Goal: Information Seeking & Learning: Compare options

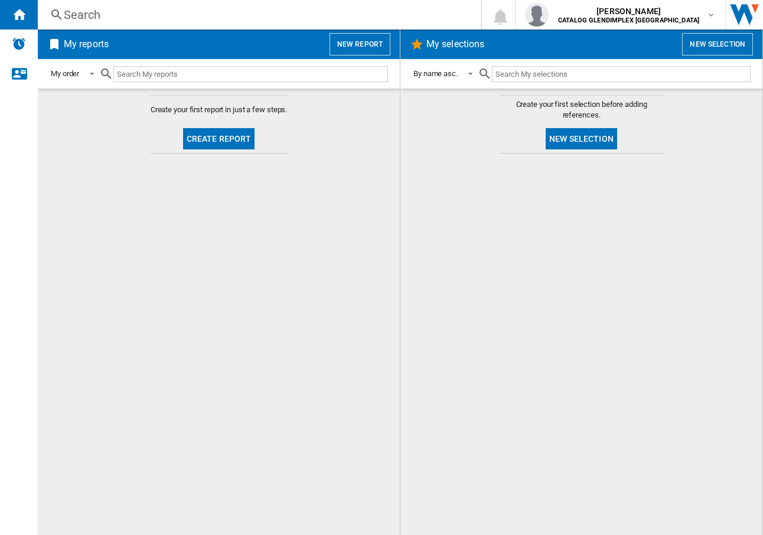
click at [90, 17] on div "Search" at bounding box center [257, 14] width 386 height 17
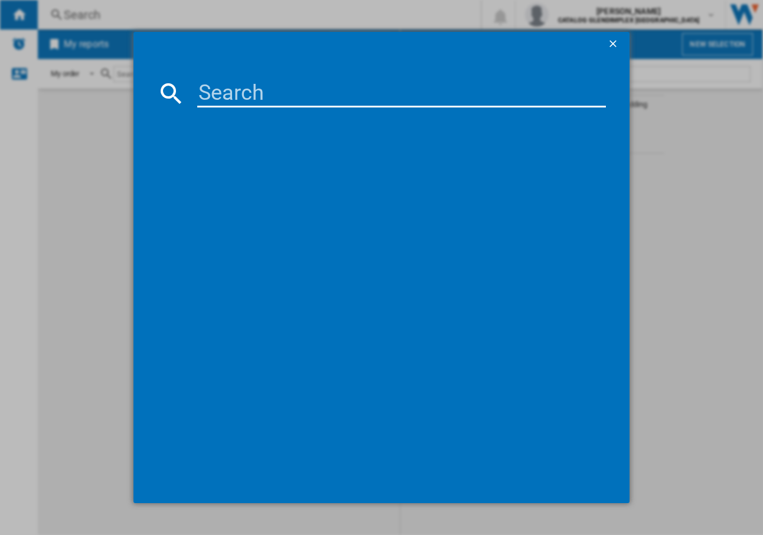
click at [238, 90] on input at bounding box center [401, 93] width 409 height 28
paste input "444411791"
type input "444411791"
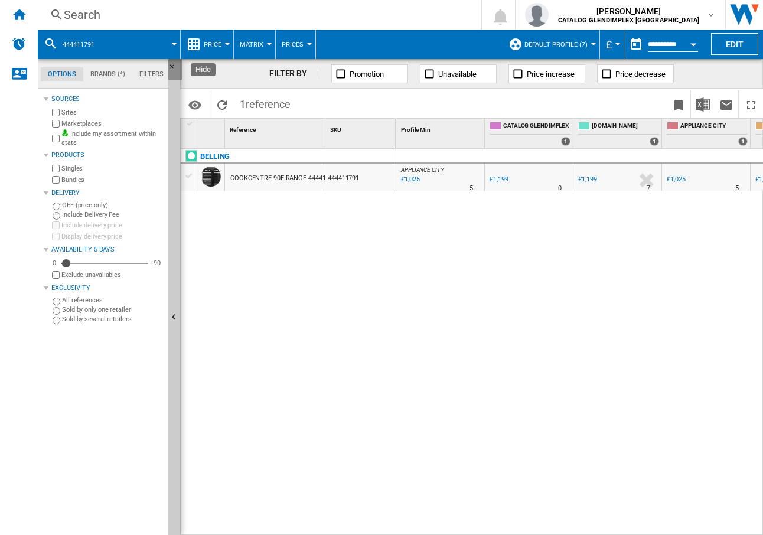
click at [170, 65] on ng-md-icon "Hide" at bounding box center [175, 70] width 14 height 14
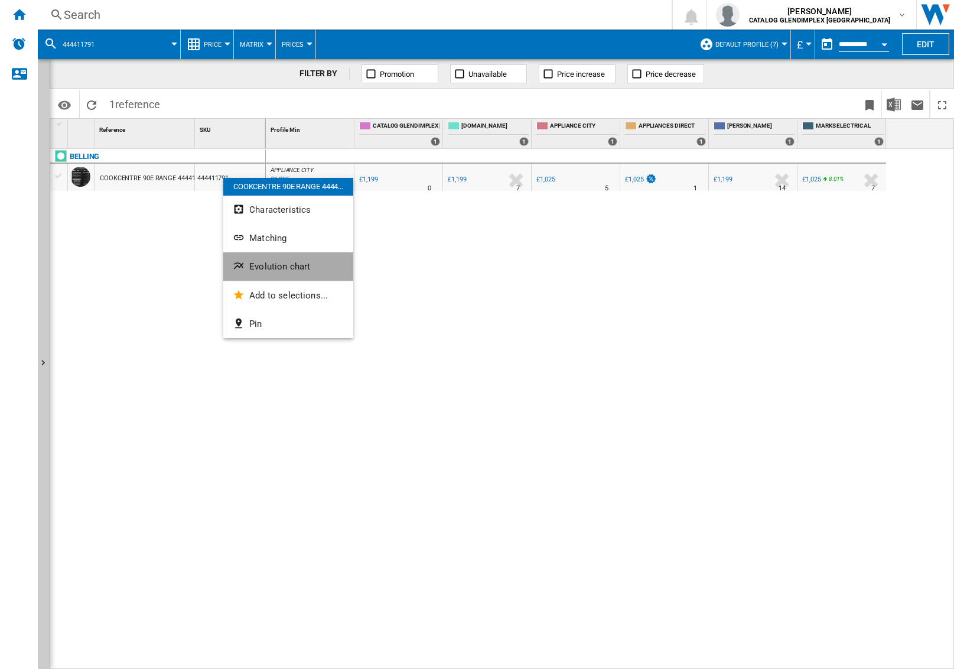
click at [269, 259] on button "Evolution chart" at bounding box center [288, 266] width 130 height 28
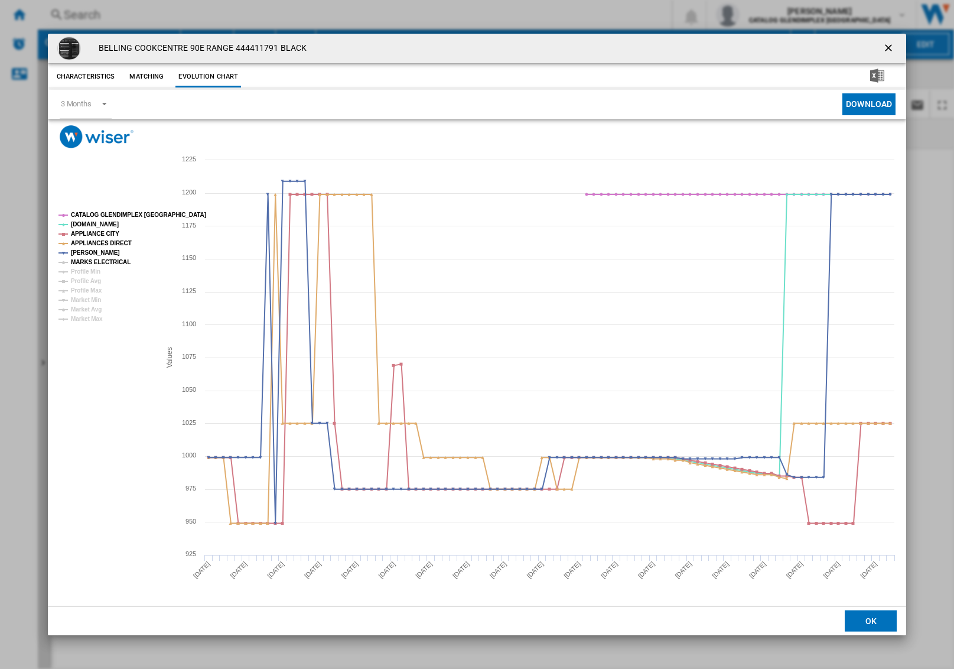
click at [89, 264] on tspan "MARKS ELECTRICAL" at bounding box center [101, 262] width 60 height 6
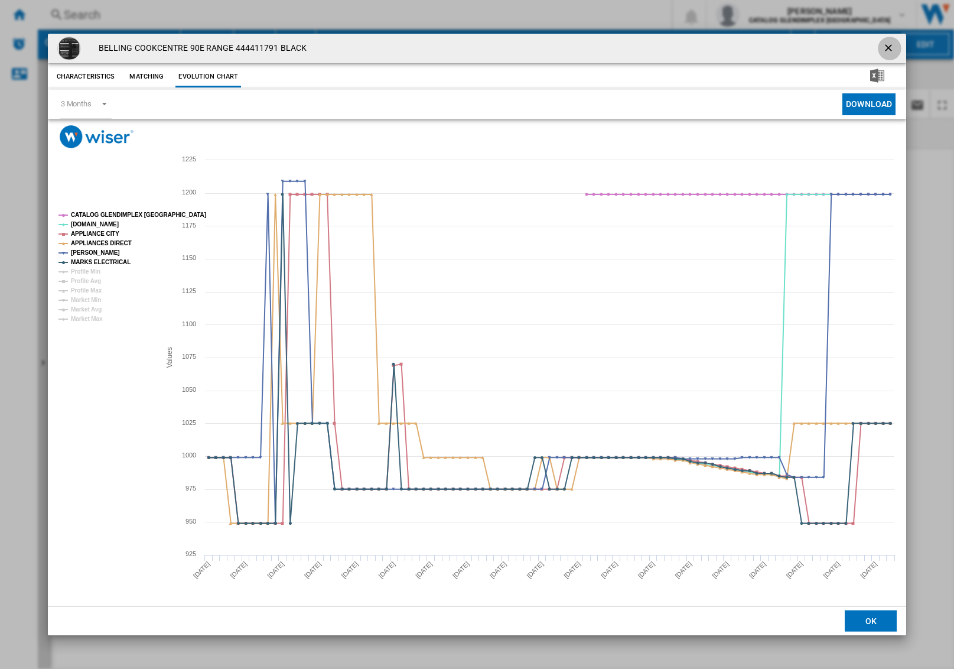
click at [583, 42] on ng-md-icon "getI18NText('BUTTONS.CLOSE_DIALOG')" at bounding box center [889, 49] width 14 height 14
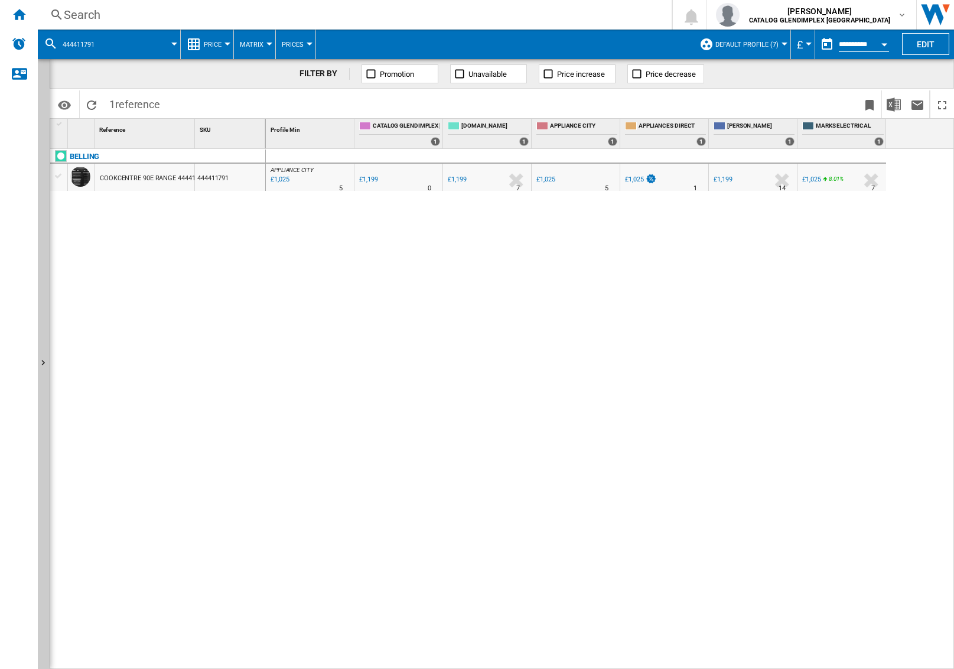
click at [99, 7] on div "Search" at bounding box center [352, 14] width 577 height 17
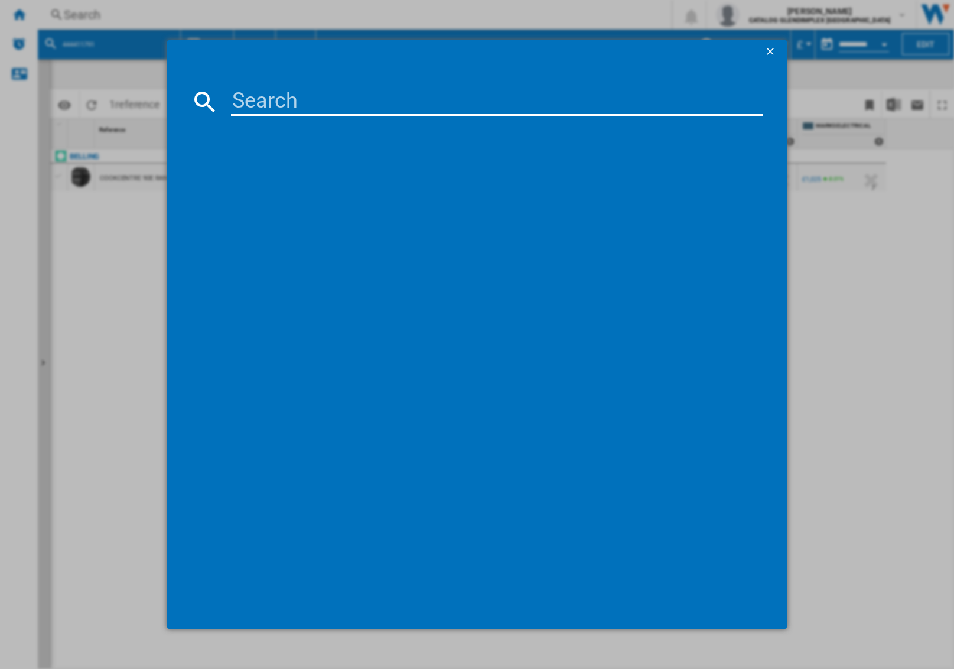
click at [316, 87] on input at bounding box center [497, 101] width 533 height 28
type input "444411792"
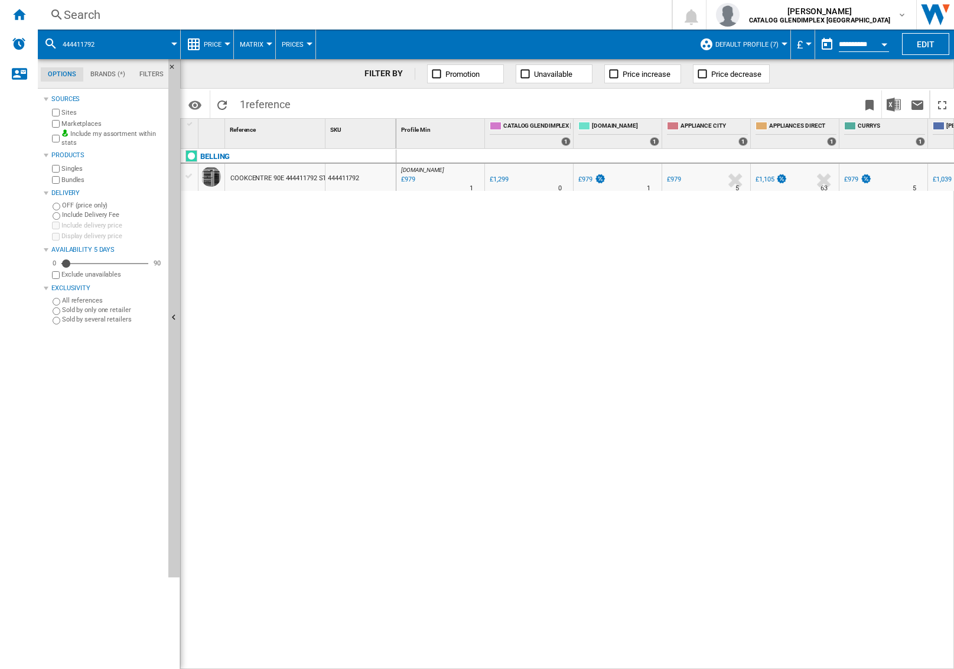
drag, startPoint x: 172, startPoint y: 317, endPoint x: 107, endPoint y: 314, distance: 65.0
click at [107, 314] on div "Options Brands (*) Filters Options Brands (*) Filters Sources Sites Marketplace…" at bounding box center [109, 363] width 142 height 609
click at [172, 64] on ng-md-icon "Hide" at bounding box center [175, 70] width 14 height 14
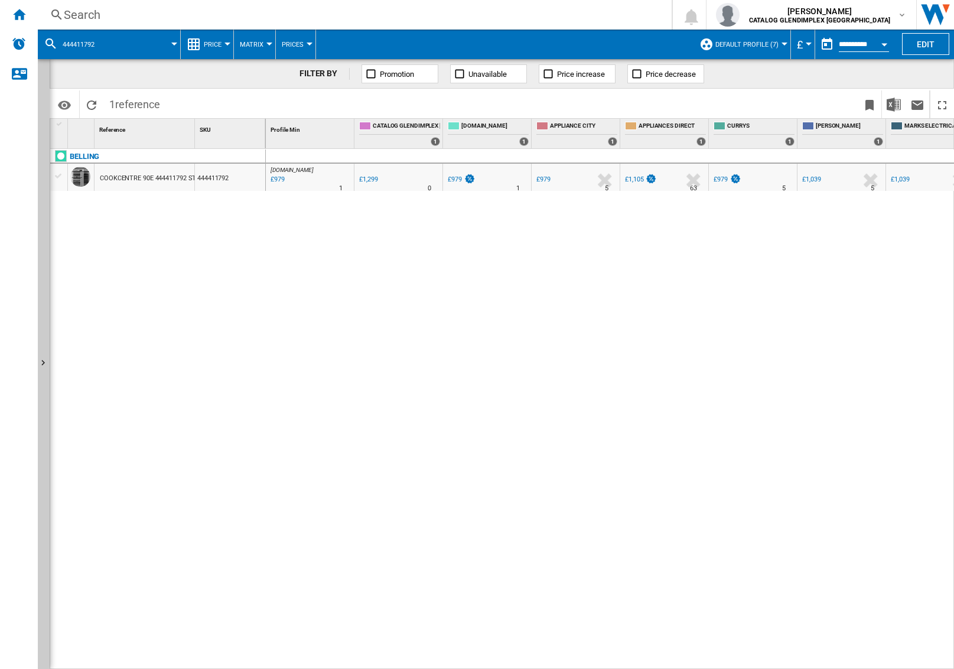
drag, startPoint x: 639, startPoint y: 660, endPoint x: 653, endPoint y: 663, distance: 14.4
click at [583, 341] on div "AO.COM : AO -24.6 % £979 % N/A 1 AO.COM : AO 0.0 % £1,299 % N/A" at bounding box center [610, 409] width 689 height 521
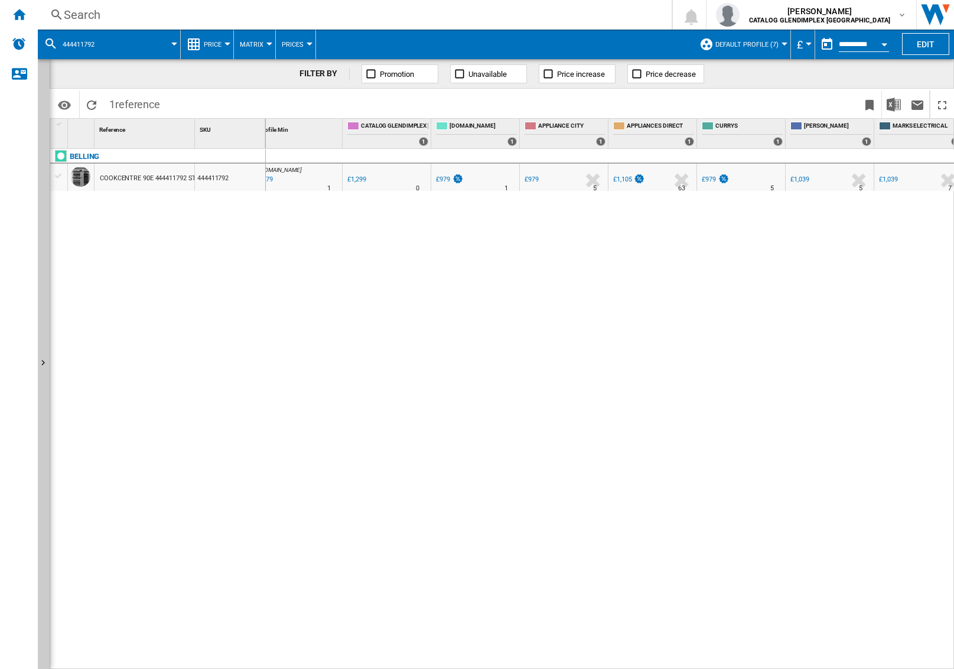
scroll to position [0, 19]
click at [80, 12] on div "Search" at bounding box center [352, 14] width 577 height 17
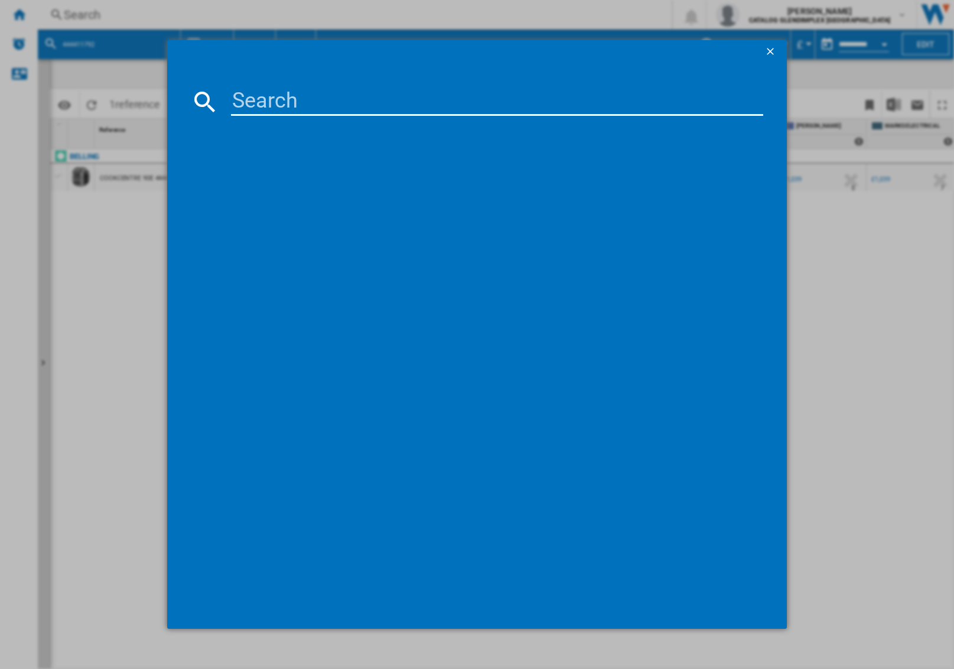
click at [340, 93] on input at bounding box center [497, 101] width 533 height 28
type input "444411797"
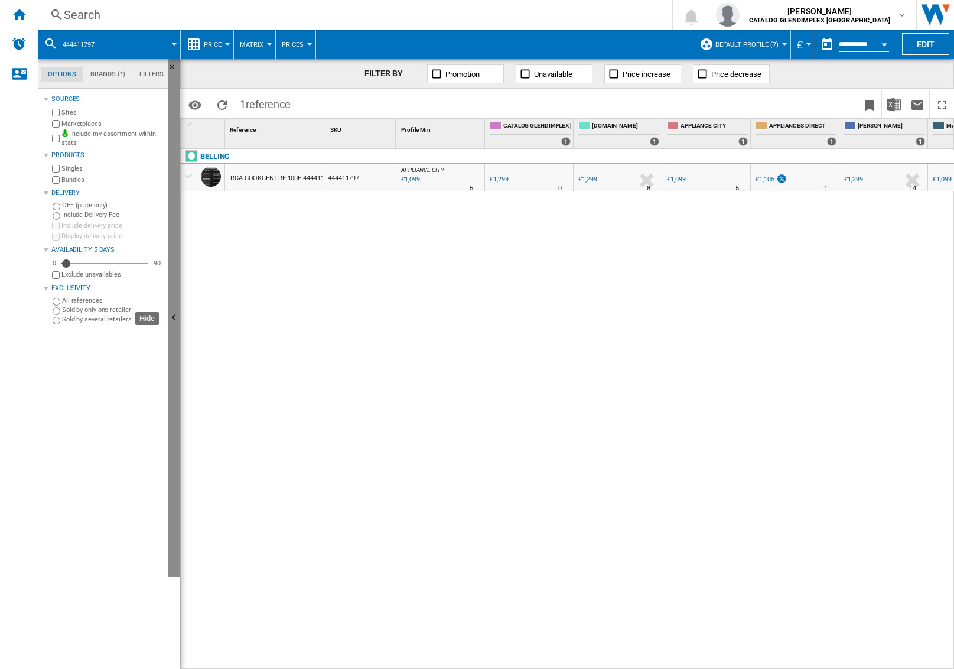
click at [174, 312] on ng-md-icon "Hide" at bounding box center [175, 319] width 14 height 14
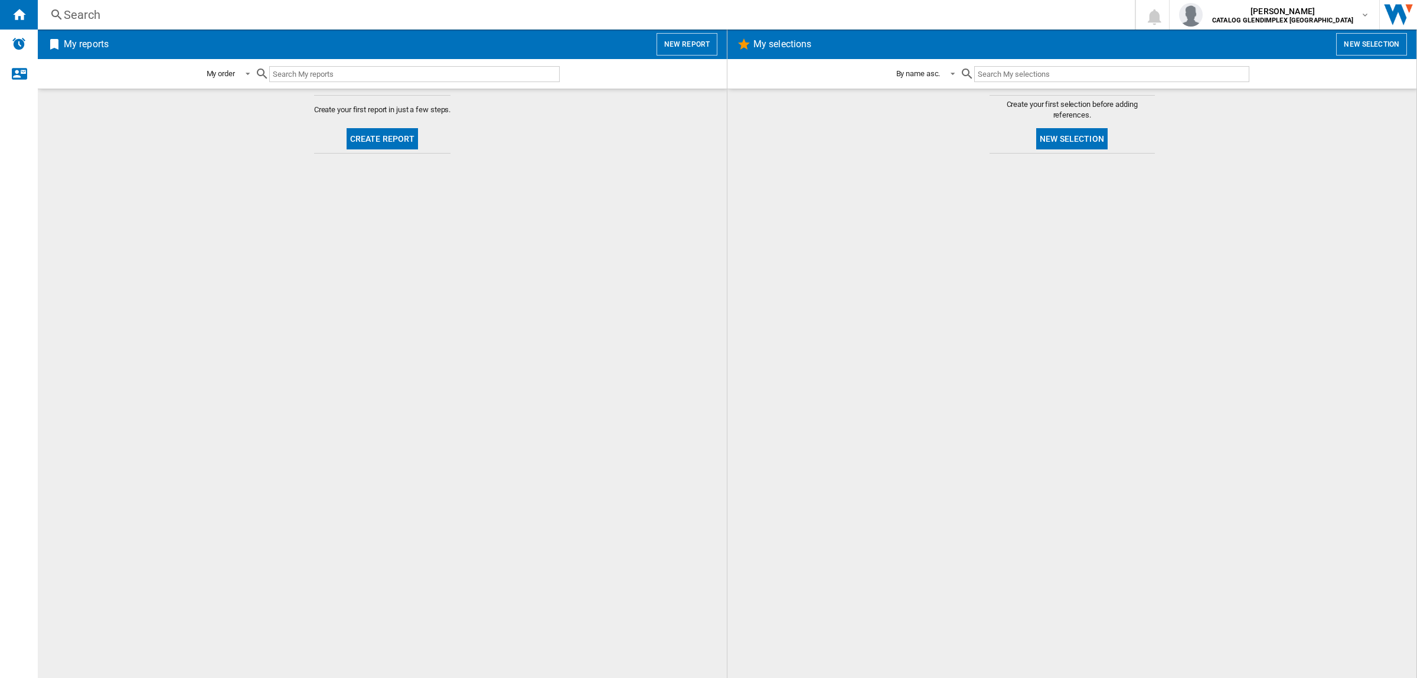
click at [130, 13] on div "Search" at bounding box center [584, 14] width 1041 height 17
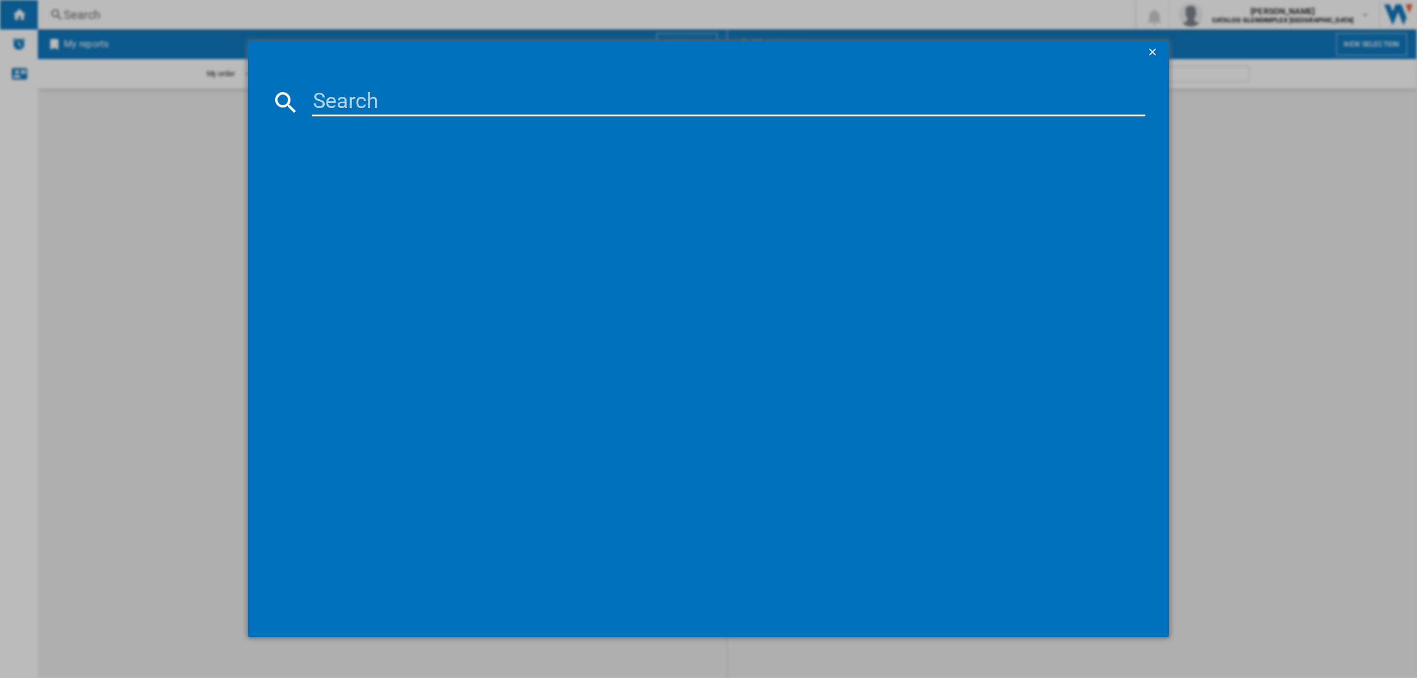
click at [353, 92] on input at bounding box center [729, 102] width 834 height 28
paste input "444411792"
type input "444411792"
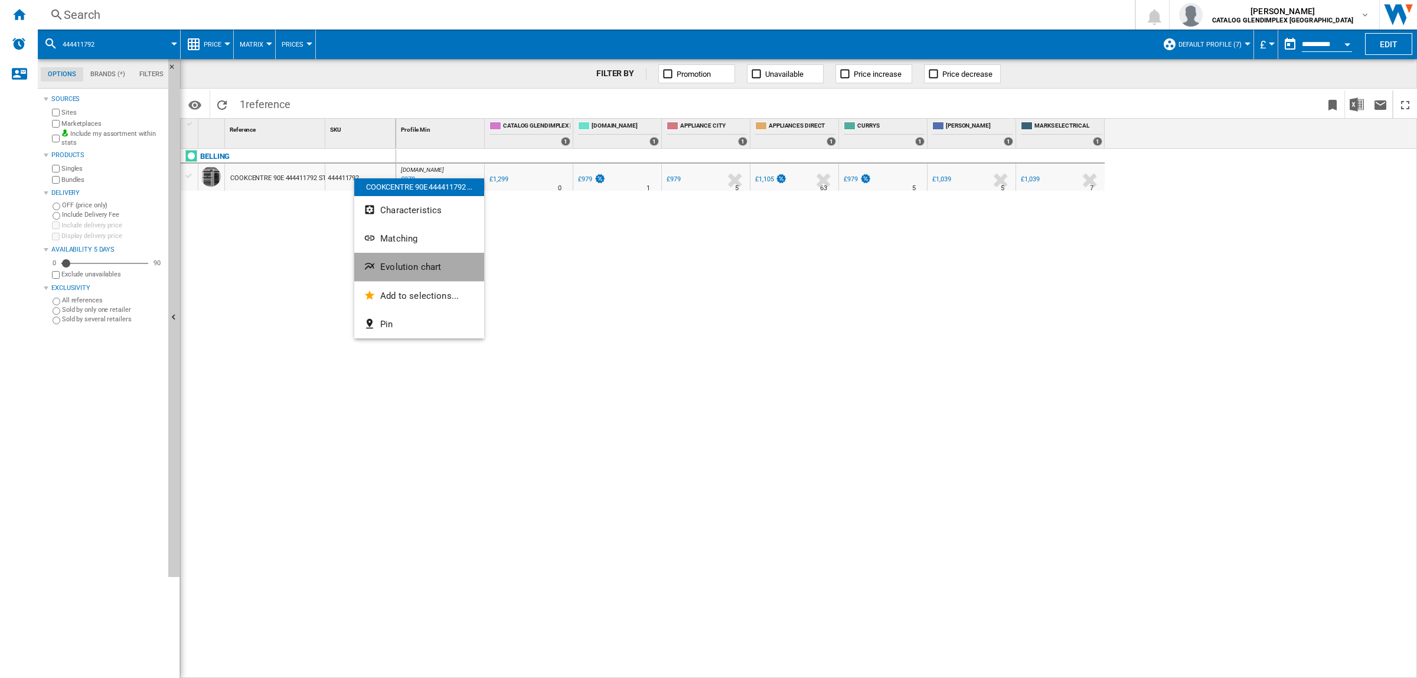
click at [406, 265] on span "Evolution chart" at bounding box center [410, 267] width 61 height 11
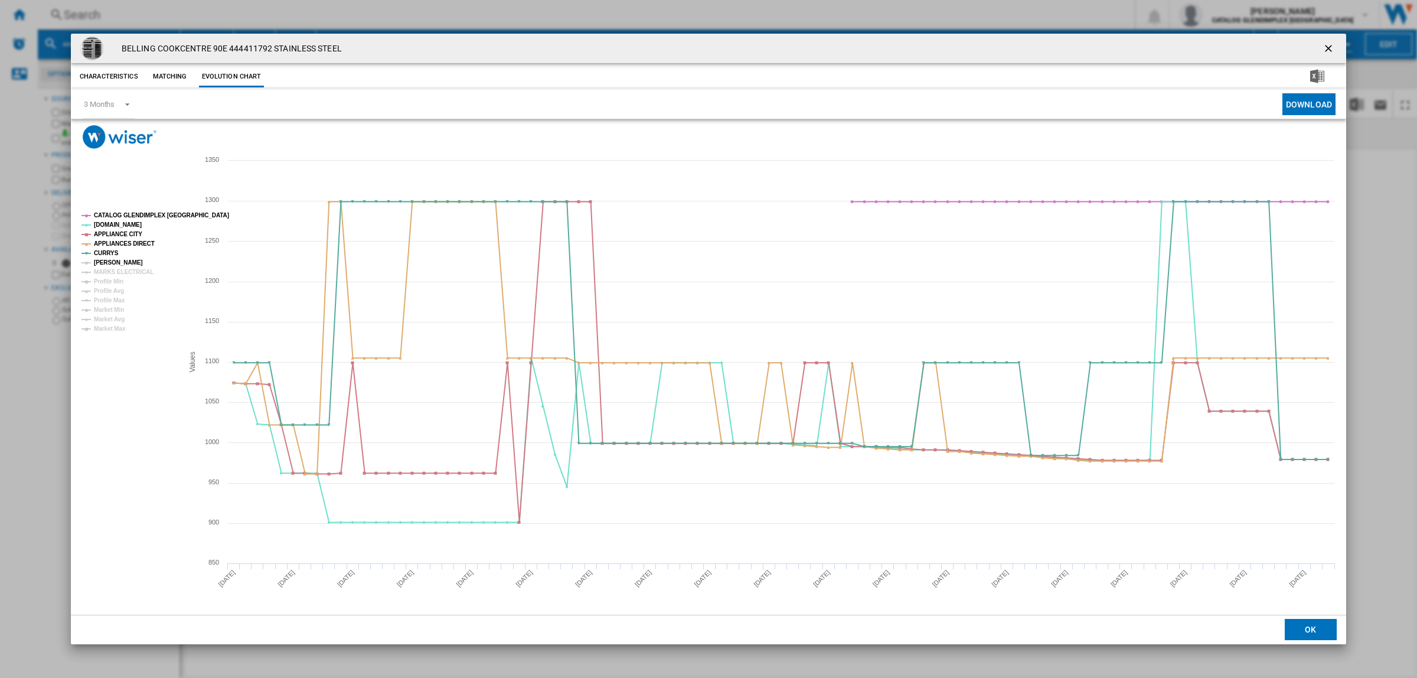
click at [97, 259] on tspan "[PERSON_NAME]" at bounding box center [118, 262] width 49 height 6
click at [101, 273] on tspan "MARKS ELECTRICAL" at bounding box center [124, 272] width 60 height 6
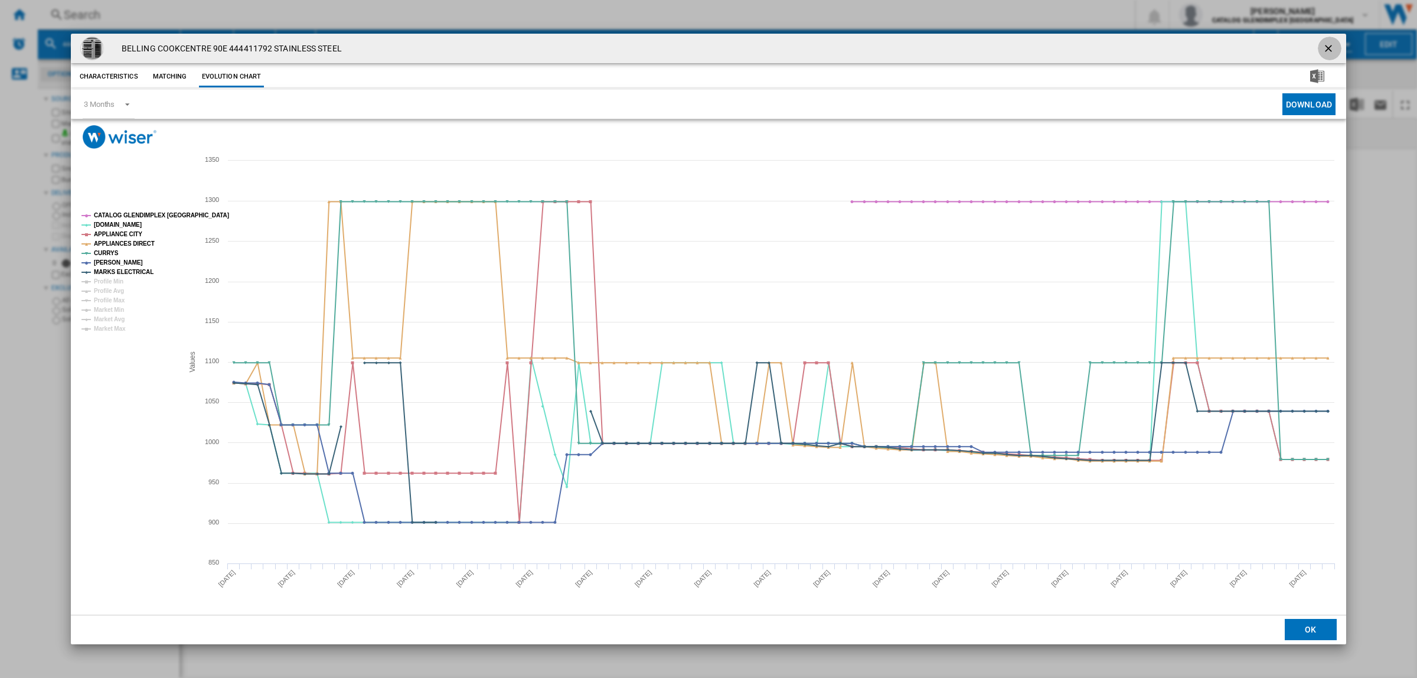
click at [1331, 48] on ng-md-icon "getI18NText('BUTTONS.CLOSE_DIALOG')" at bounding box center [1330, 50] width 14 height 14
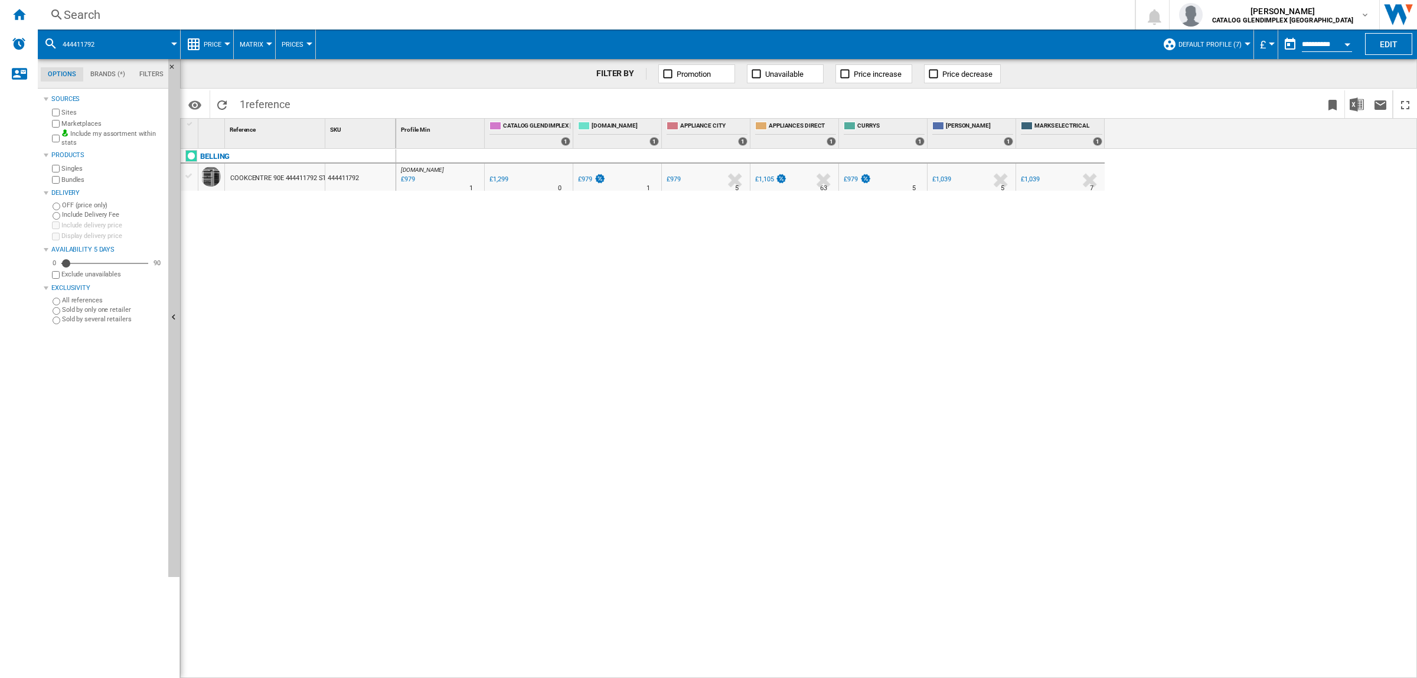
click at [71, 15] on div "Search" at bounding box center [584, 14] width 1041 height 17
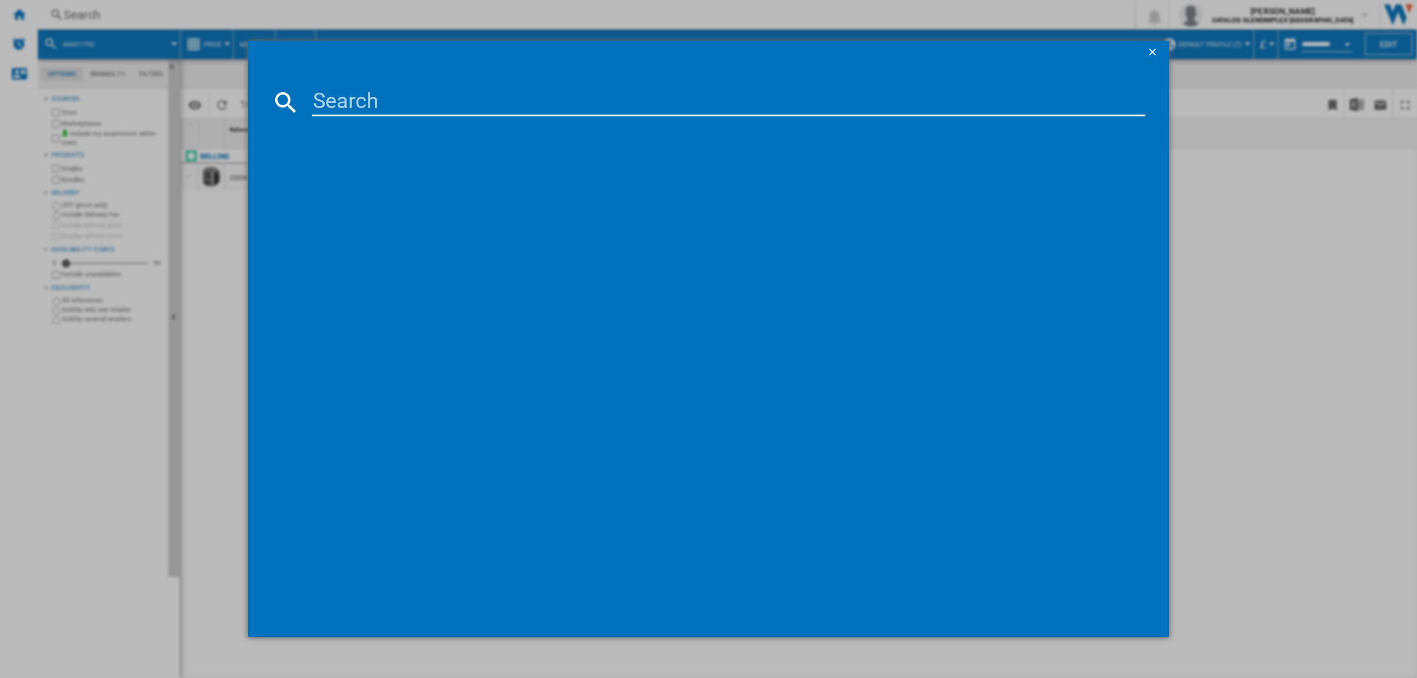
click at [338, 88] on input at bounding box center [729, 102] width 834 height 28
type input "444411797"
click at [434, 173] on div "BELLING RCA COOKCENTRE 100E 444411797 BLACK" at bounding box center [717, 179] width 822 height 12
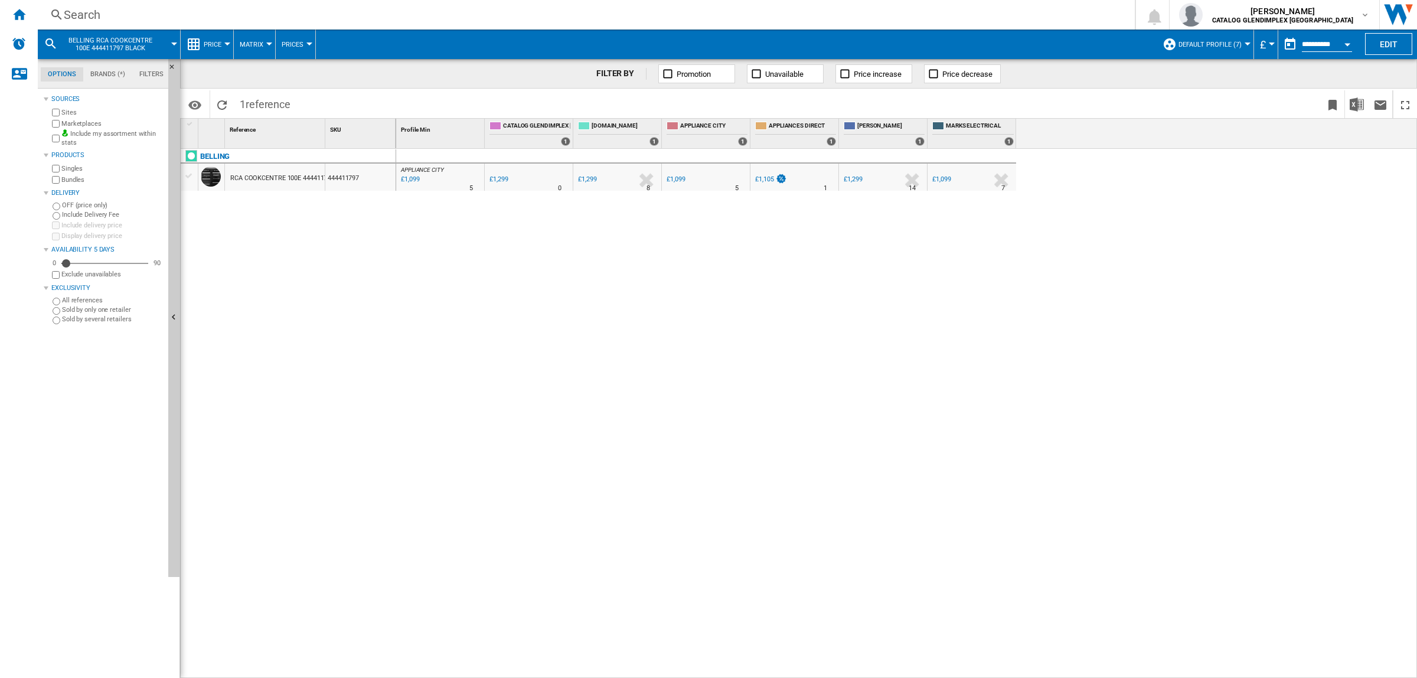
click at [67, 1] on div "Search Search 0 [PERSON_NAME] CATALOG GLENDIMPLEX [GEOGRAPHIC_DATA] CATALOG GLE…" at bounding box center [728, 15] width 1380 height 30
click at [70, 6] on div "Search" at bounding box center [584, 14] width 1041 height 17
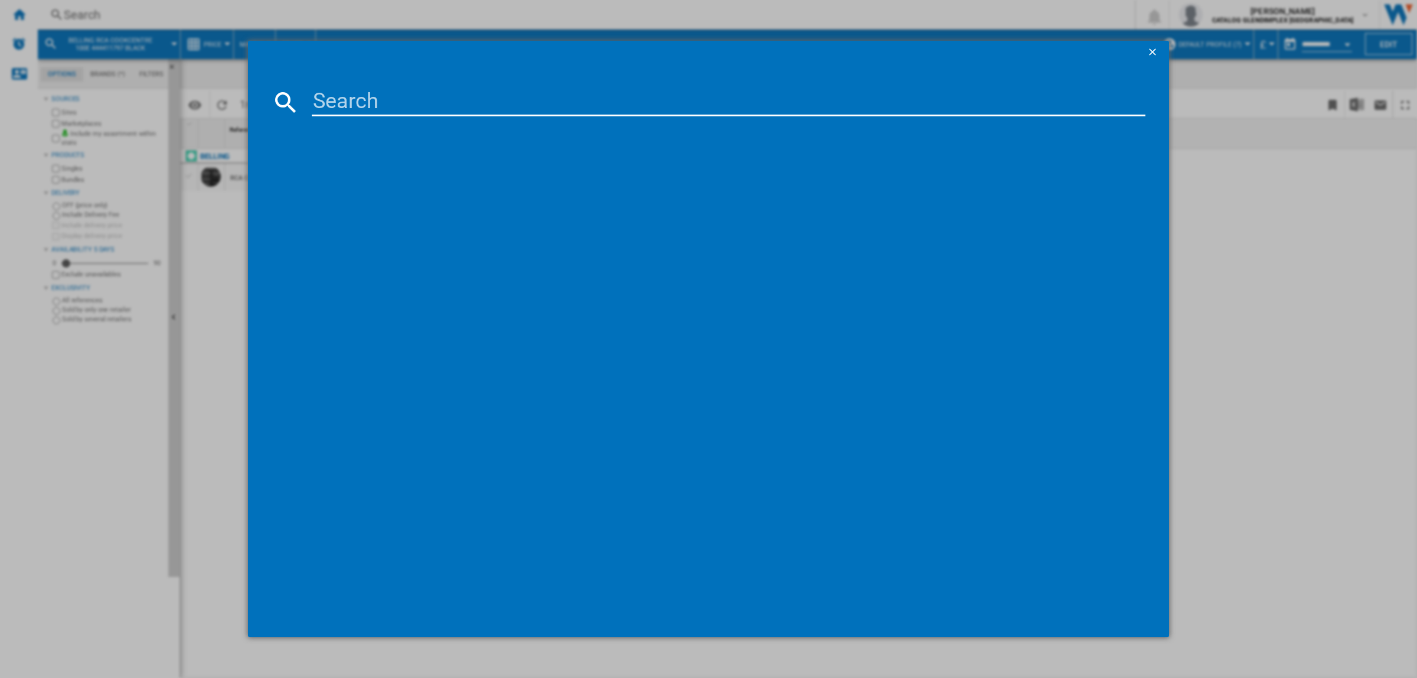
click at [340, 100] on input at bounding box center [729, 102] width 834 height 28
type input "444411798"
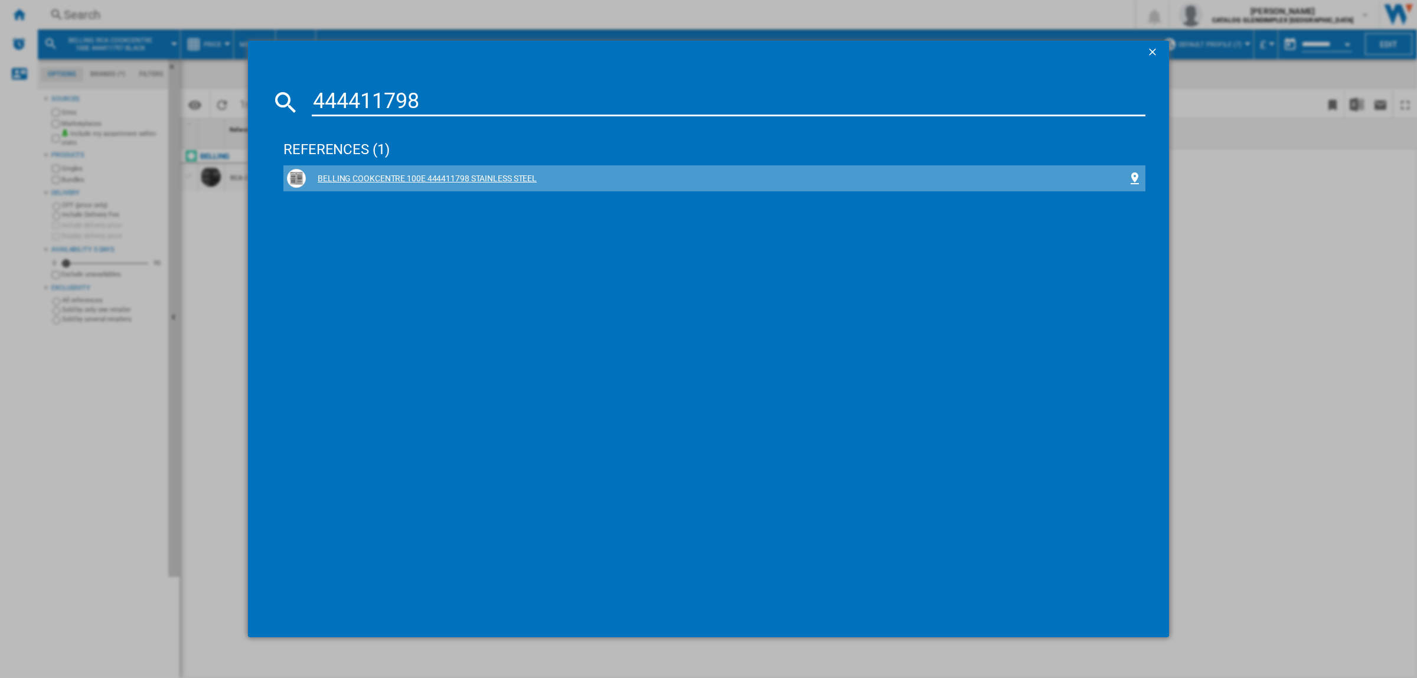
click at [394, 173] on div "BELLING COOKCENTRE 100E 444411798 STAINLESS STEEL" at bounding box center [717, 179] width 822 height 12
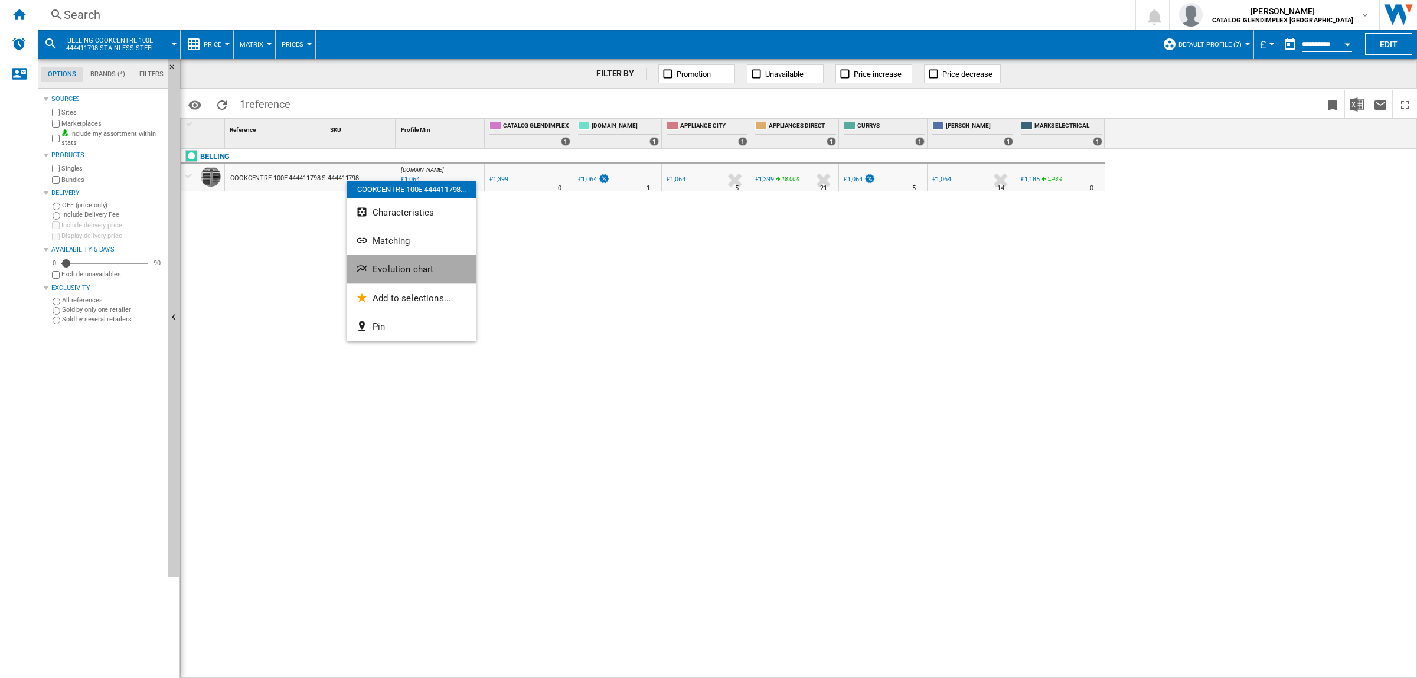
click at [422, 266] on span "Evolution chart" at bounding box center [403, 269] width 61 height 11
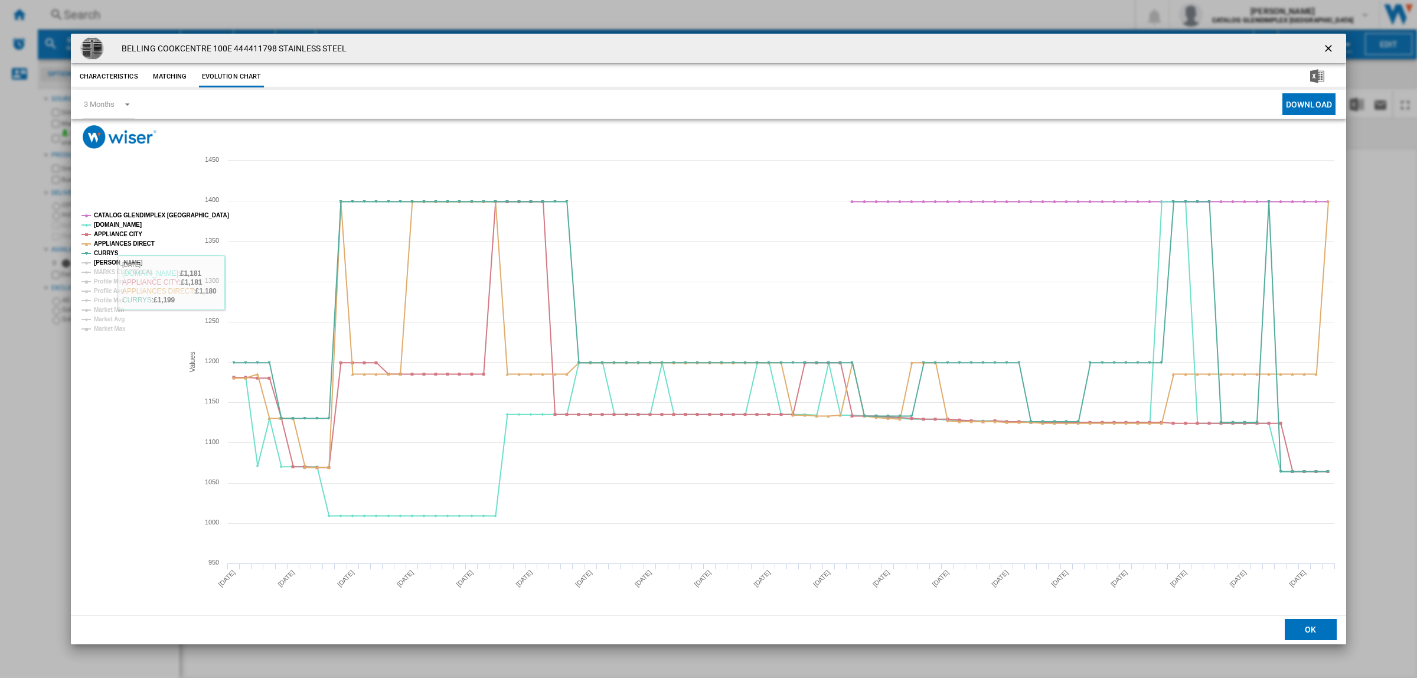
click at [118, 263] on tspan "[PERSON_NAME]" at bounding box center [118, 262] width 49 height 6
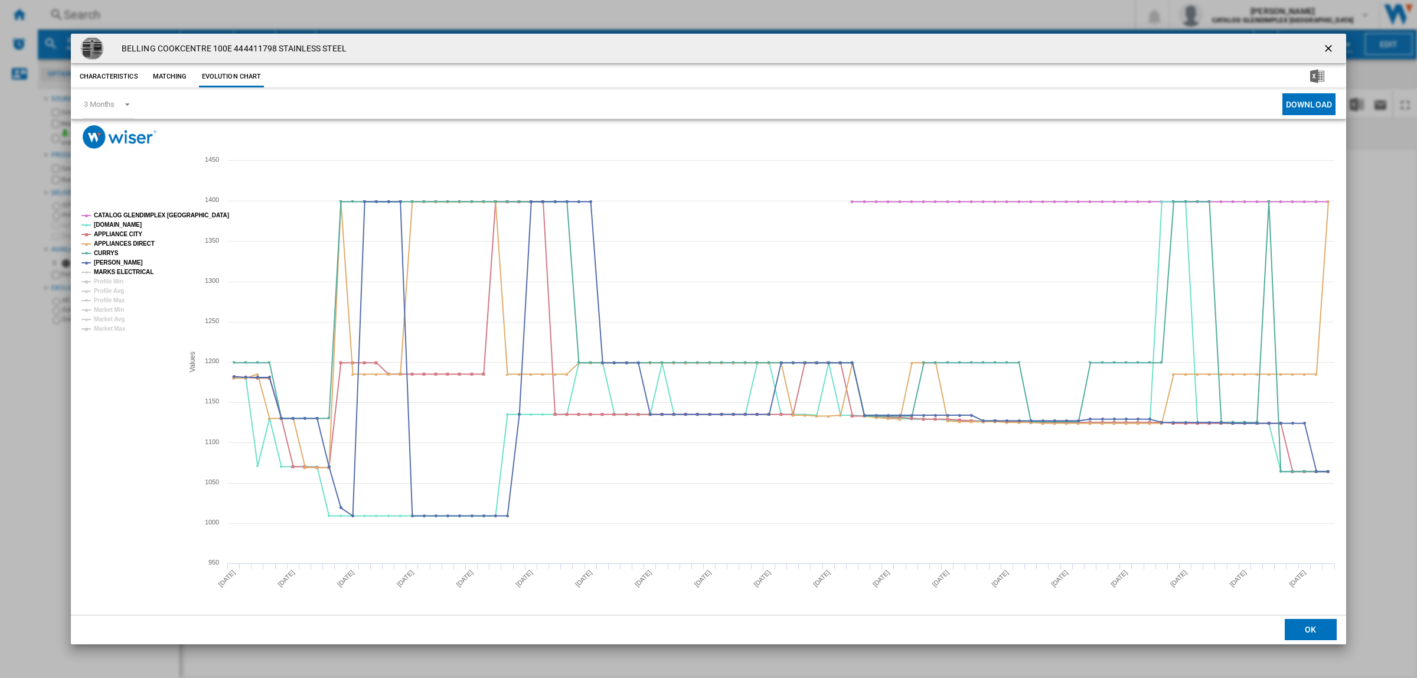
click at [113, 270] on tspan "MARKS ELECTRICAL" at bounding box center [124, 272] width 60 height 6
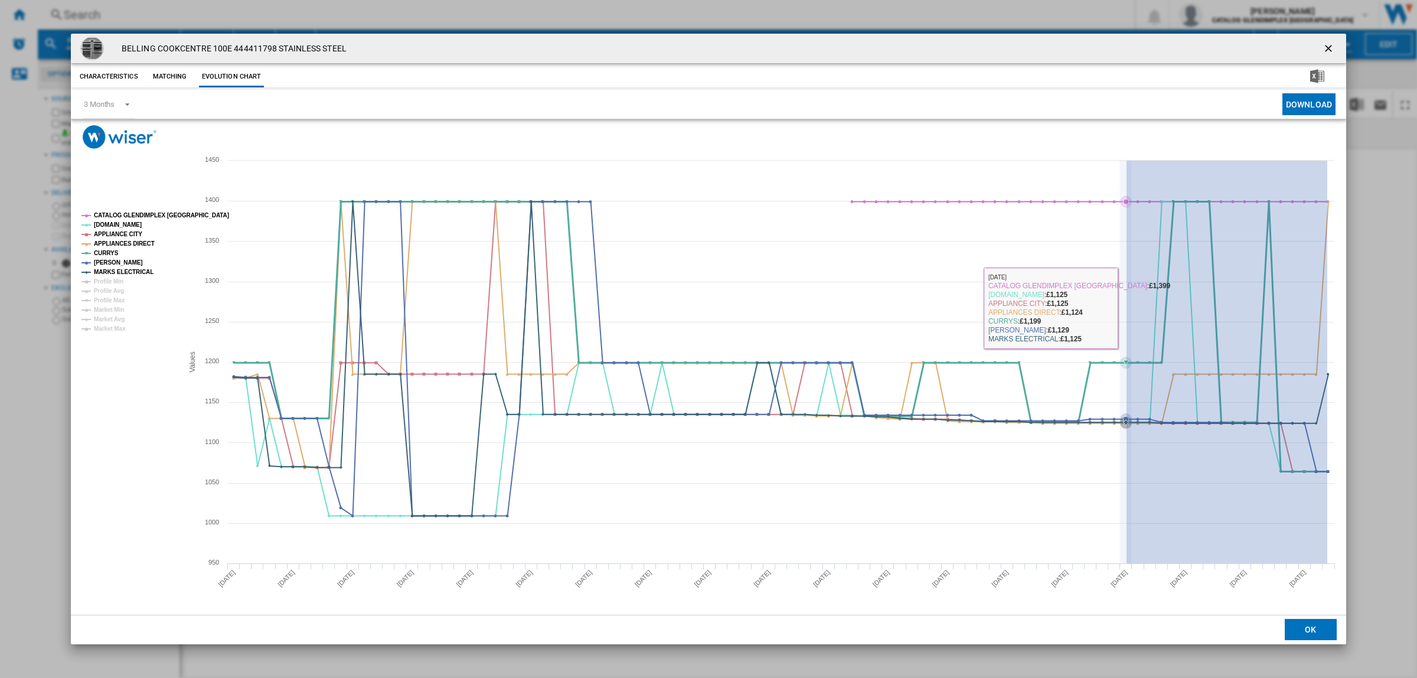
drag, startPoint x: 1328, startPoint y: 296, endPoint x: 1127, endPoint y: 308, distance: 201.1
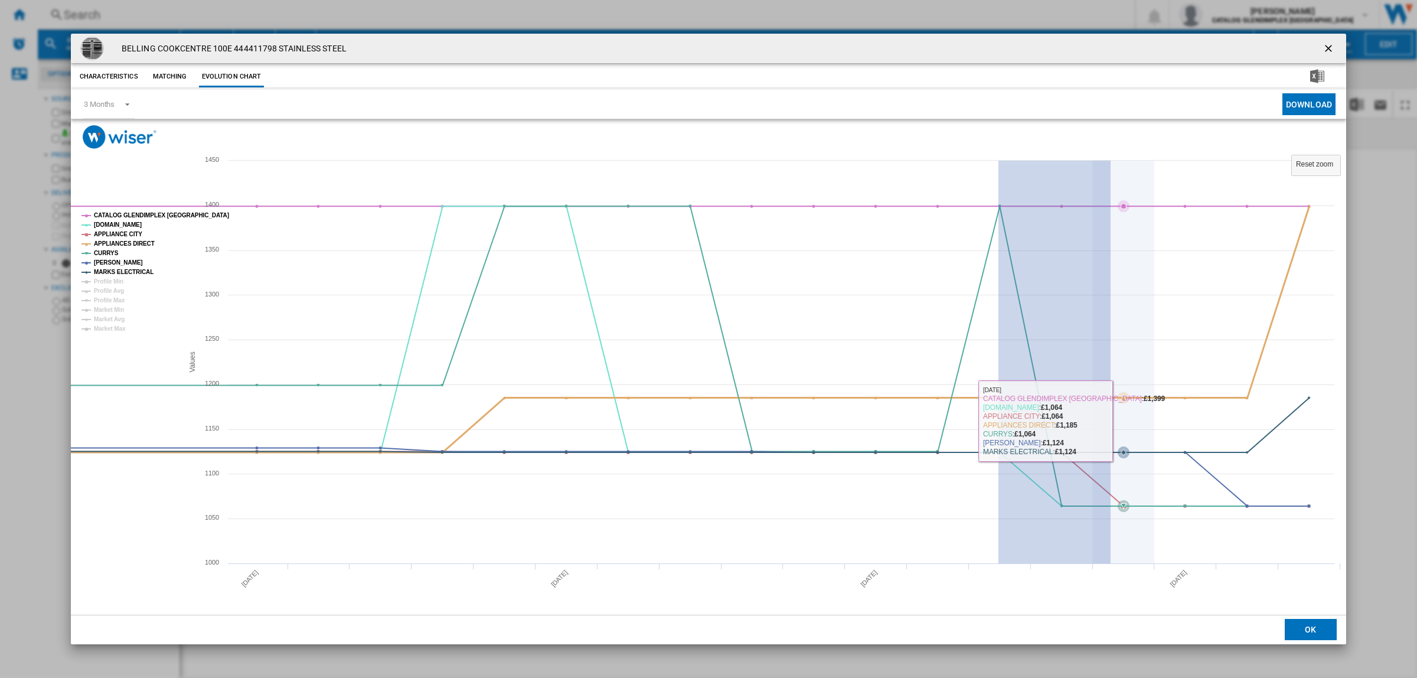
drag, startPoint x: 999, startPoint y: 415, endPoint x: 1111, endPoint y: 424, distance: 112.6
click at [1124, 424] on icon "Product popup" at bounding box center [1124, 362] width 0 height 403
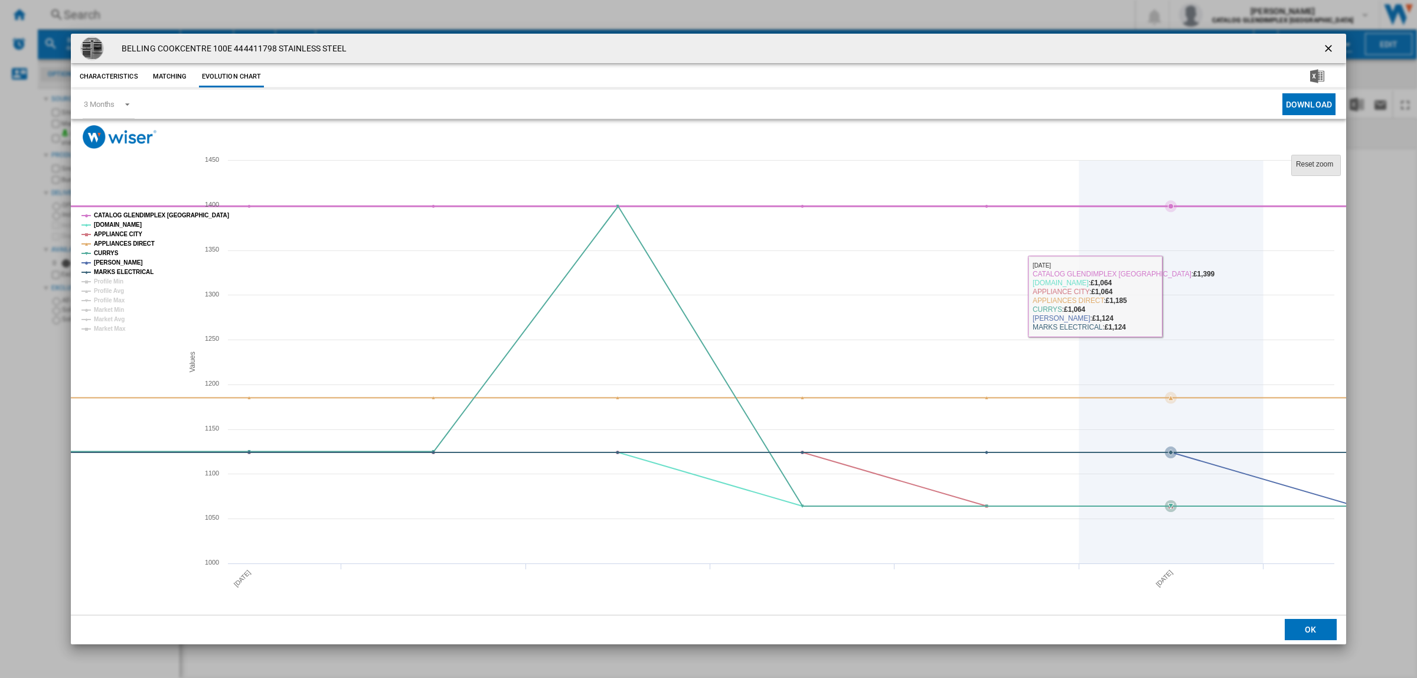
click at [1324, 163] on tspan "Reset zoom" at bounding box center [1314, 164] width 37 height 8
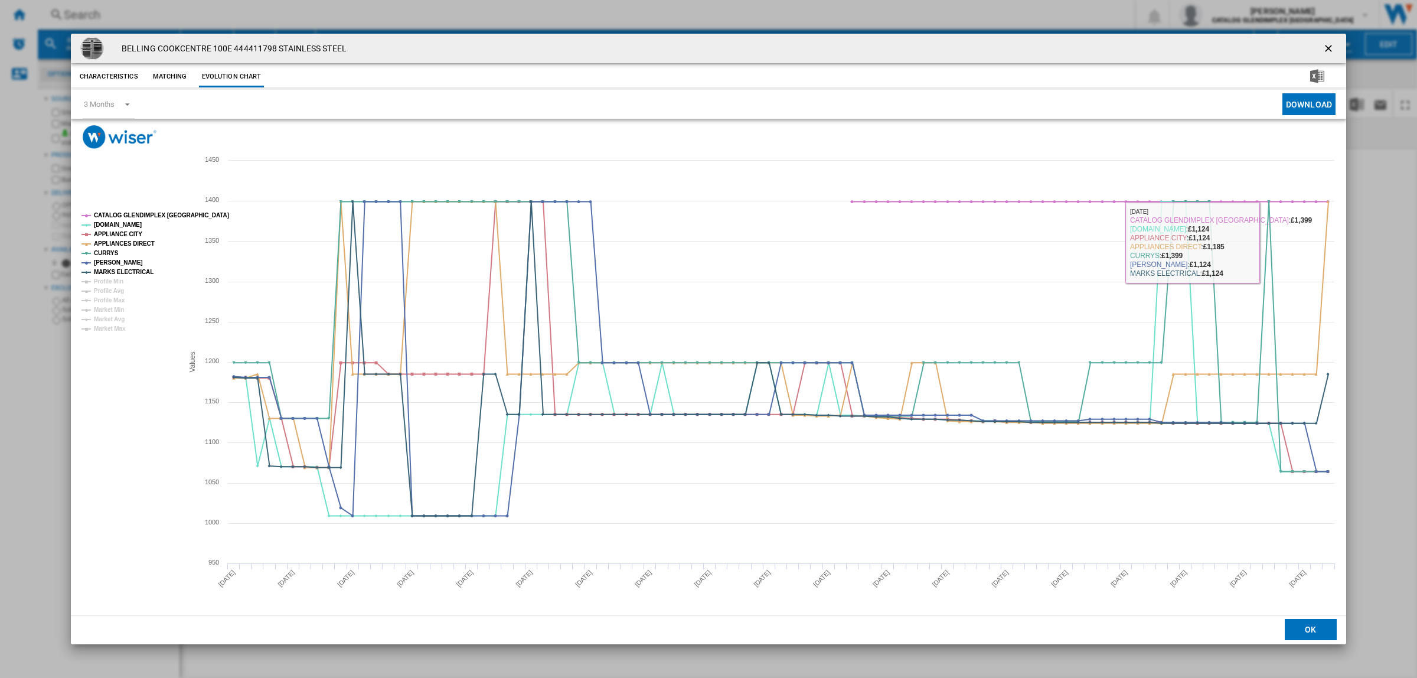
click at [1332, 50] on ng-md-icon "getI18NText('BUTTONS.CLOSE_DIALOG')" at bounding box center [1330, 50] width 14 height 14
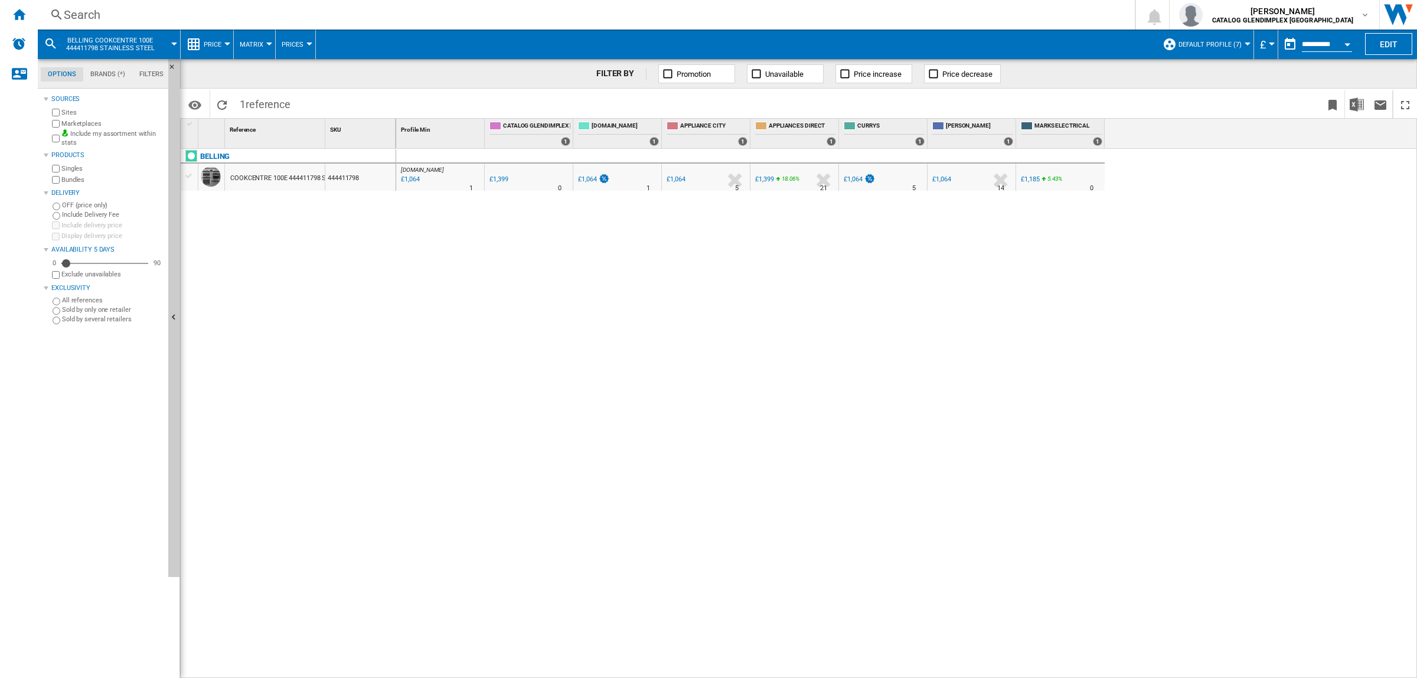
click at [69, 14] on div "Search" at bounding box center [584, 14] width 1041 height 17
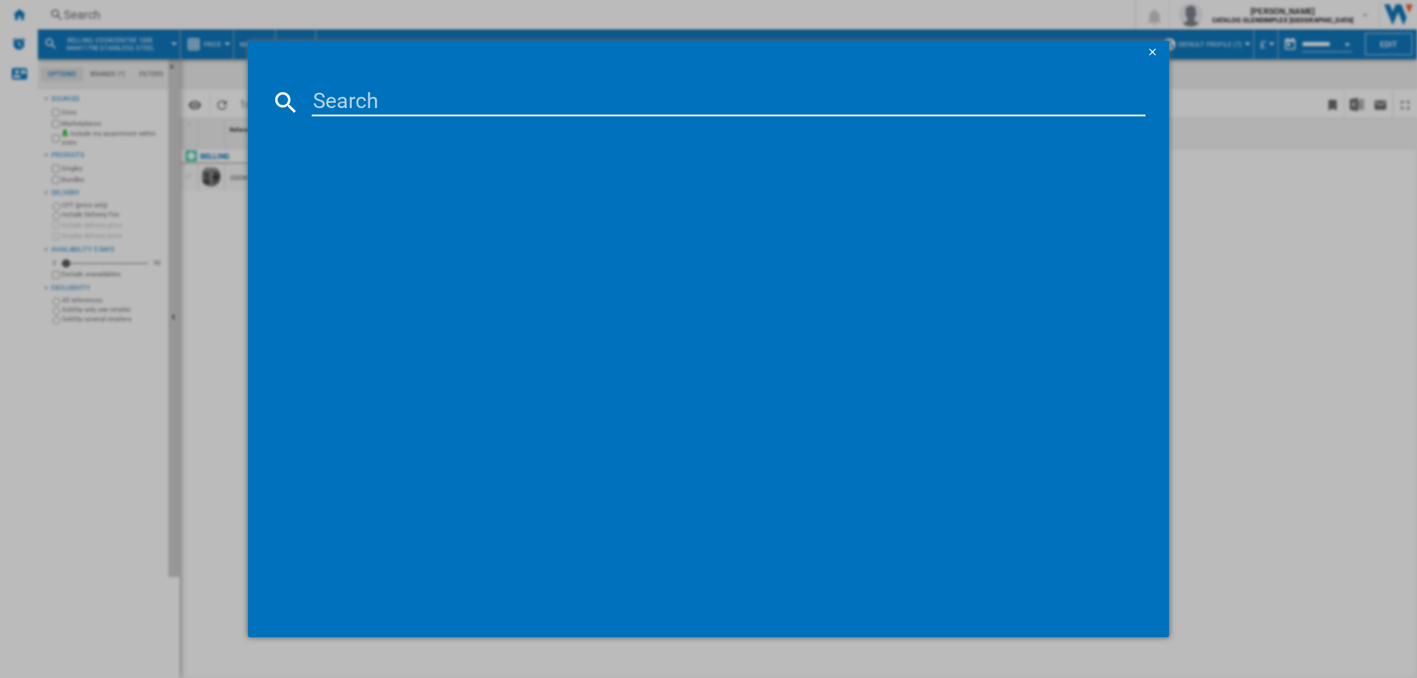
click at [451, 98] on input at bounding box center [729, 102] width 834 height 28
type input "444411801"
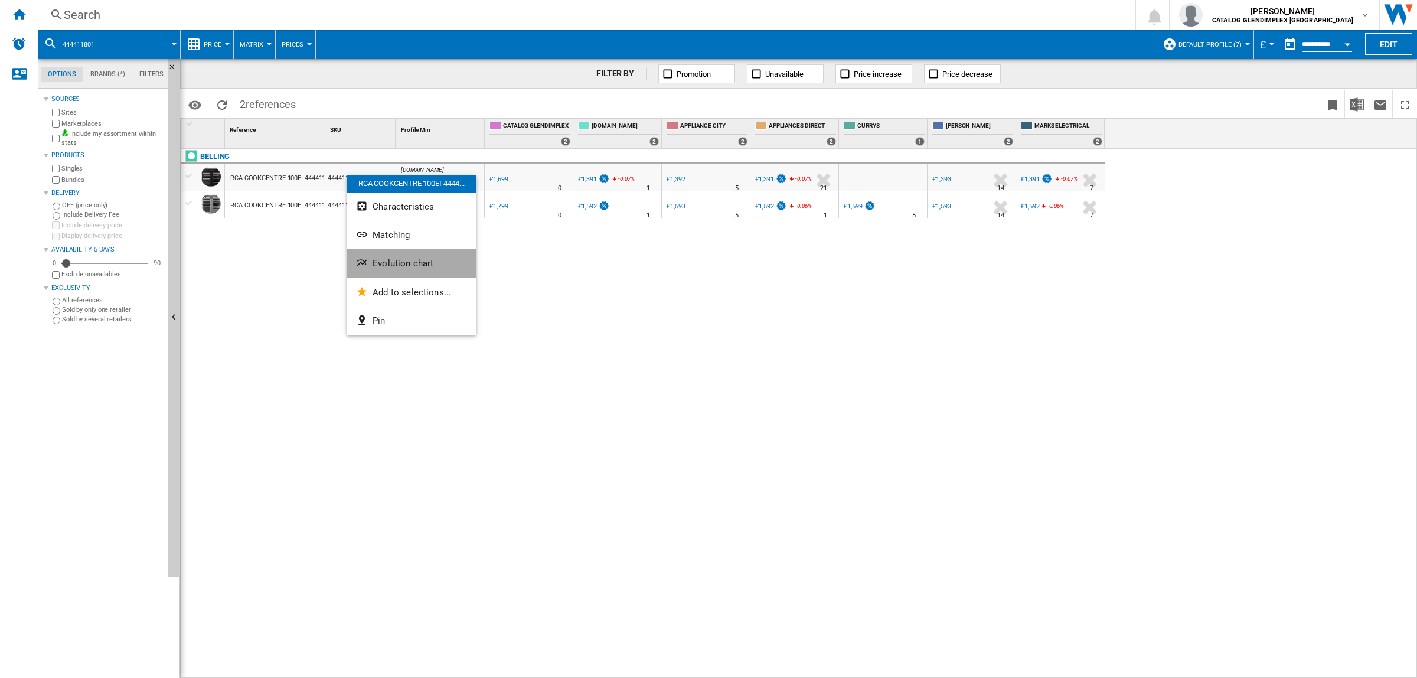
click at [405, 256] on button "Evolution chart" at bounding box center [412, 263] width 130 height 28
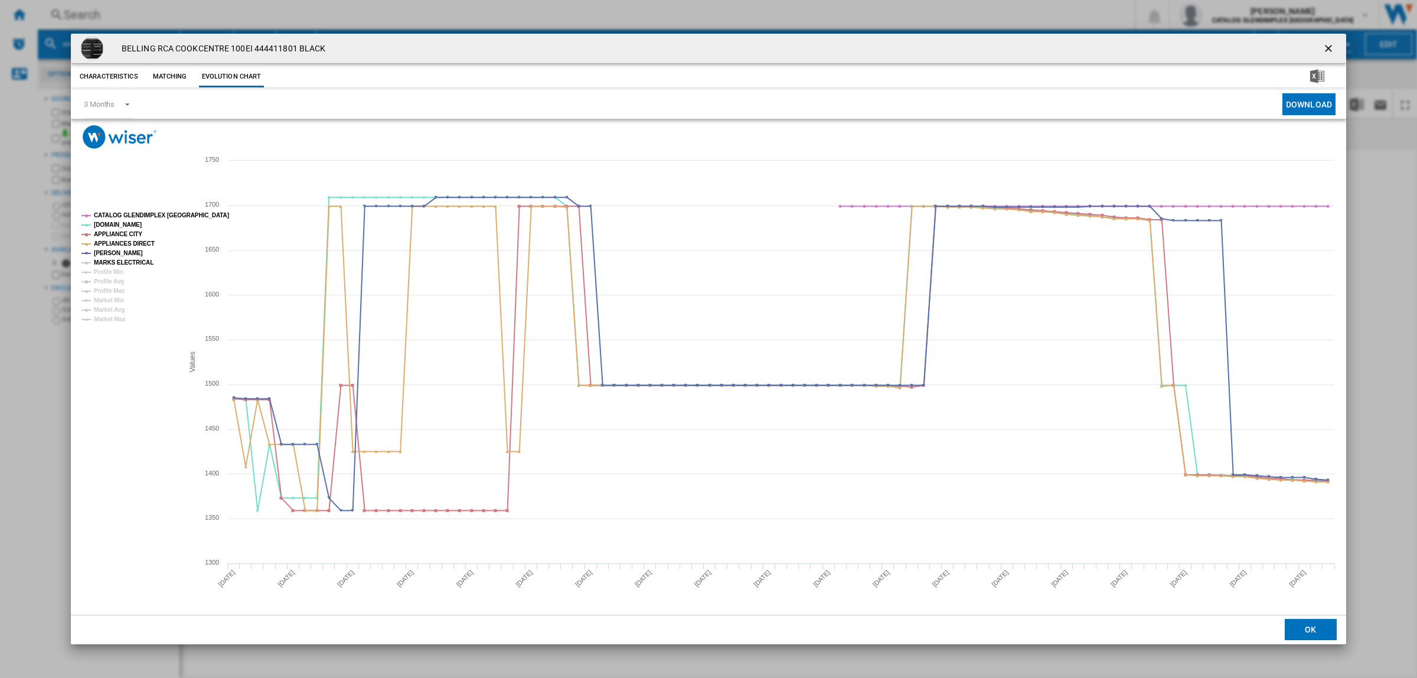
click at [109, 263] on tspan "MARKS ELECTRICAL" at bounding box center [124, 262] width 60 height 6
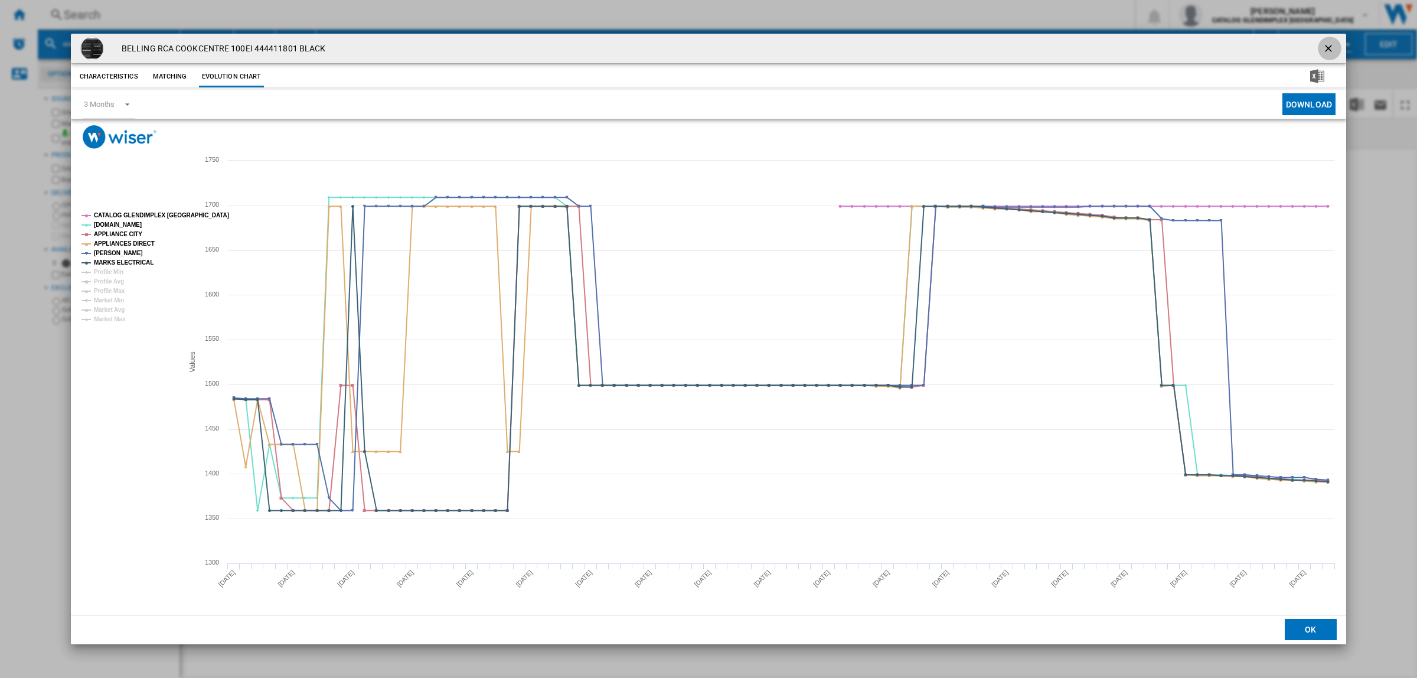
click at [1329, 46] on ng-md-icon "getI18NText('BUTTONS.CLOSE_DIALOG')" at bounding box center [1330, 50] width 14 height 14
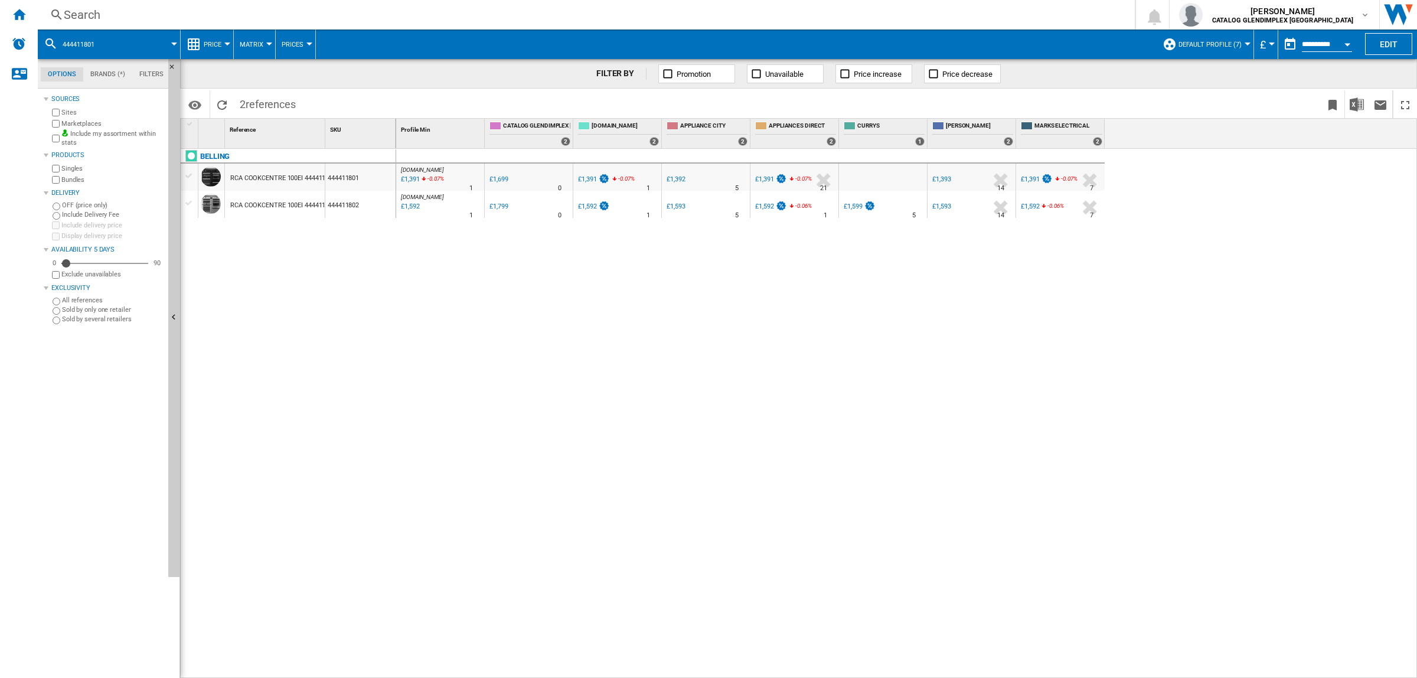
click at [121, 11] on div "Search" at bounding box center [584, 14] width 1041 height 17
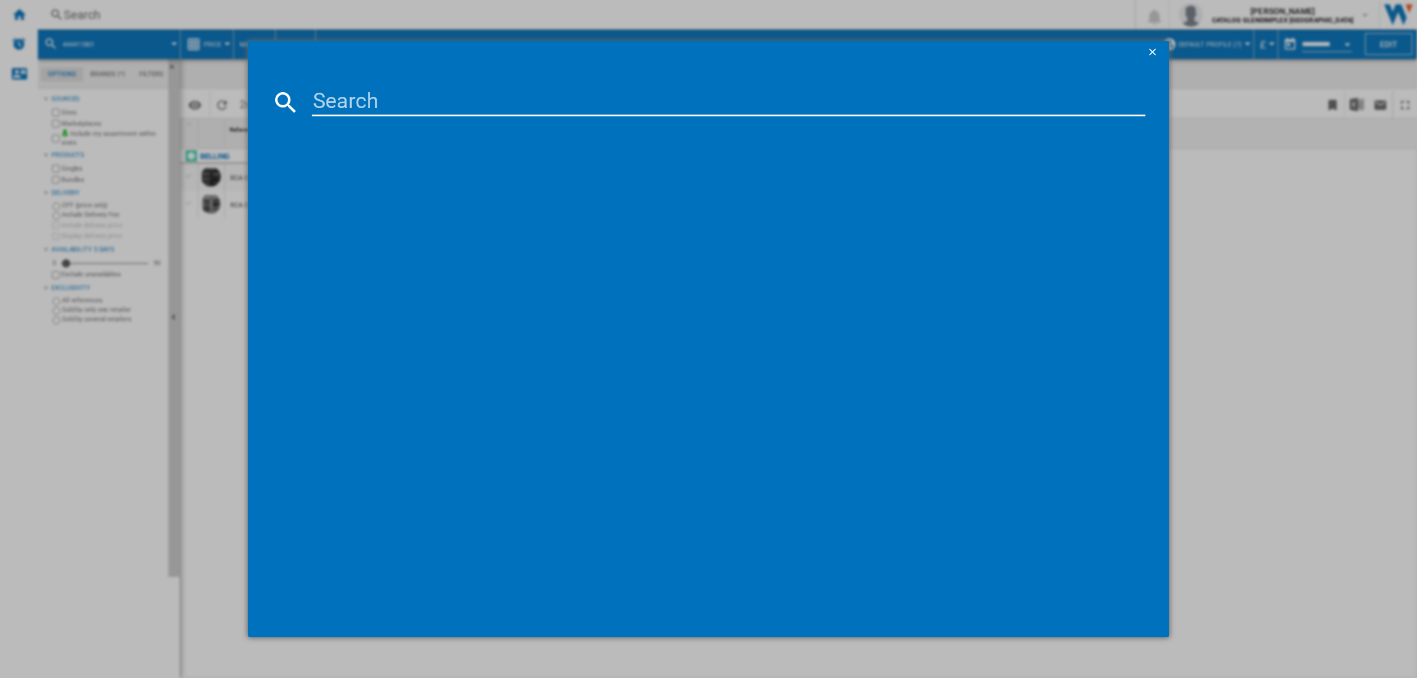
click at [418, 103] on input at bounding box center [729, 102] width 834 height 28
type input "444411803"
click at [434, 173] on div "BELLING RCA COOKCENTRE 110E 444411803 BLACK" at bounding box center [717, 179] width 822 height 12
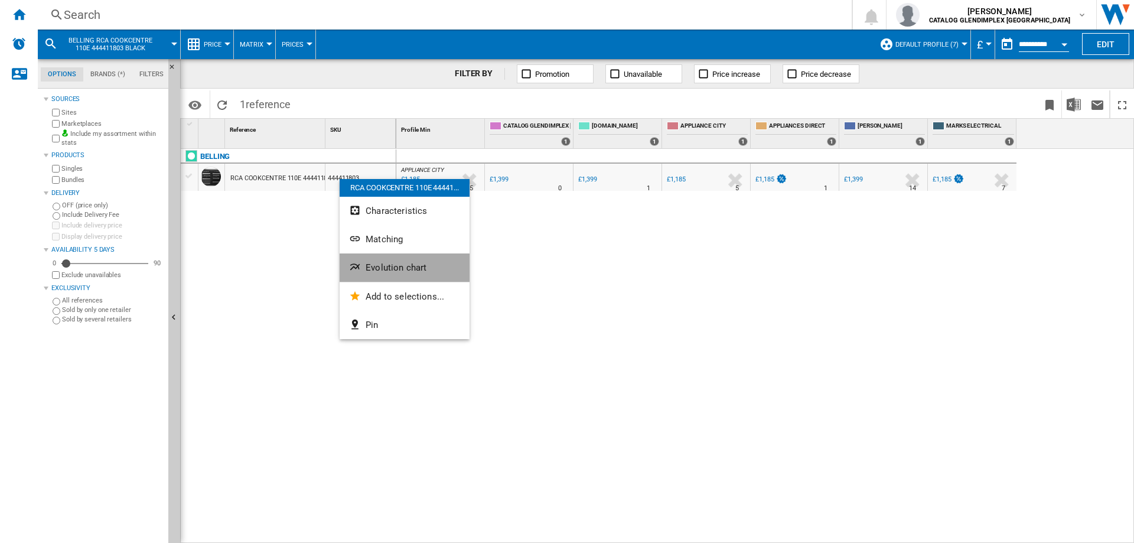
click at [386, 257] on button "Evolution chart" at bounding box center [405, 267] width 130 height 28
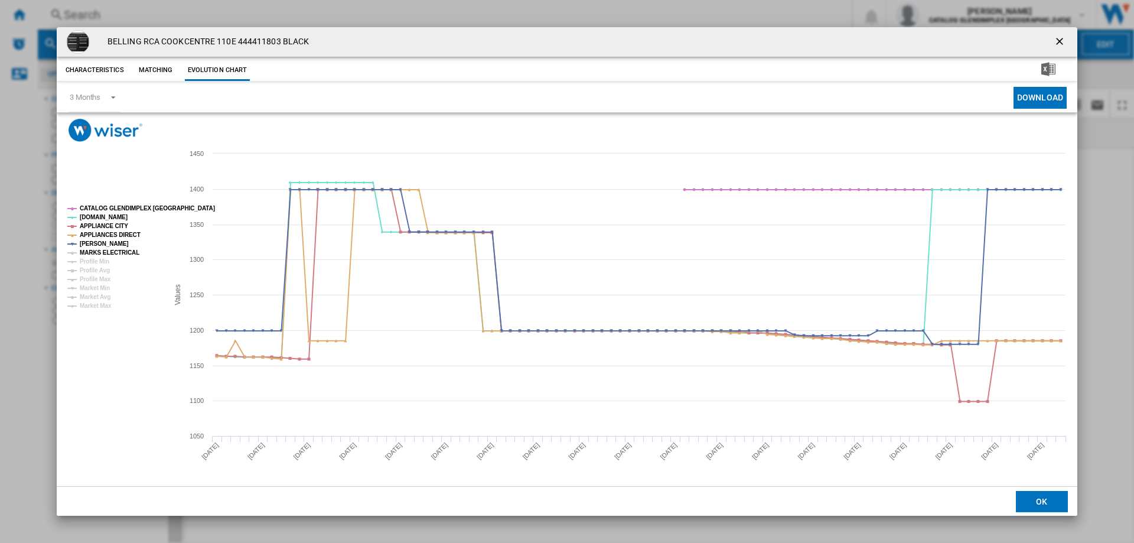
click at [106, 256] on tspan "MARKS ELECTRICAL" at bounding box center [110, 252] width 60 height 6
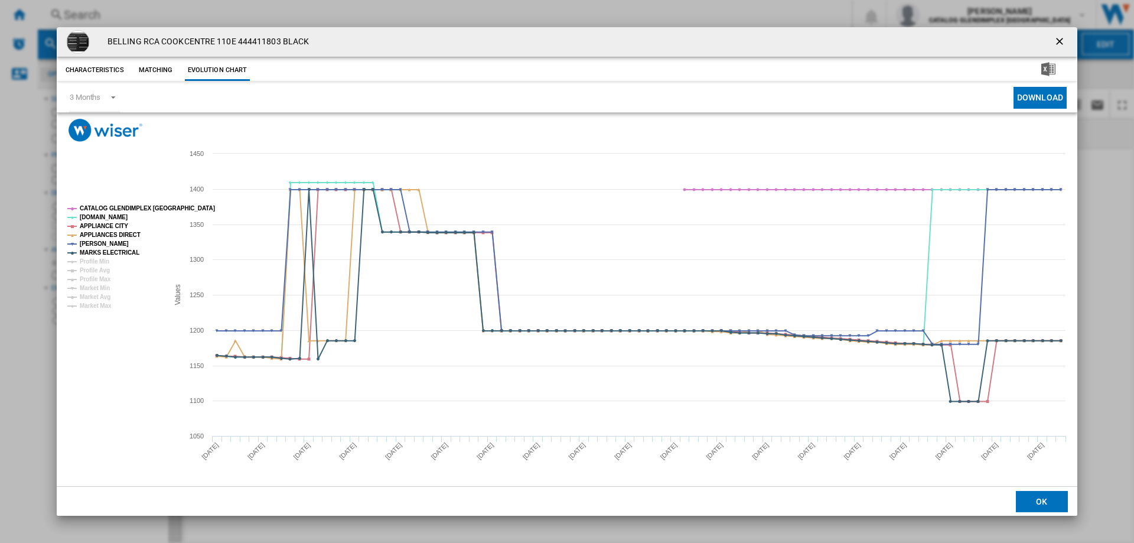
click at [1059, 38] on ng-md-icon "getI18NText('BUTTONS.CLOSE_DIALOG')" at bounding box center [1061, 42] width 14 height 14
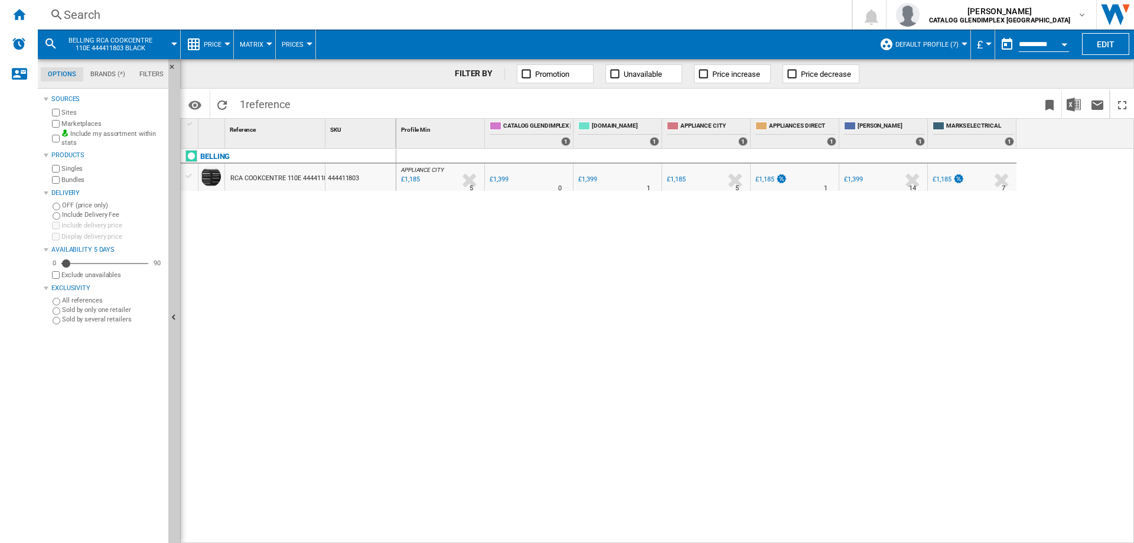
click at [98, 18] on div "Search" at bounding box center [442, 14] width 757 height 17
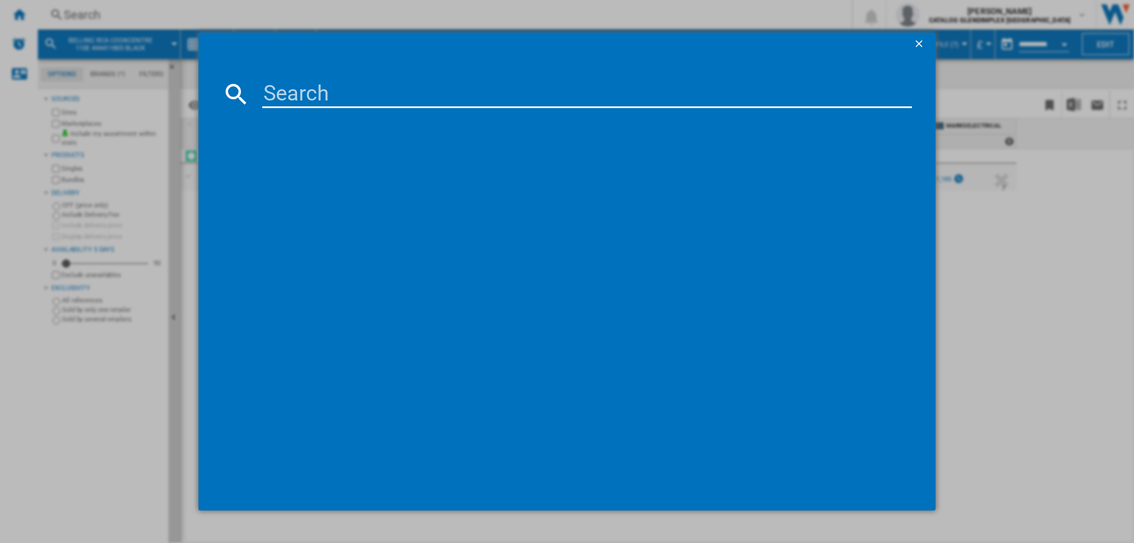
click at [317, 94] on input at bounding box center [587, 94] width 650 height 28
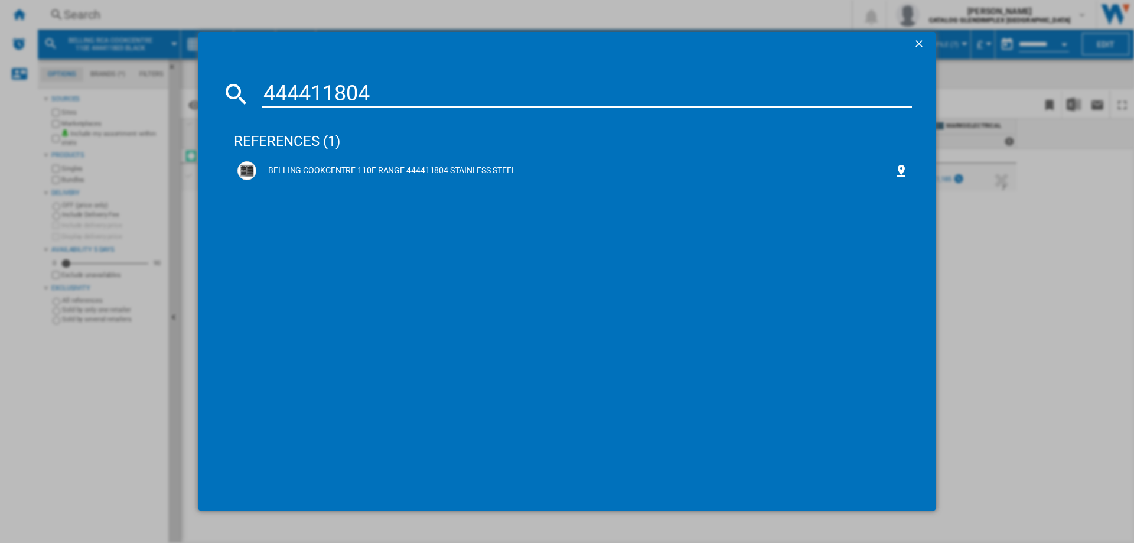
type input "444411804"
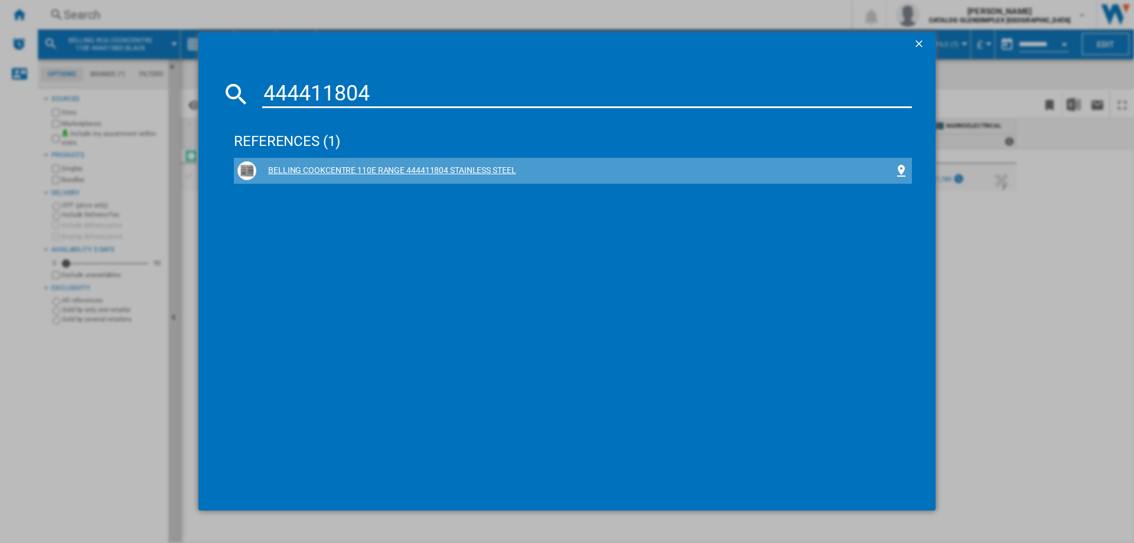
click at [420, 175] on div "BELLING COOKCENTRE 110E RANGE 444411804 STAINLESS STEEL" at bounding box center [575, 171] width 638 height 12
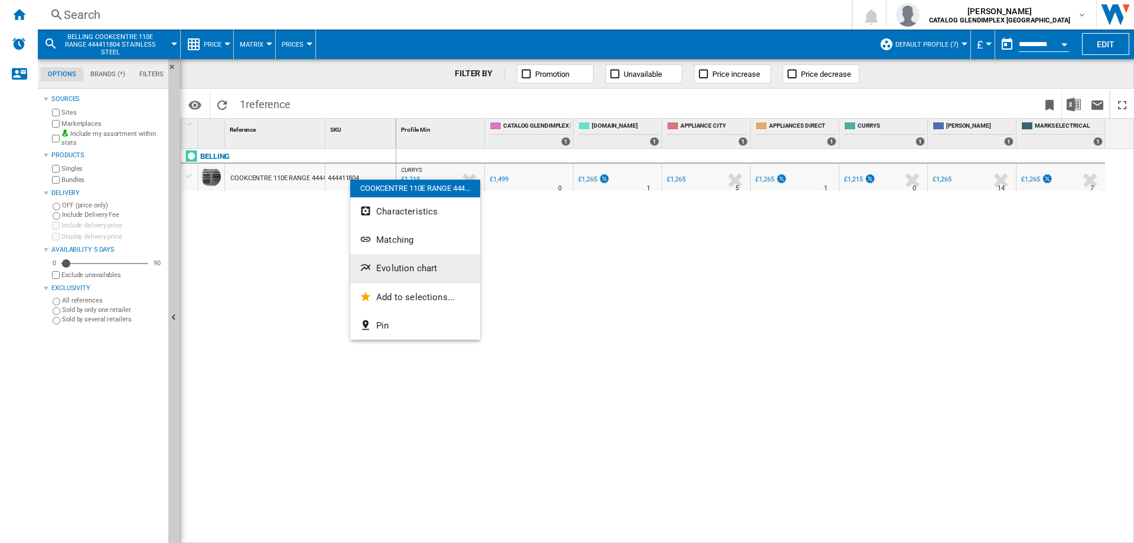
click at [409, 264] on span "Evolution chart" at bounding box center [406, 268] width 61 height 11
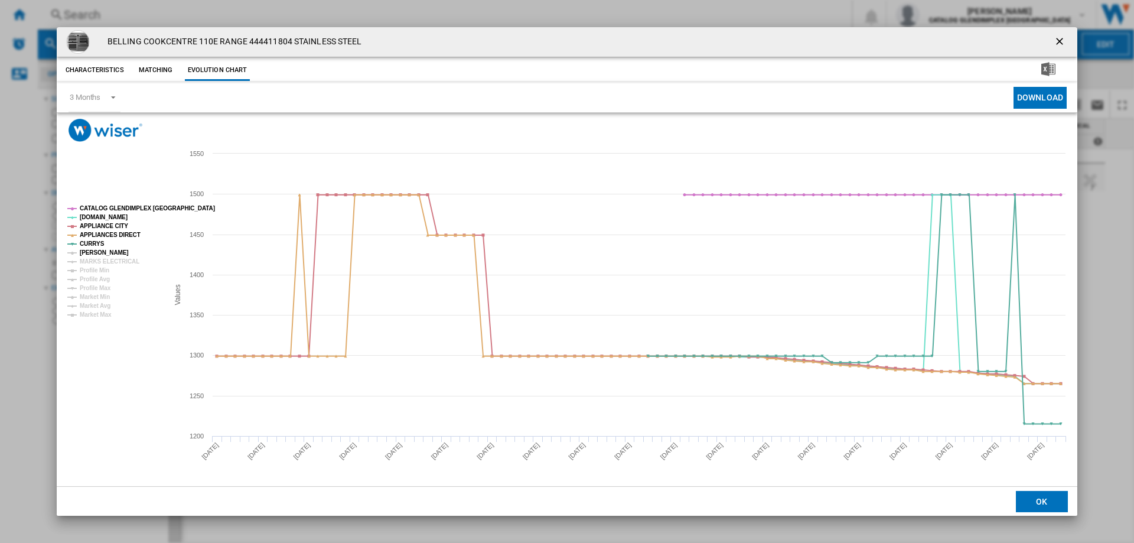
click at [86, 252] on tspan "[PERSON_NAME]" at bounding box center [104, 252] width 49 height 6
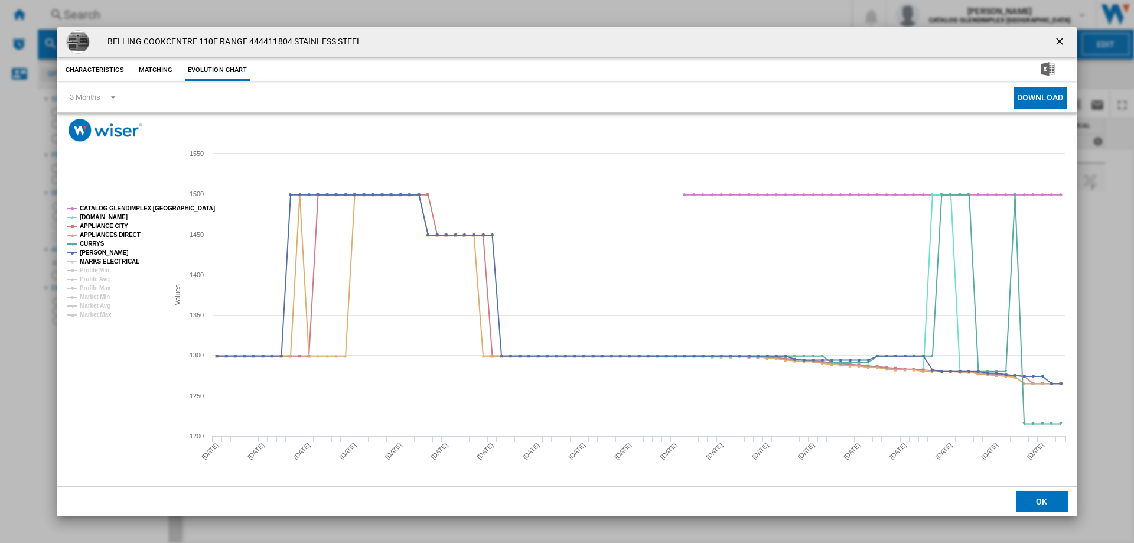
click at [89, 260] on tspan "MARKS ELECTRICAL" at bounding box center [110, 261] width 60 height 6
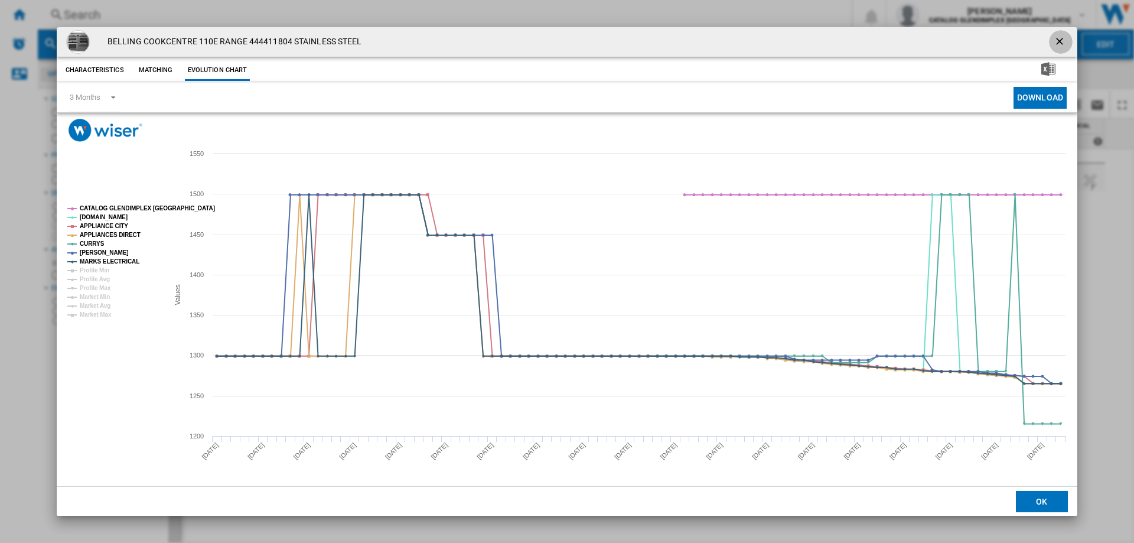
click at [1057, 41] on ng-md-icon "getI18NText('BUTTONS.CLOSE_DIALOG')" at bounding box center [1061, 42] width 14 height 14
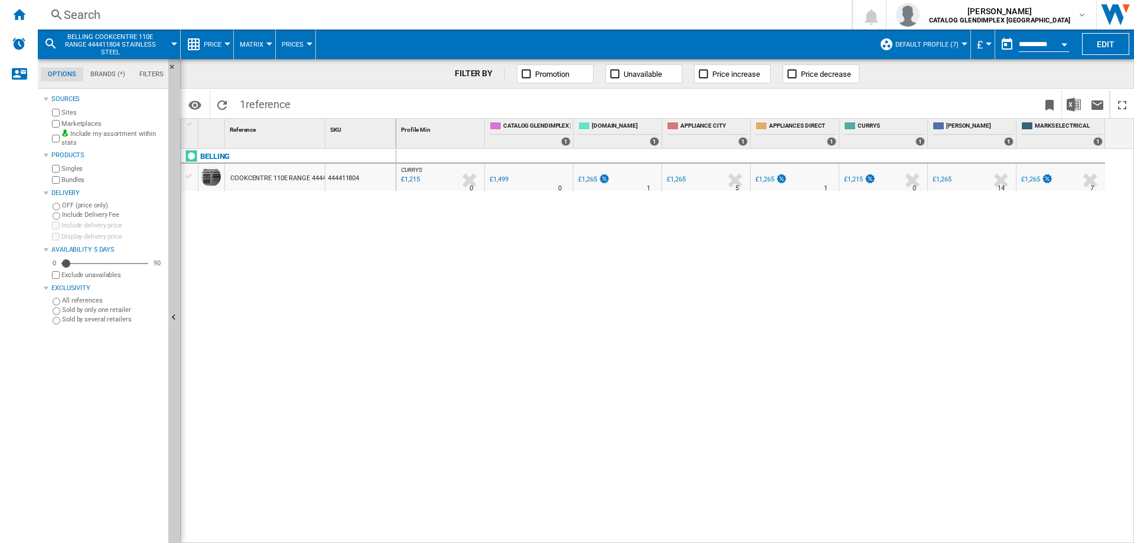
click at [76, 11] on div "Search" at bounding box center [442, 14] width 757 height 17
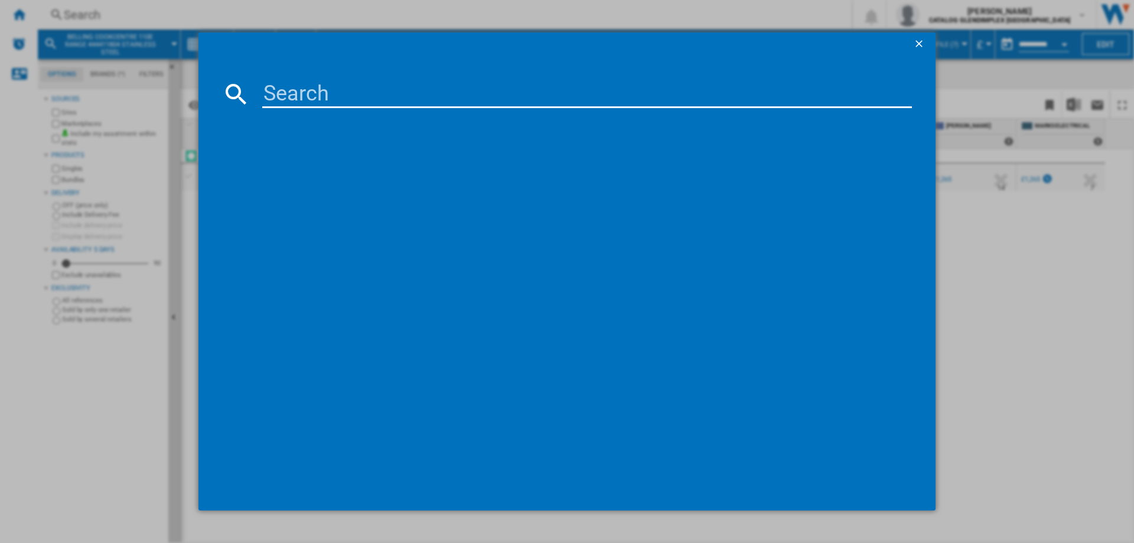
click at [325, 97] on input at bounding box center [587, 94] width 650 height 28
type input "444411808"
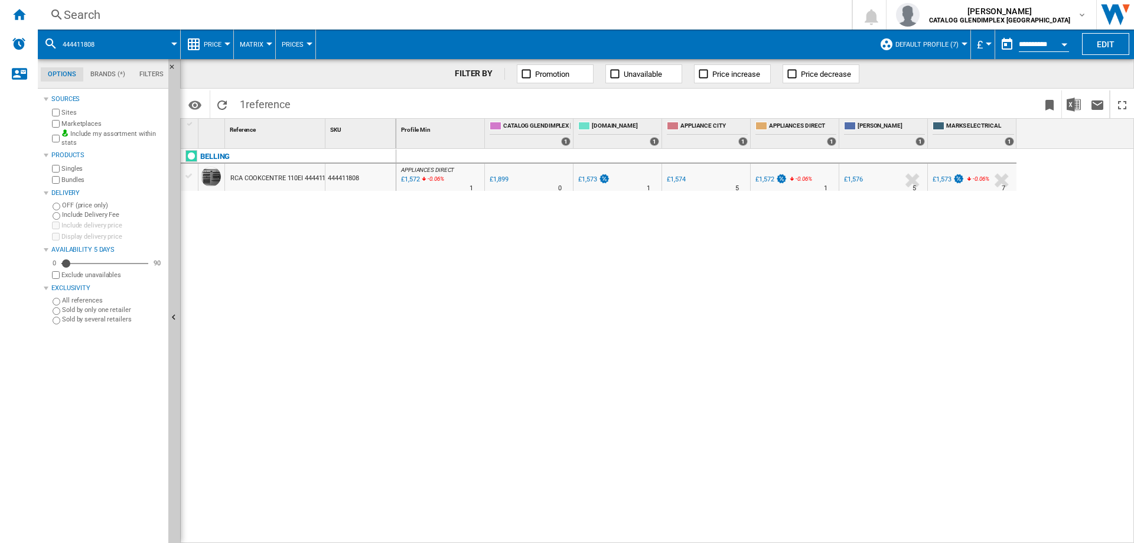
click at [77, 18] on div "Search" at bounding box center [442, 14] width 757 height 17
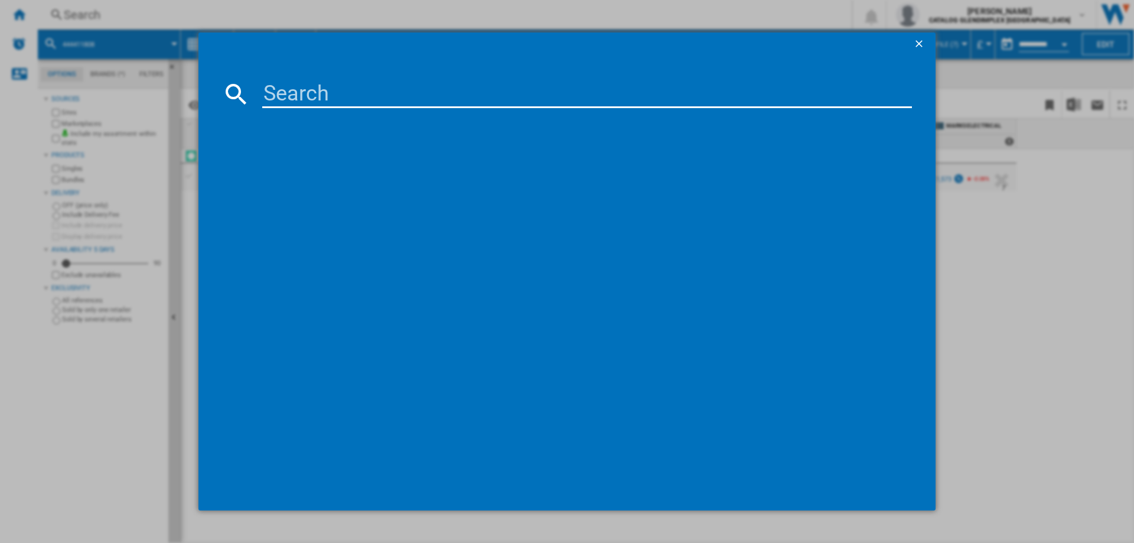
click at [302, 102] on input at bounding box center [587, 94] width 650 height 28
paste input "444411809"
type input "444411809"
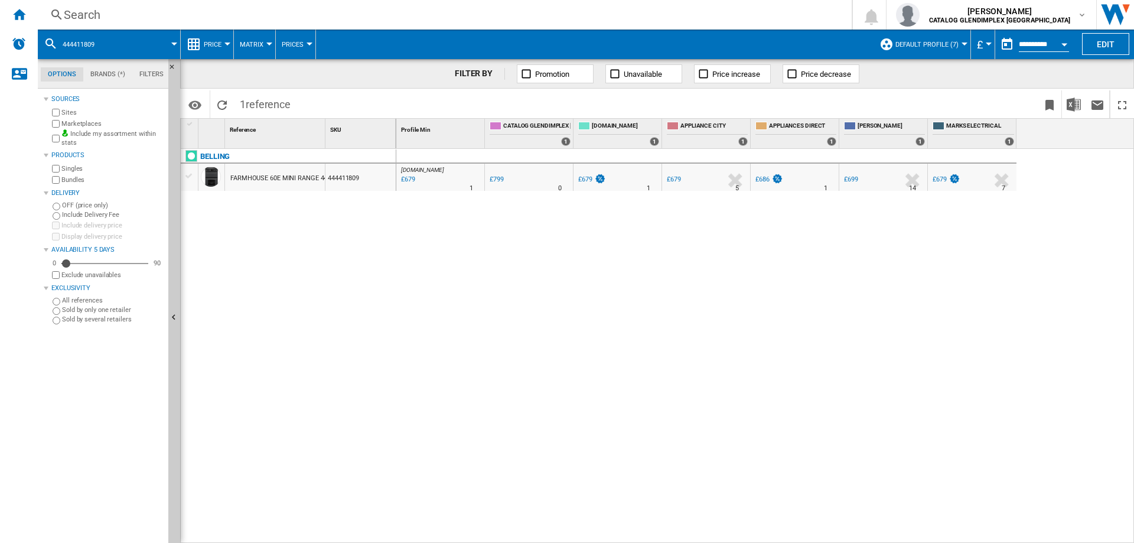
click at [102, 19] on div "Search" at bounding box center [442, 14] width 757 height 17
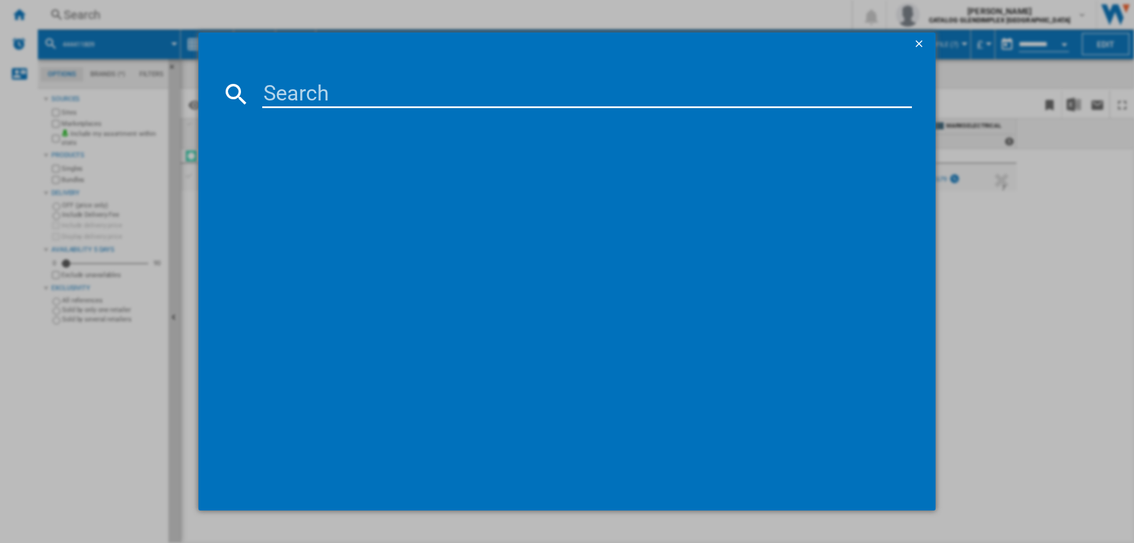
click at [268, 94] on input at bounding box center [587, 94] width 650 height 28
type input "444411810"
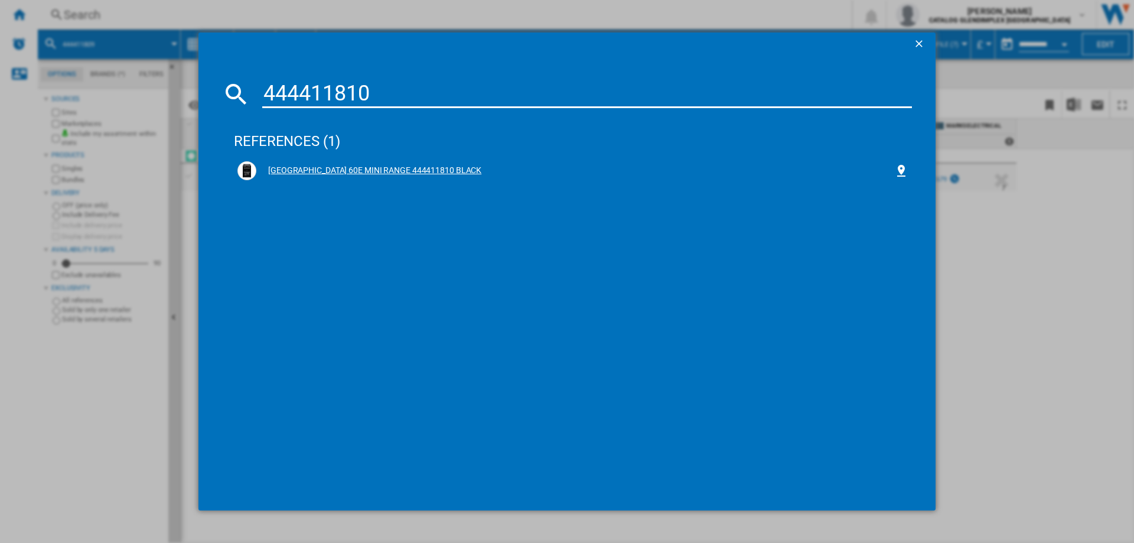
click at [415, 174] on div "[GEOGRAPHIC_DATA] 60E MINI RANGE 444411810 BLACK" at bounding box center [575, 171] width 638 height 12
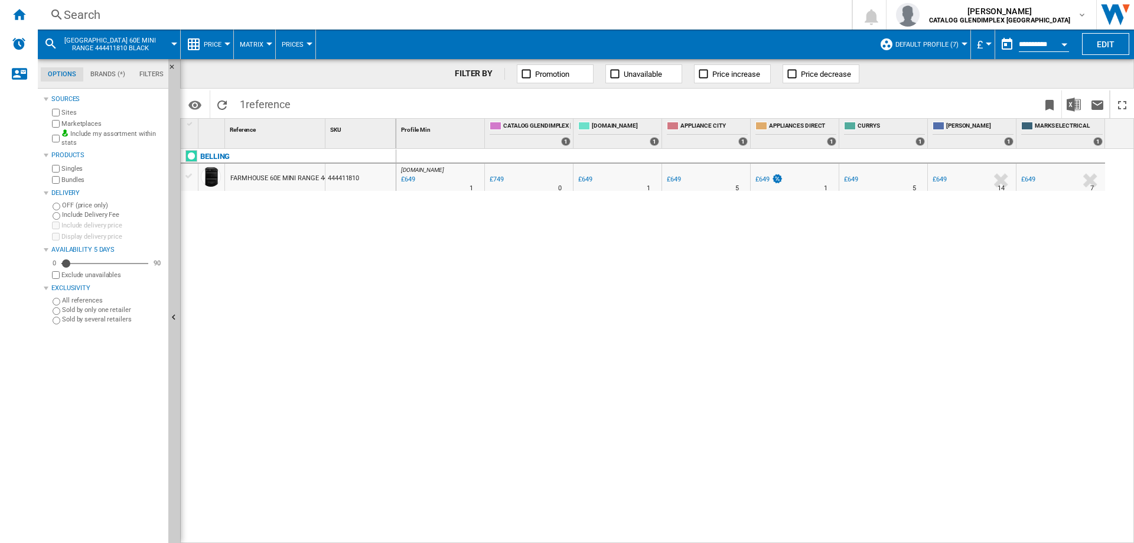
click at [112, 18] on div "Search" at bounding box center [442, 14] width 757 height 17
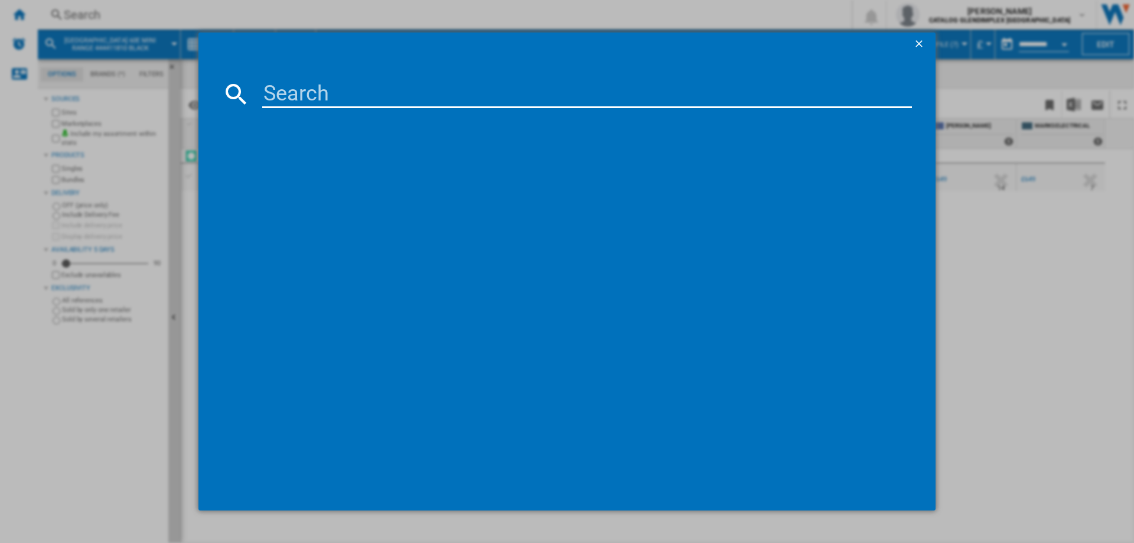
click at [291, 83] on input at bounding box center [587, 94] width 650 height 28
type input "444411811"
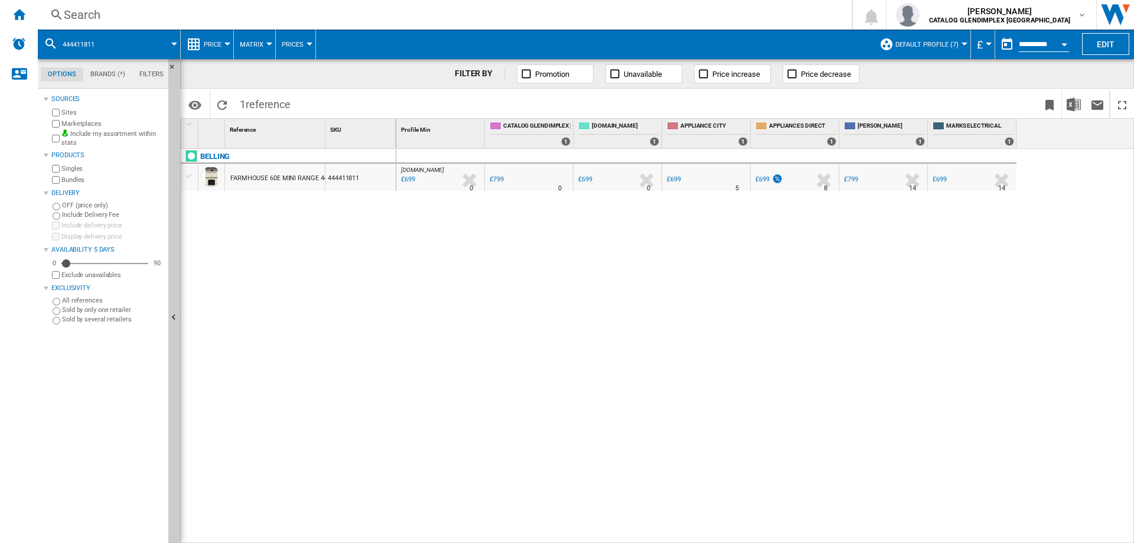
click at [100, 17] on div "Search" at bounding box center [442, 14] width 757 height 17
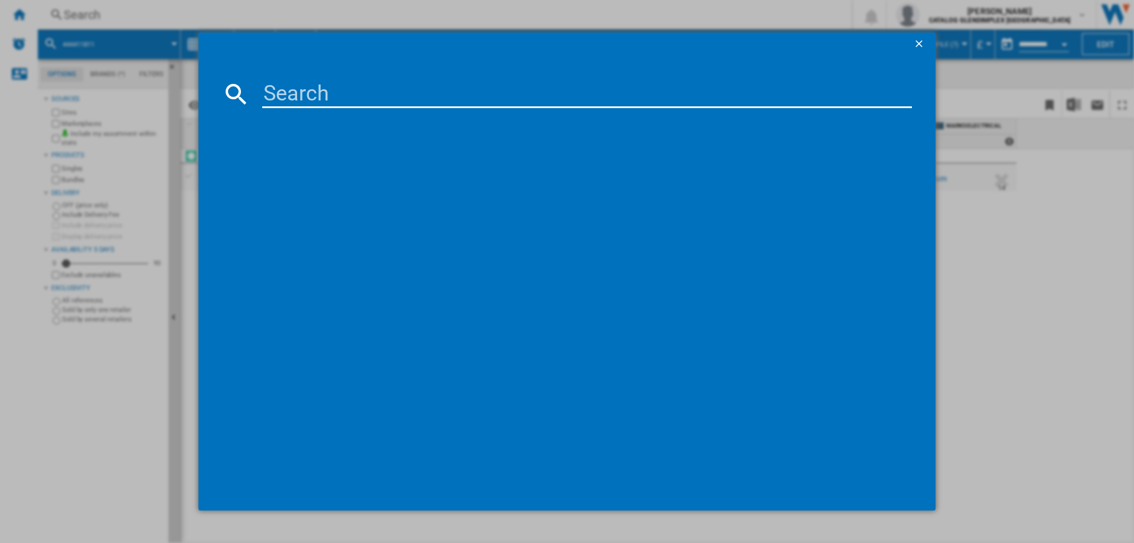
click at [316, 106] on input at bounding box center [587, 94] width 650 height 28
type input "444411815"
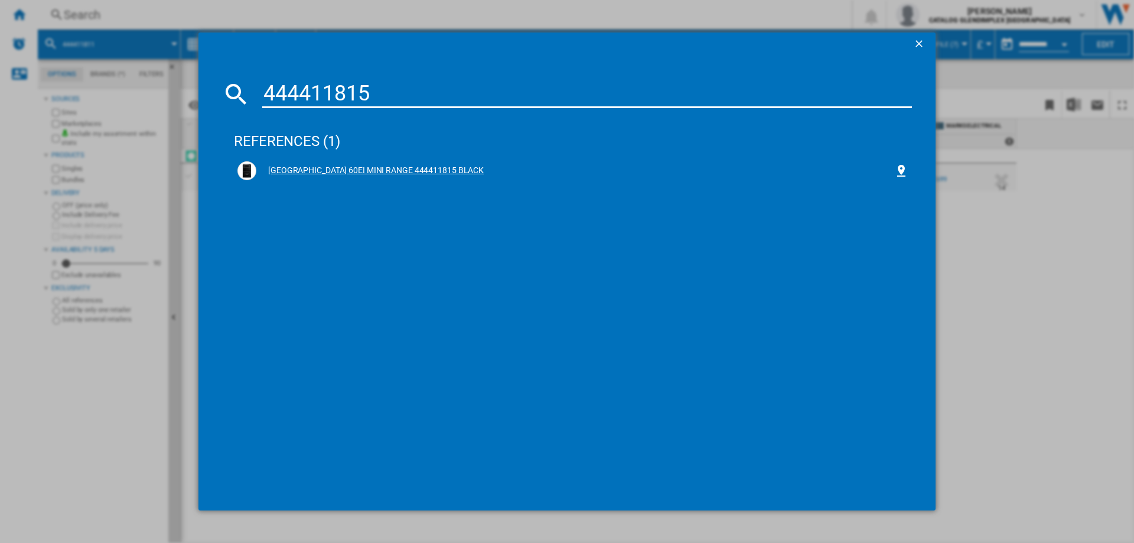
click at [426, 168] on div "[GEOGRAPHIC_DATA] 60EI MINI RANGE 444411815 BLACK" at bounding box center [575, 171] width 638 height 12
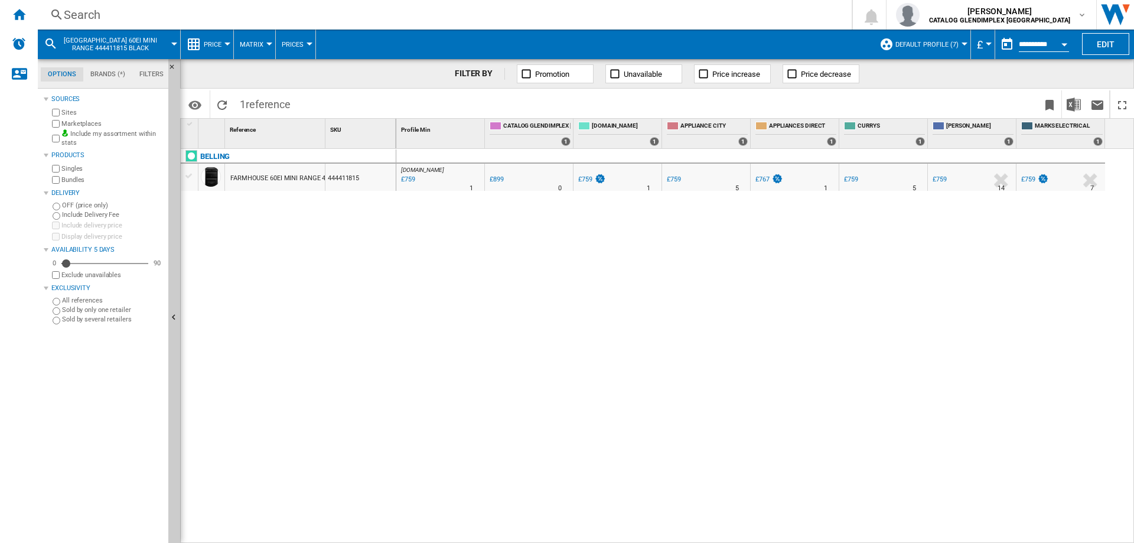
click at [89, 13] on div "Search" at bounding box center [442, 14] width 757 height 17
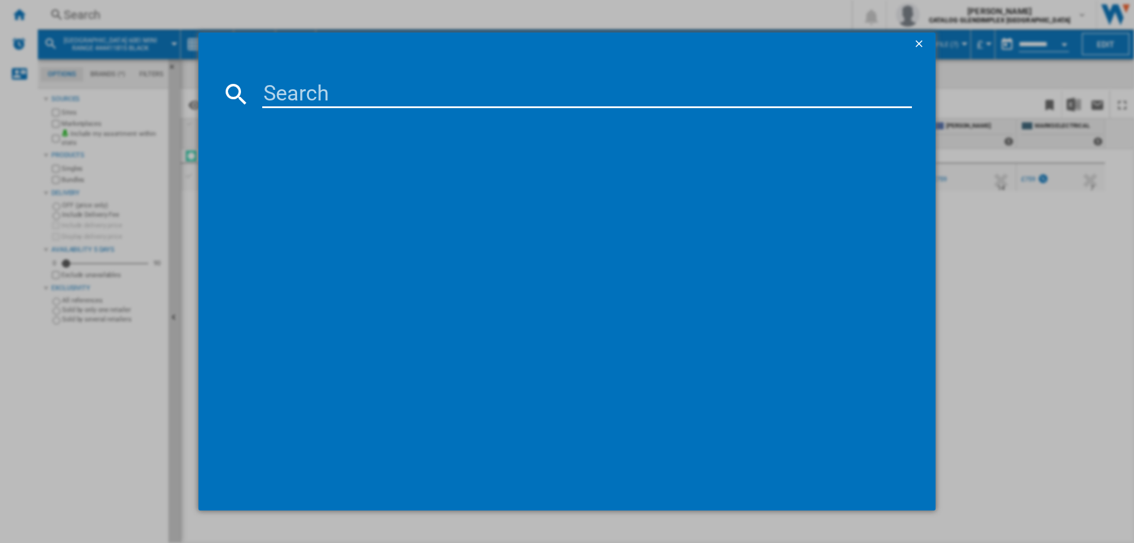
click at [309, 74] on md-dialog-content at bounding box center [566, 283] width 737 height 454
click at [320, 87] on input at bounding box center [587, 94] width 650 height 28
paste input "444411816"
type input "444411816"
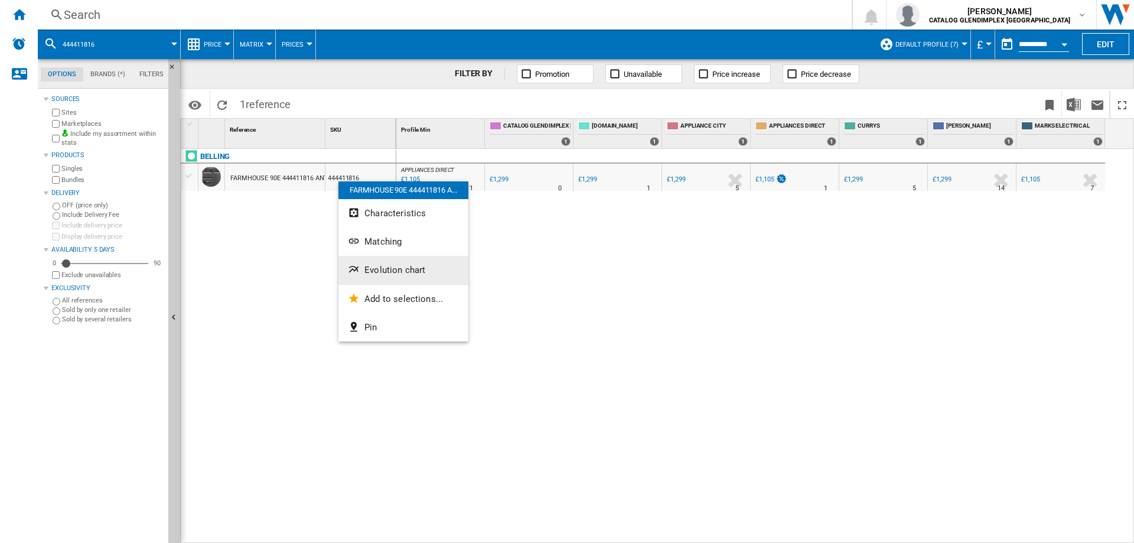
click at [410, 266] on span "Evolution chart" at bounding box center [394, 270] width 61 height 11
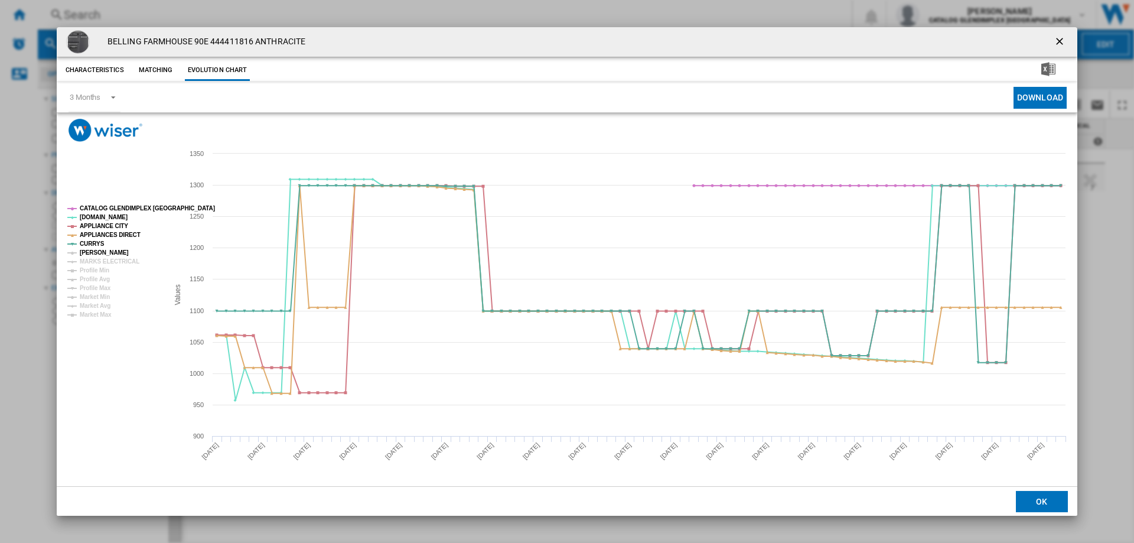
click at [96, 249] on tspan "[PERSON_NAME]" at bounding box center [104, 252] width 49 height 6
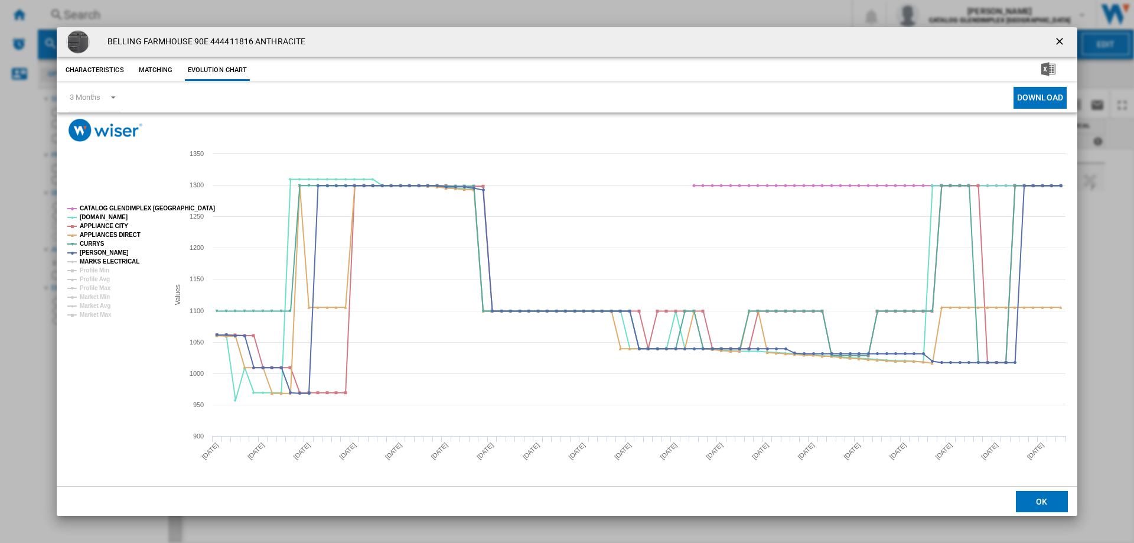
click at [96, 262] on tspan "MARKS ELECTRICAL" at bounding box center [110, 261] width 60 height 6
click at [1058, 41] on ng-md-icon "getI18NText('BUTTONS.CLOSE_DIALOG')" at bounding box center [1061, 42] width 14 height 14
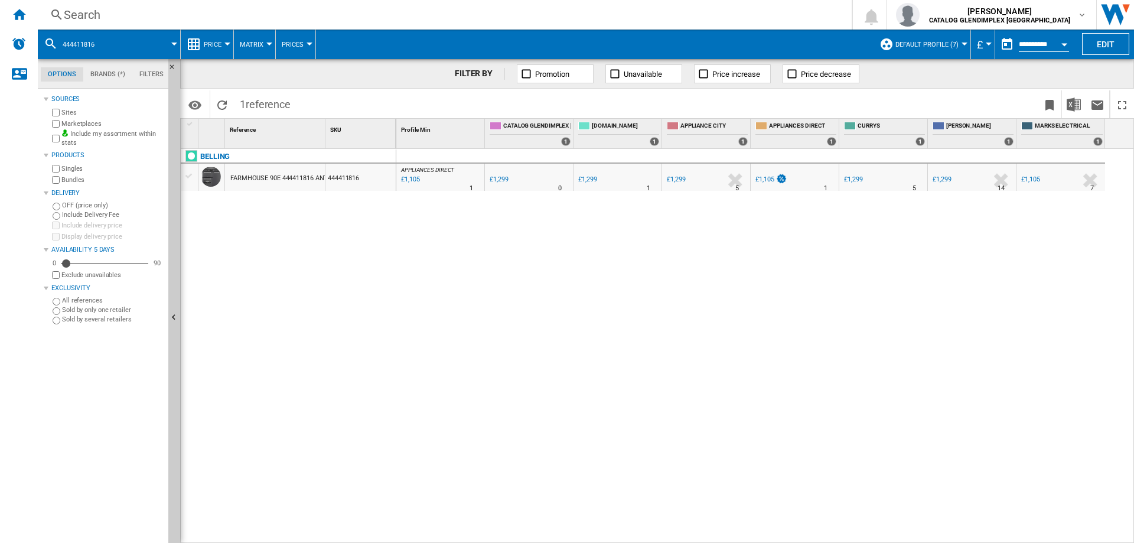
click at [67, 3] on div "Search Search 0 [PERSON_NAME] CATALOG GLENDIMPLEX [GEOGRAPHIC_DATA] CATALOG GLE…" at bounding box center [586, 15] width 1096 height 30
click at [74, 12] on div "Search" at bounding box center [442, 14] width 757 height 17
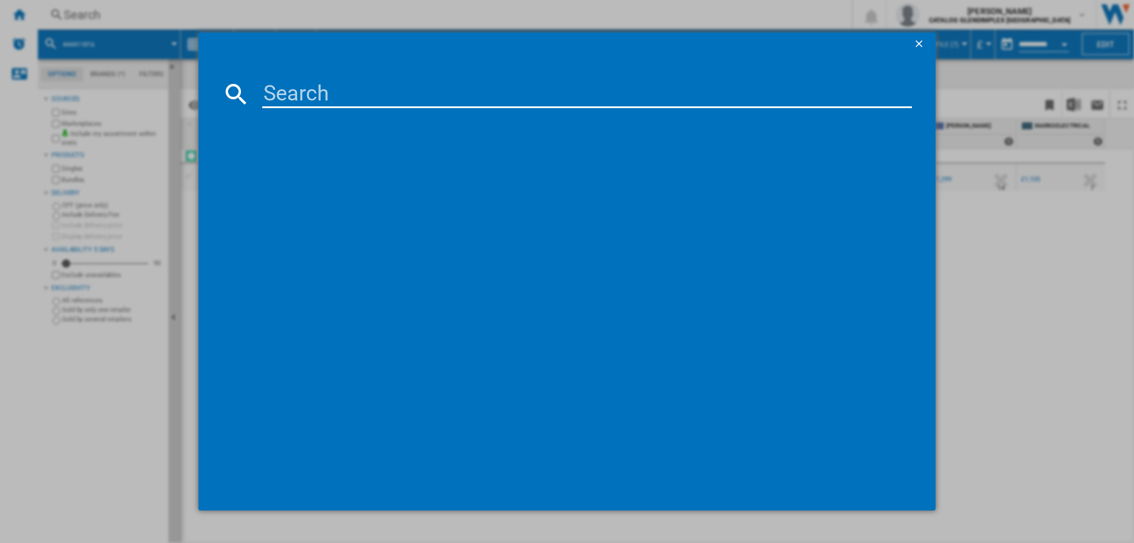
click at [285, 91] on input at bounding box center [587, 94] width 650 height 28
type input "444411817"
click at [391, 171] on div "BELLING RCA FARMHOUSE 90E 444411817 BLACK" at bounding box center [575, 171] width 638 height 12
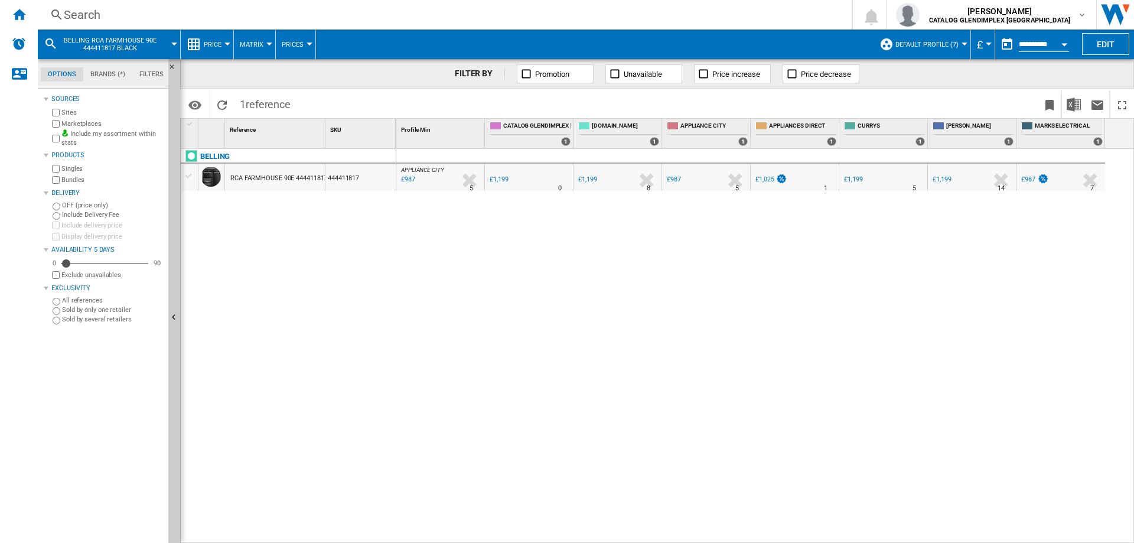
click at [130, 11] on div "Search" at bounding box center [442, 14] width 757 height 17
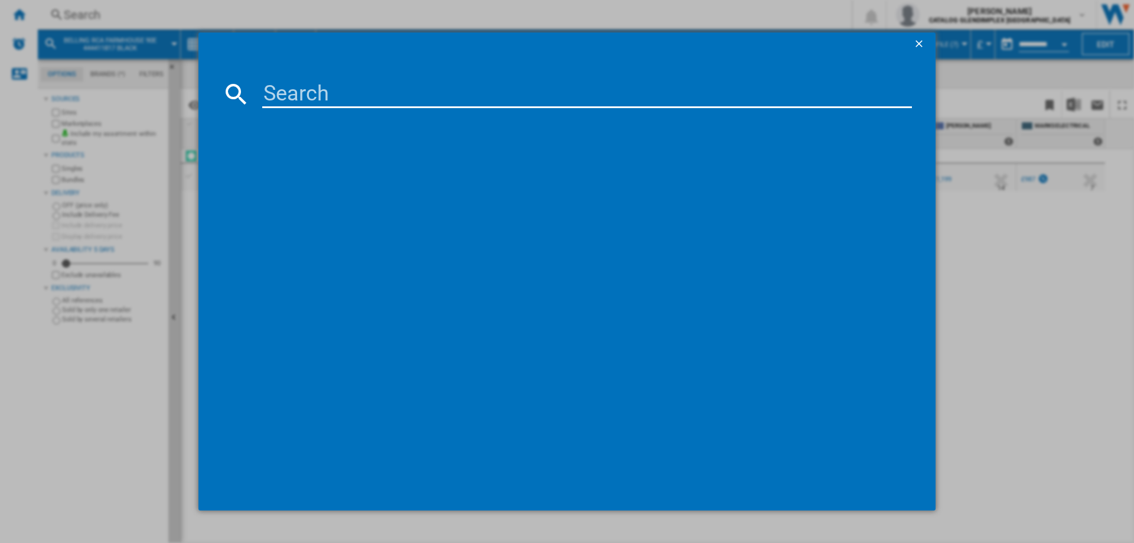
click at [385, 94] on input at bounding box center [587, 94] width 650 height 28
click at [917, 50] on ng-md-icon "getI18NText('BUTTONS.CLOSE_DIALOG')" at bounding box center [920, 45] width 14 height 14
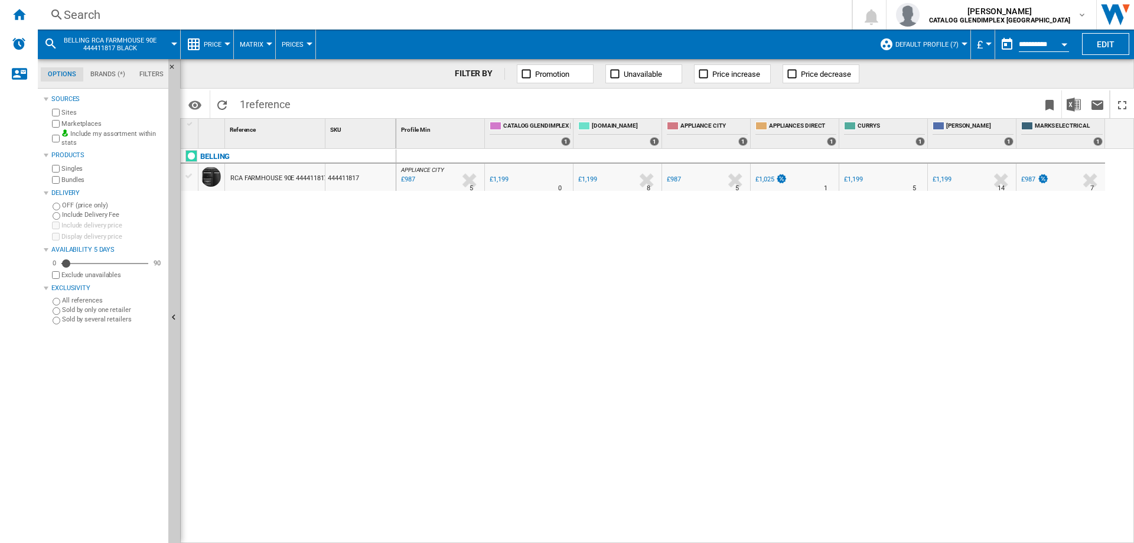
click at [918, 44] on span "Default profile (7)" at bounding box center [926, 45] width 63 height 8
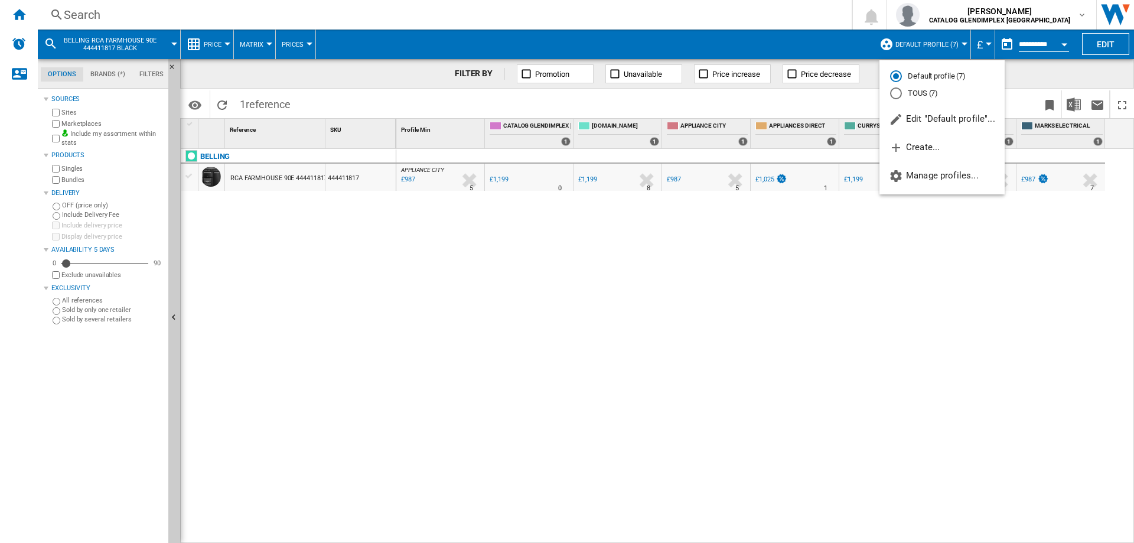
click at [668, 15] on md-backdrop at bounding box center [567, 271] width 1134 height 543
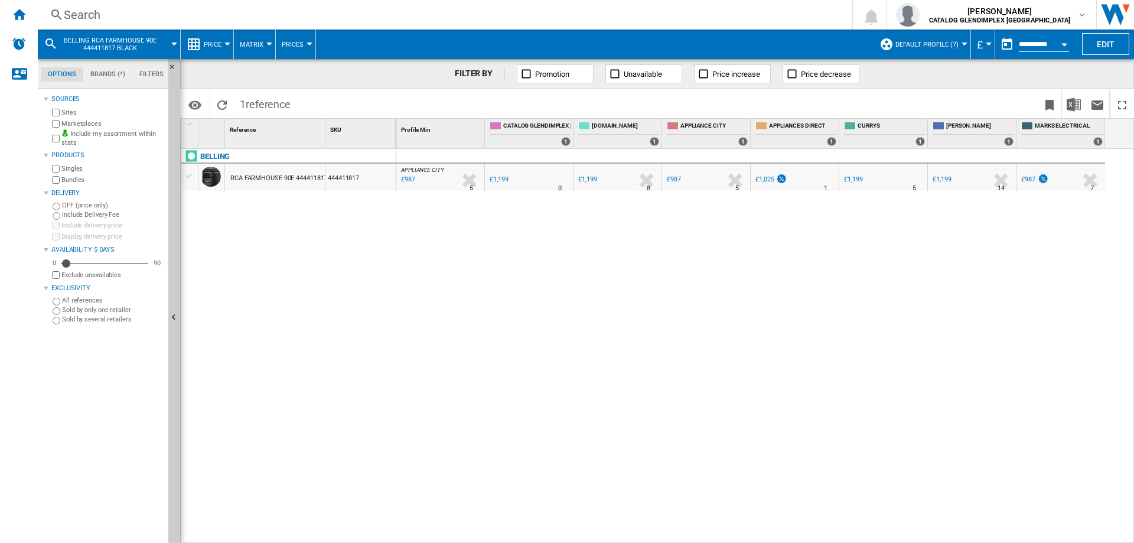
click at [110, 70] on md-tab-item "Brands (*)" at bounding box center [107, 74] width 49 height 14
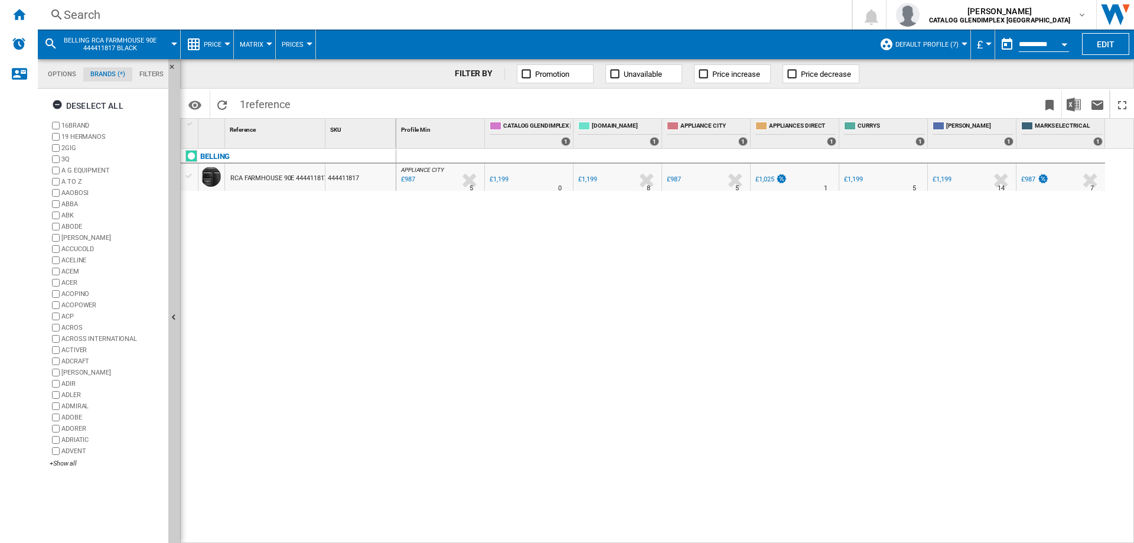
scroll to position [45, 0]
click at [144, 70] on md-tab-item "Filters" at bounding box center [151, 74] width 38 height 14
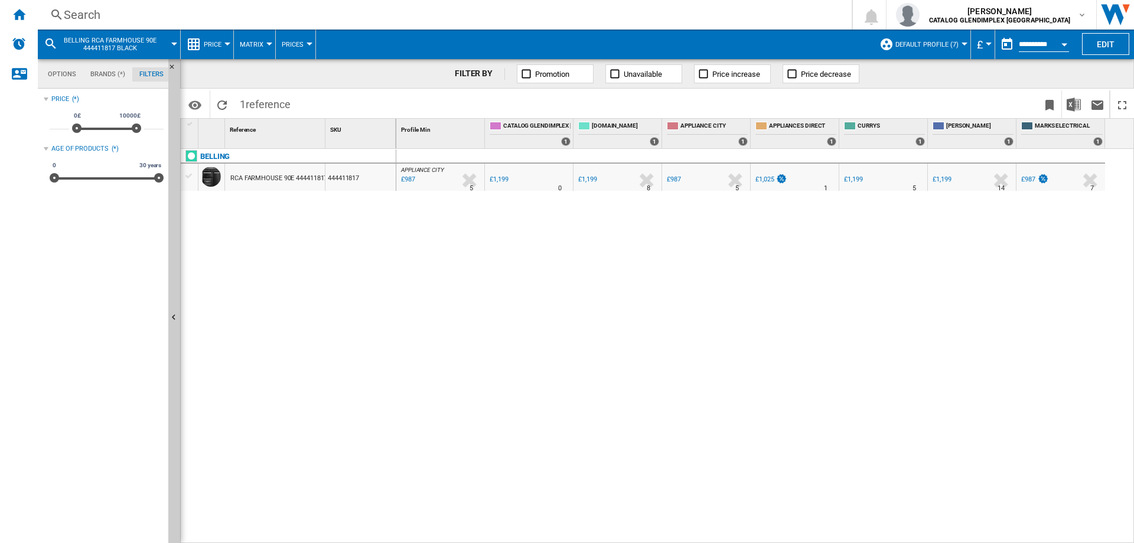
click at [56, 79] on md-tab-item "Options" at bounding box center [62, 74] width 43 height 14
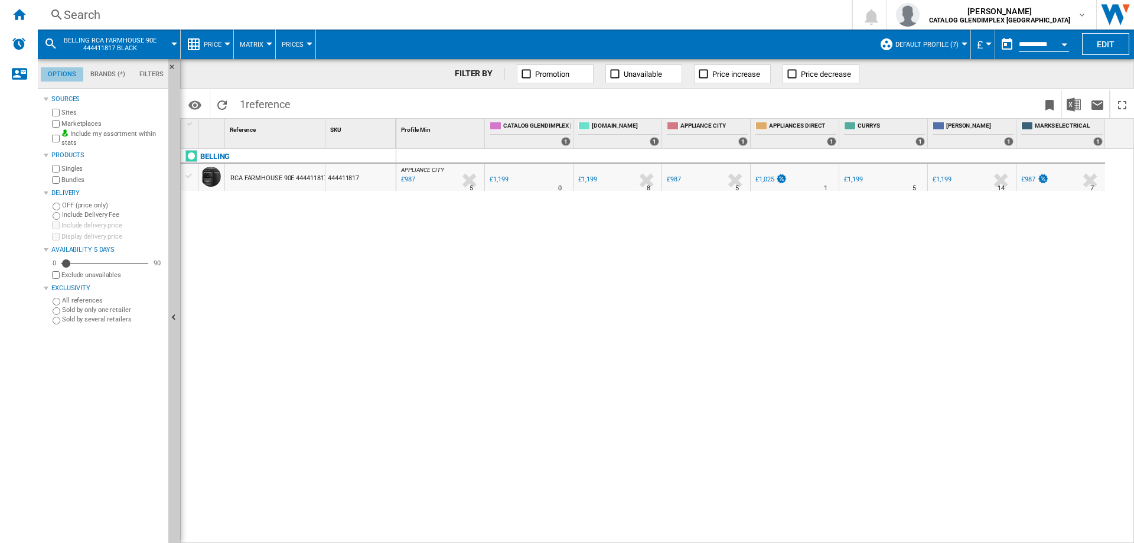
scroll to position [14, 0]
click at [174, 43] on div at bounding box center [174, 44] width 6 height 3
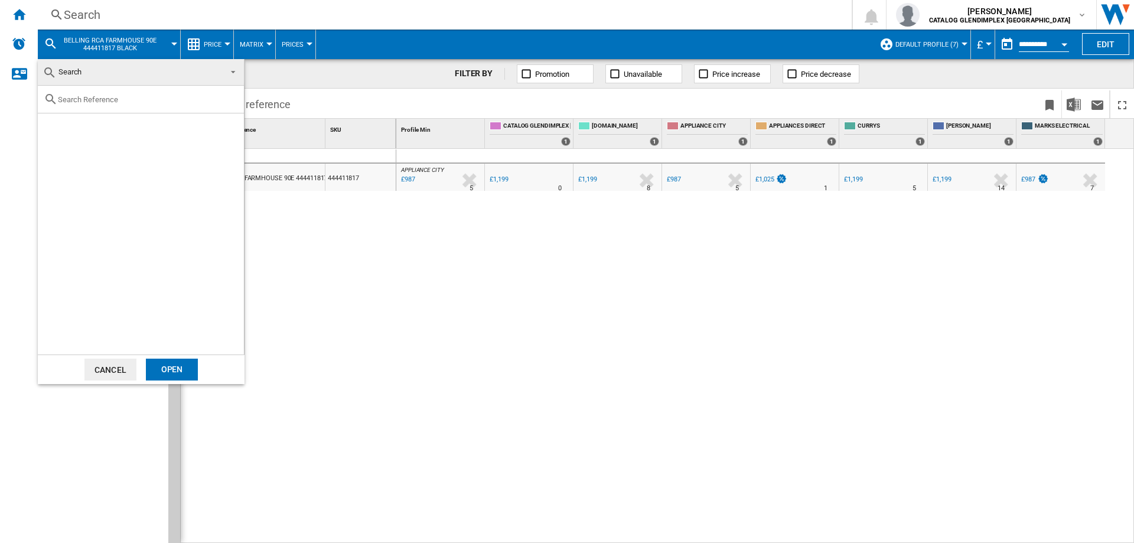
click at [116, 370] on button "Cancel" at bounding box center [110, 369] width 52 height 22
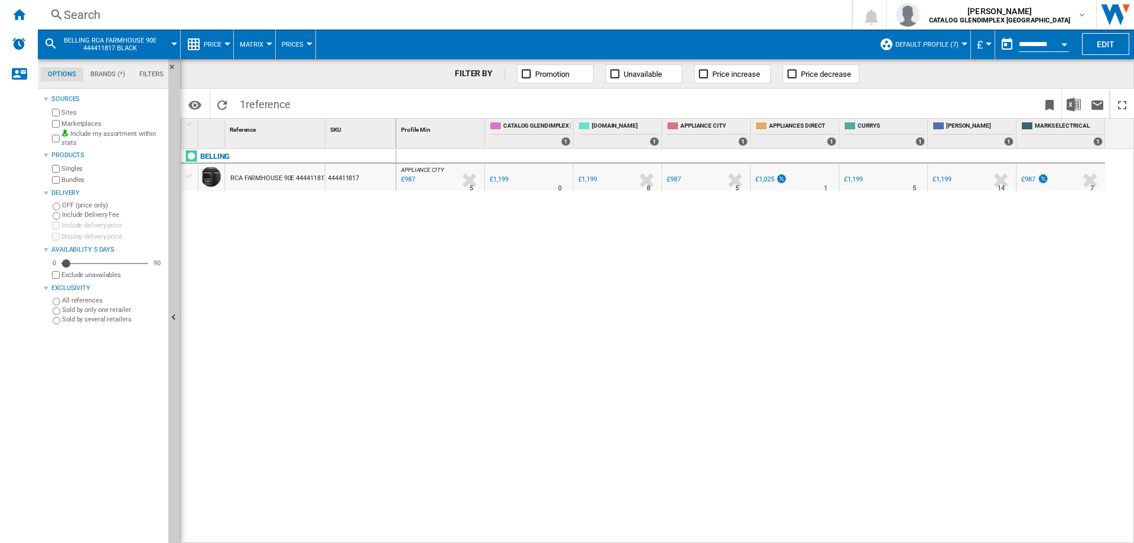
click at [295, 352] on div "BELLING RCA FARMHOUSE 90E 444411817 BLACK 444411817" at bounding box center [289, 343] width 216 height 388
click at [226, 47] on button "Price" at bounding box center [216, 45] width 24 height 30
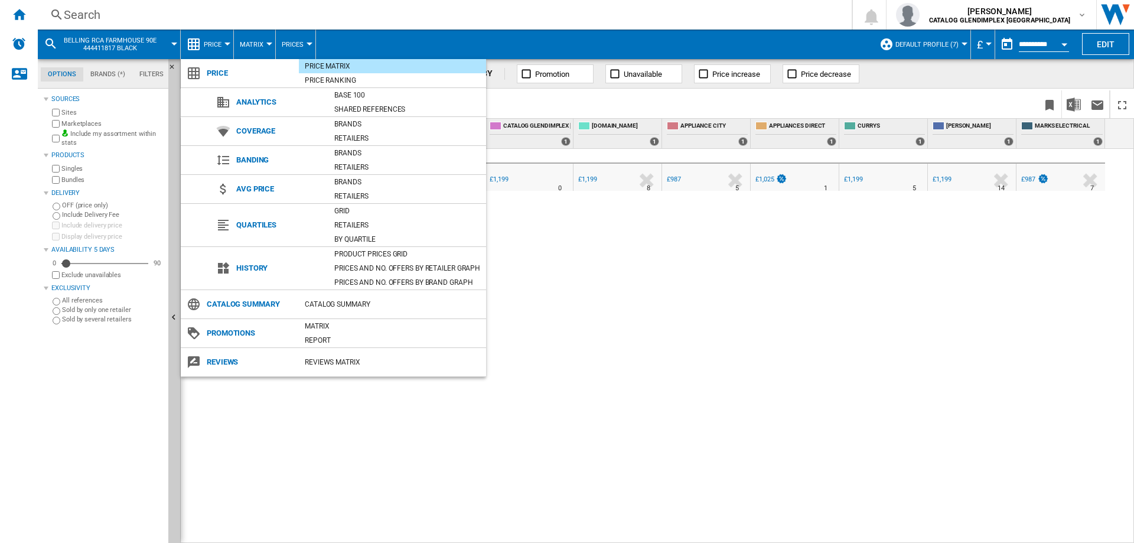
click at [342, 67] on div "Price Matrix" at bounding box center [392, 66] width 187 height 12
click at [269, 42] on md-backdrop at bounding box center [567, 271] width 1134 height 543
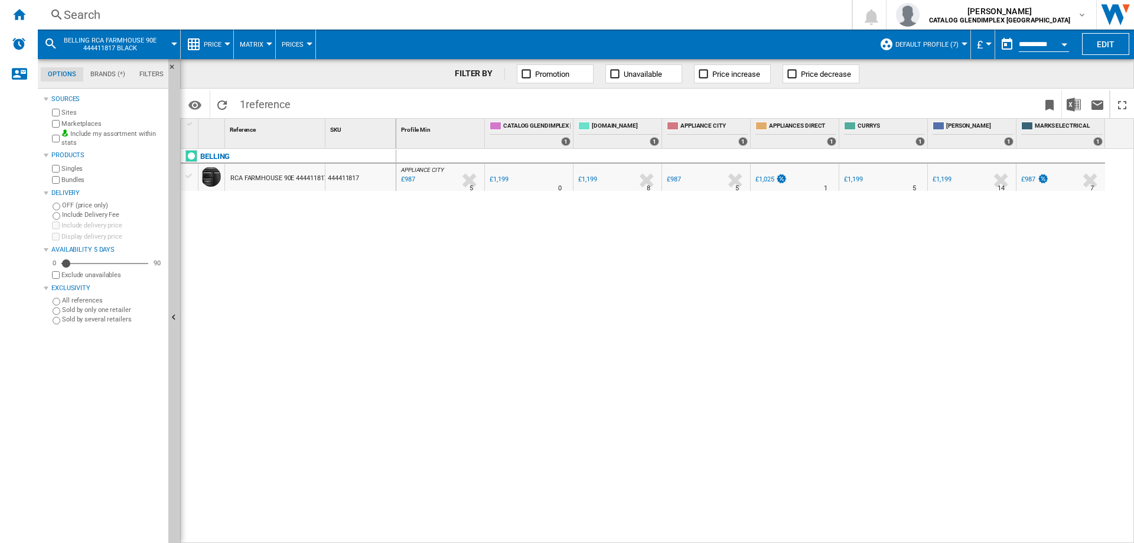
click at [269, 41] on md-menu "Matrix Matrix Ranking" at bounding box center [255, 45] width 42 height 30
click at [269, 43] on div at bounding box center [269, 44] width 6 height 3
click at [269, 43] on md-backdrop at bounding box center [567, 271] width 1134 height 543
click at [504, 2] on div "Search Search 0 [PERSON_NAME] CATALOG GLENDIMPLEX [GEOGRAPHIC_DATA] CATALOG GLE…" at bounding box center [586, 15] width 1096 height 30
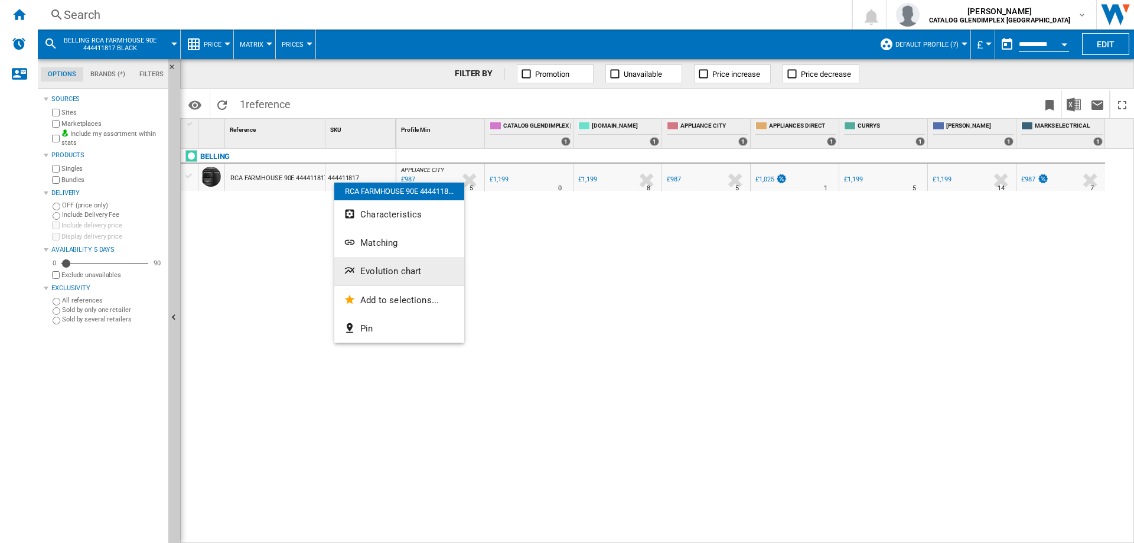
click at [399, 266] on span "Evolution chart" at bounding box center [390, 271] width 61 height 11
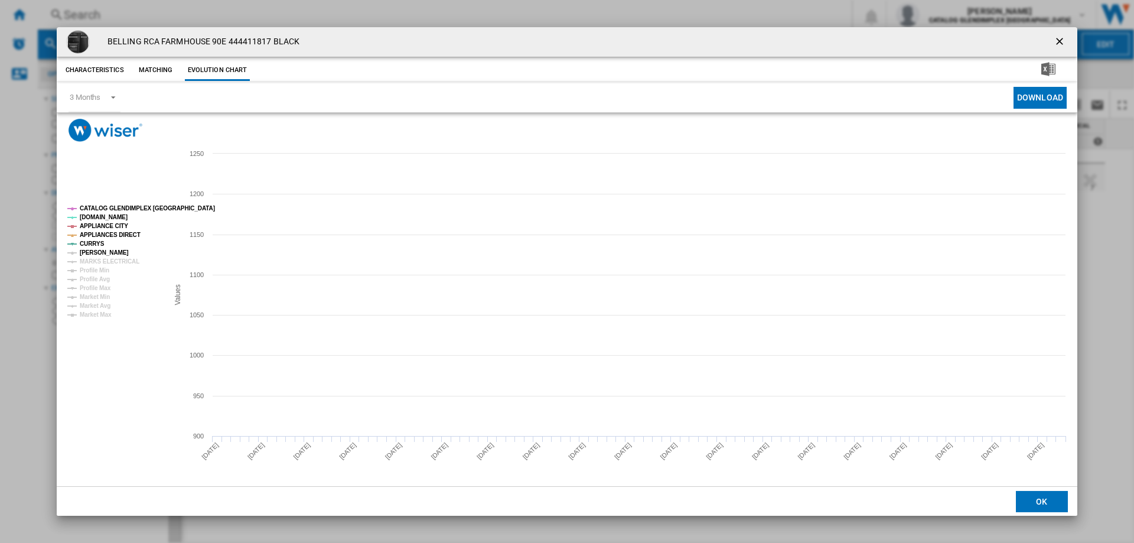
click at [97, 252] on tspan "[PERSON_NAME]" at bounding box center [104, 252] width 49 height 6
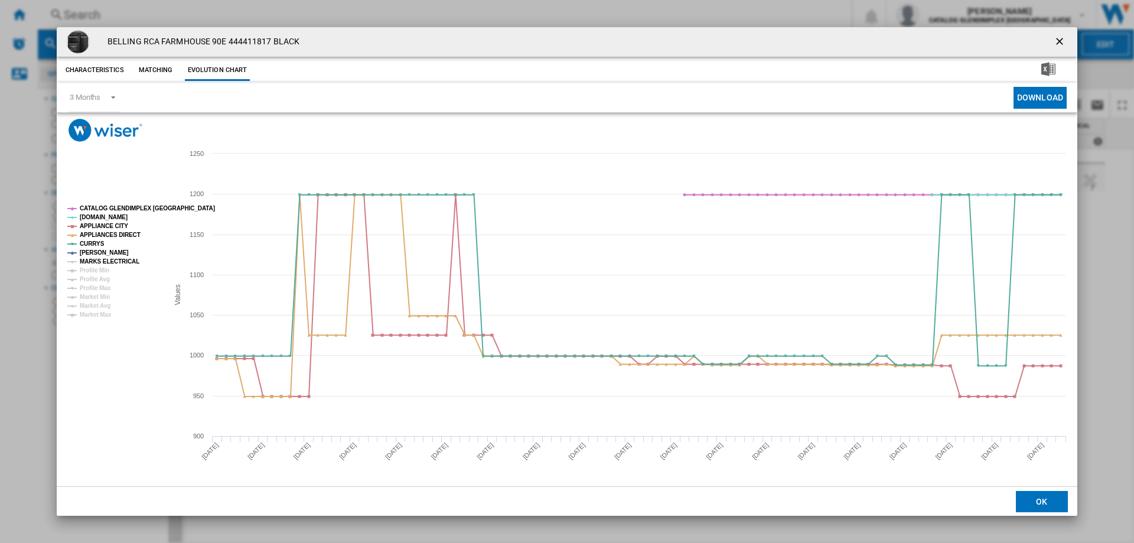
drag, startPoint x: 104, startPoint y: 262, endPoint x: 111, endPoint y: 263, distance: 7.3
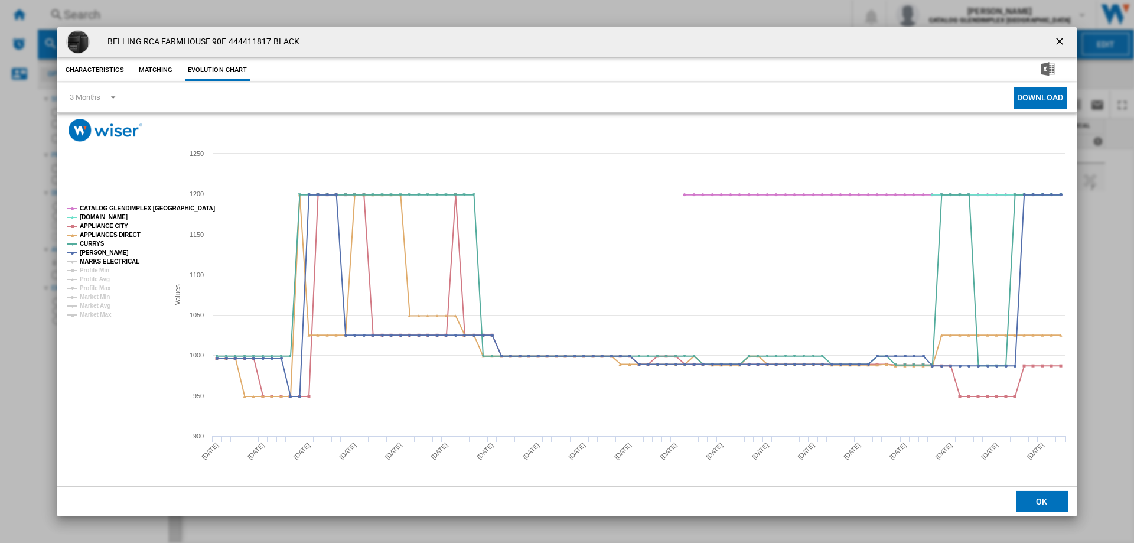
click at [105, 262] on tspan "MARKS ELECTRICAL" at bounding box center [110, 261] width 60 height 6
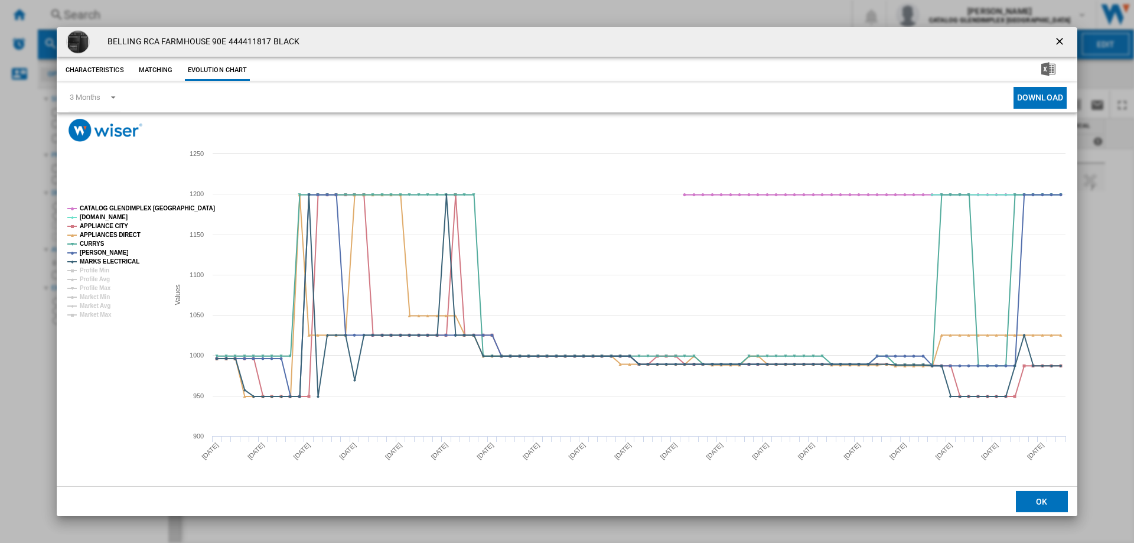
drag, startPoint x: 1062, startPoint y: 40, endPoint x: 1013, endPoint y: 52, distance: 51.1
click at [1062, 40] on ng-md-icon "getI18NText('BUTTONS.CLOSE_DIALOG')" at bounding box center [1061, 42] width 14 height 14
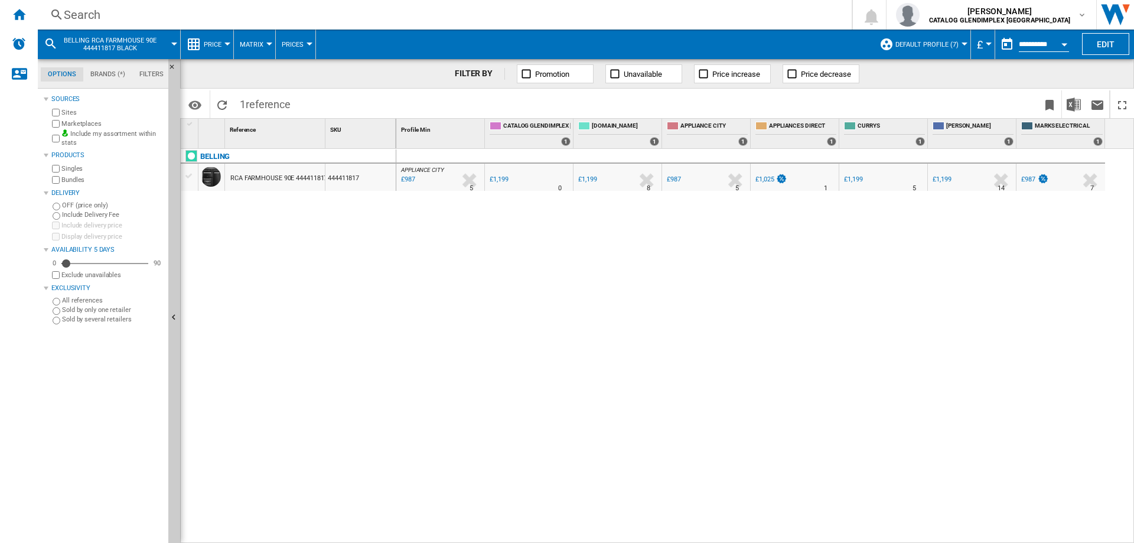
click at [92, 17] on div "Search" at bounding box center [442, 14] width 757 height 17
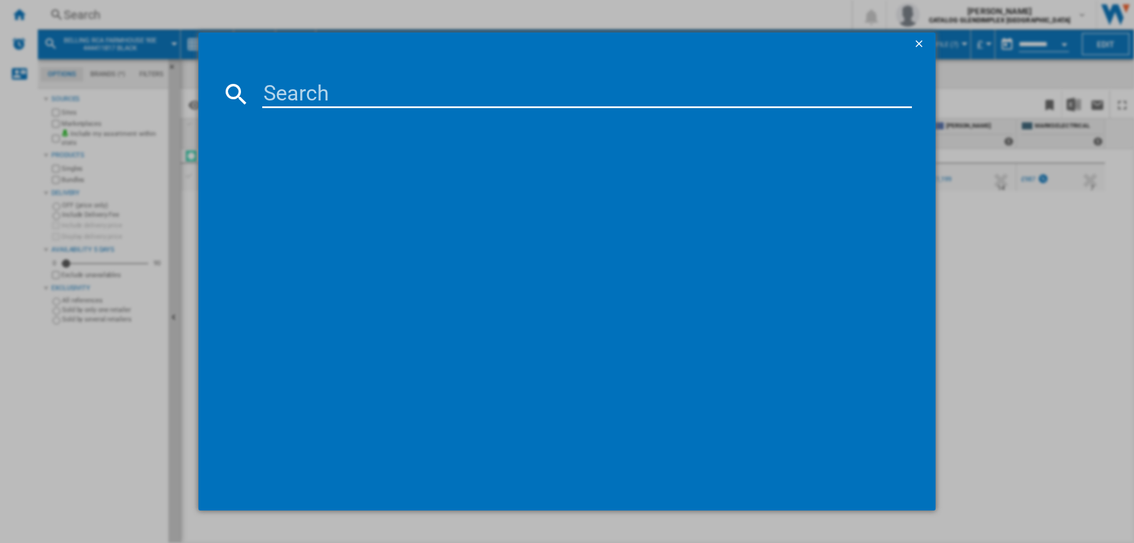
click at [297, 100] on input at bounding box center [587, 94] width 650 height 28
type input "444411818"
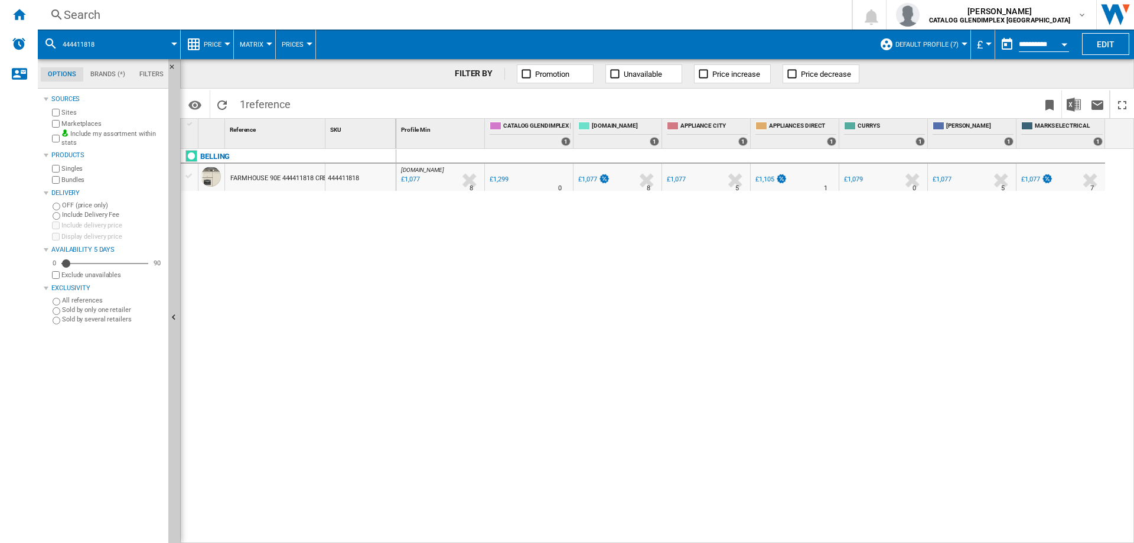
click at [96, 16] on div "Search" at bounding box center [442, 14] width 757 height 17
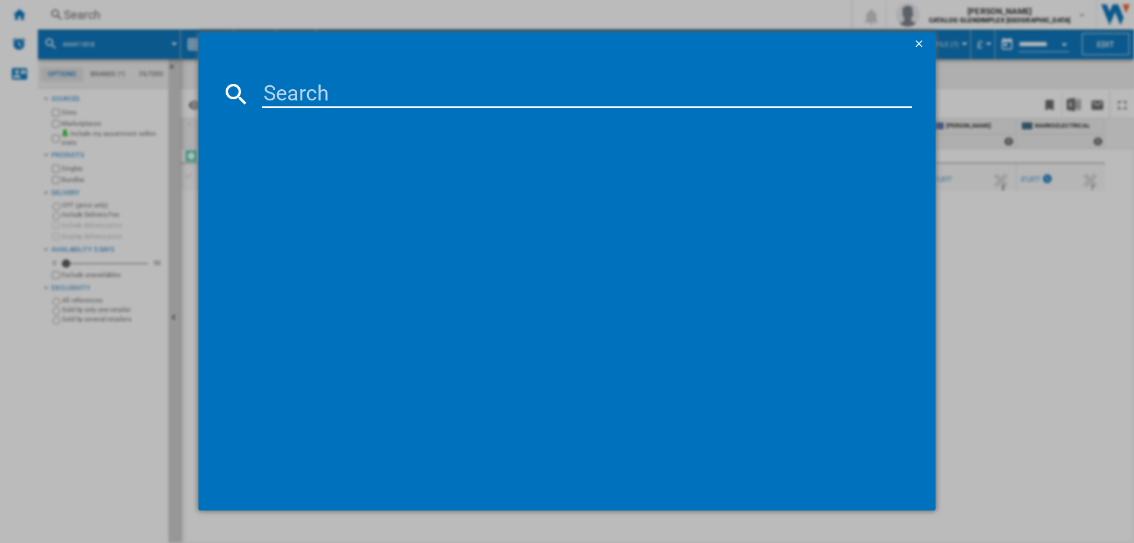
click at [316, 92] on input at bounding box center [587, 94] width 650 height 28
type input "444411825"
click at [426, 168] on div "BELLING RCA FARMHOUSE 100E 444411825 BLACK" at bounding box center [575, 171] width 638 height 12
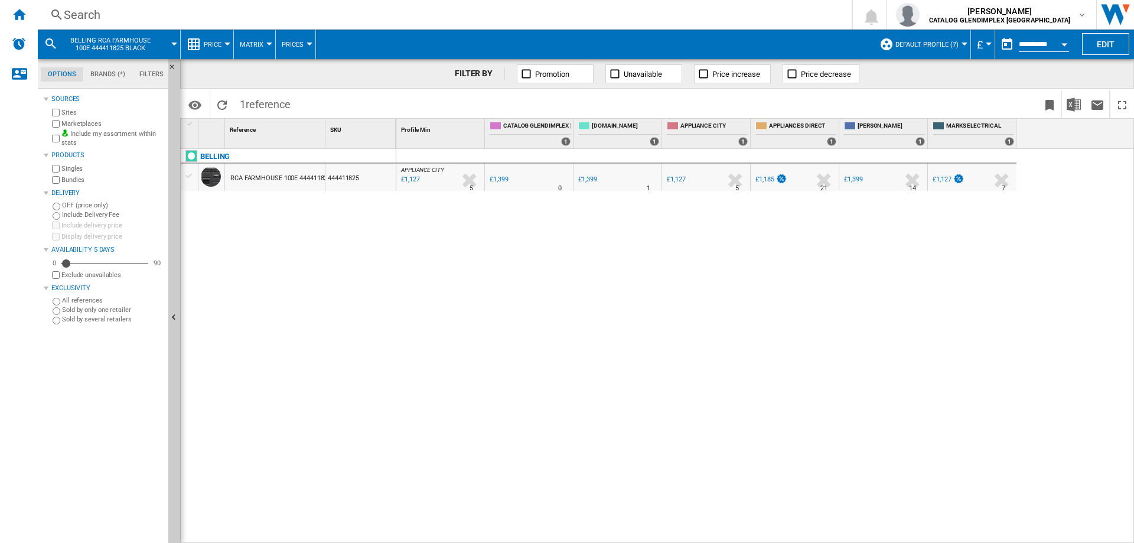
click at [92, 14] on div "Search" at bounding box center [442, 14] width 757 height 17
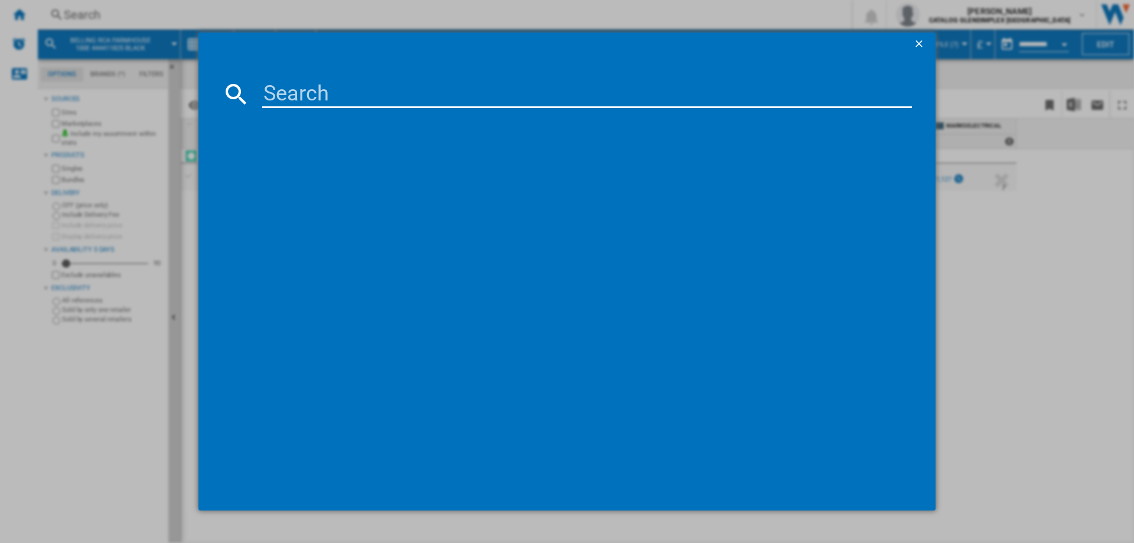
click at [295, 88] on input at bounding box center [587, 94] width 650 height 28
type input "444411826"
click at [402, 171] on div "[GEOGRAPHIC_DATA] 100E 444411826 BLACK" at bounding box center [575, 171] width 638 height 12
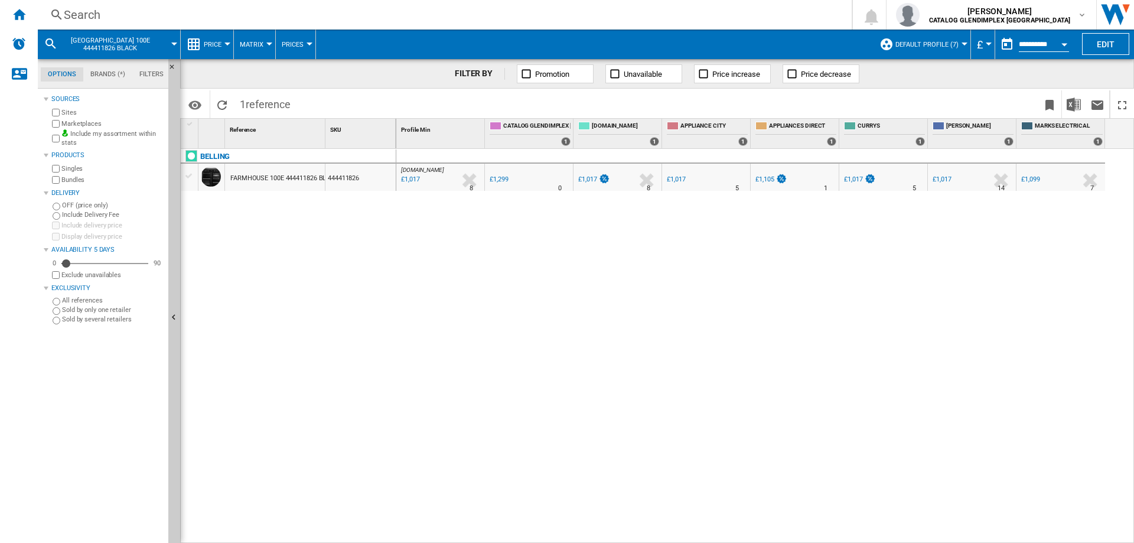
click at [124, 15] on div "Search" at bounding box center [442, 14] width 757 height 17
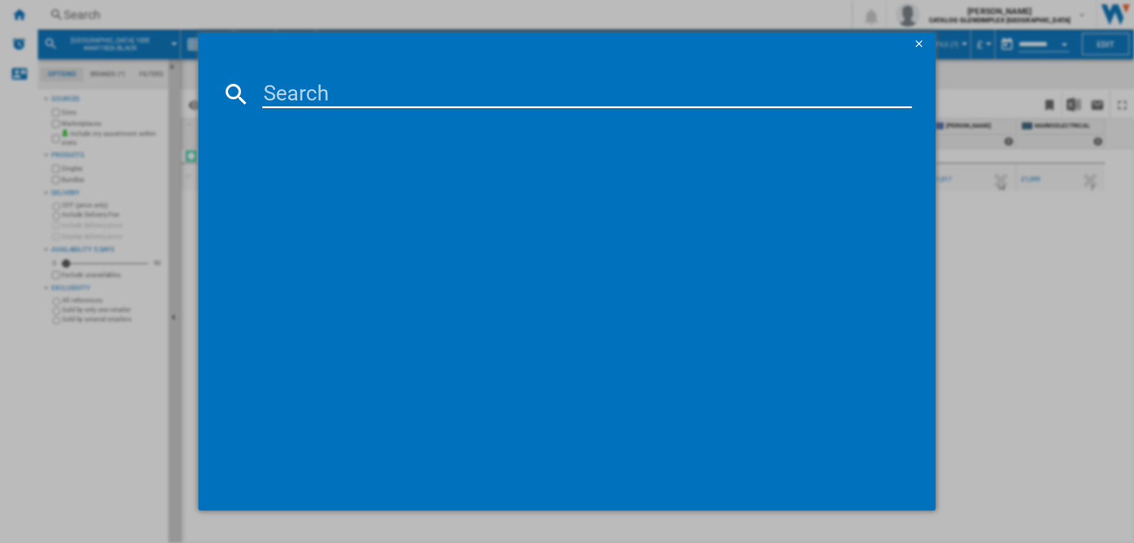
click at [307, 96] on input at bounding box center [587, 94] width 650 height 28
type input "444411827"
click at [365, 175] on div "[GEOGRAPHIC_DATA] 100E 444411827 CREAM" at bounding box center [575, 171] width 638 height 12
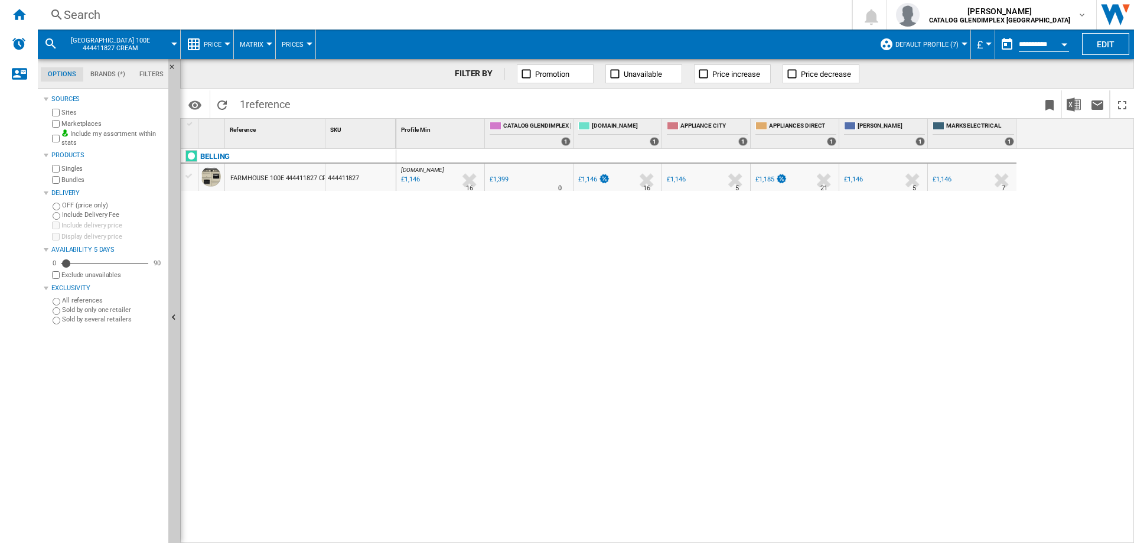
click at [102, 18] on div "Search" at bounding box center [442, 14] width 757 height 17
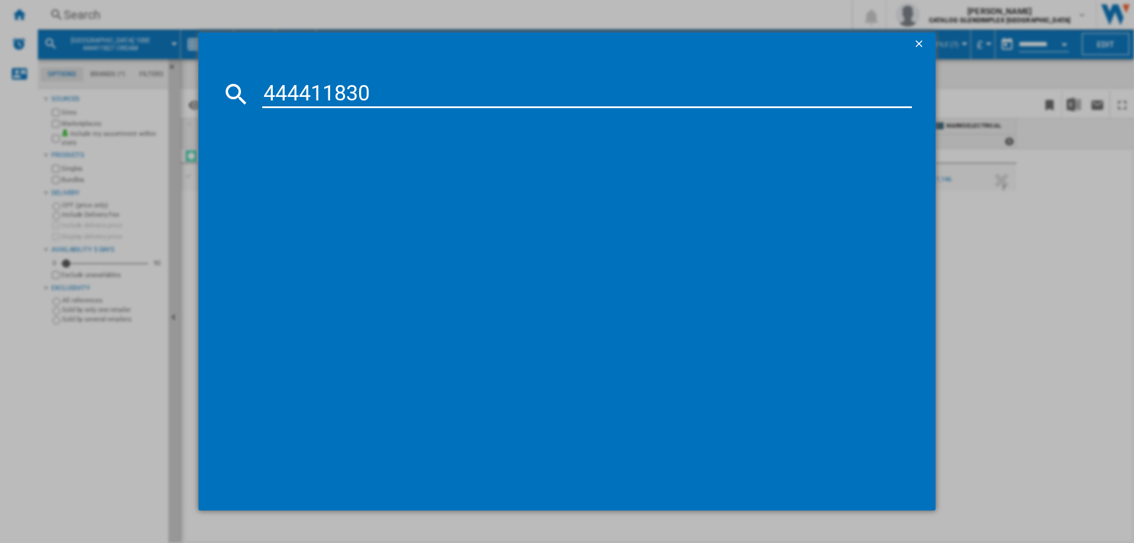
type input "444411830"
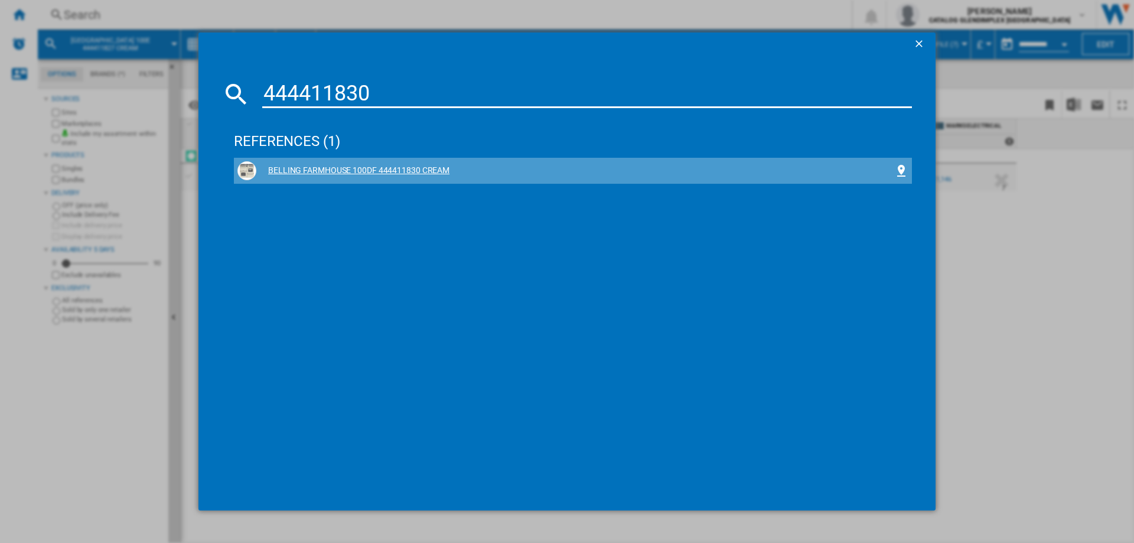
click at [355, 168] on div "BELLING FARMHOUSE 100DF 444411830 CREAM" at bounding box center [575, 171] width 638 height 12
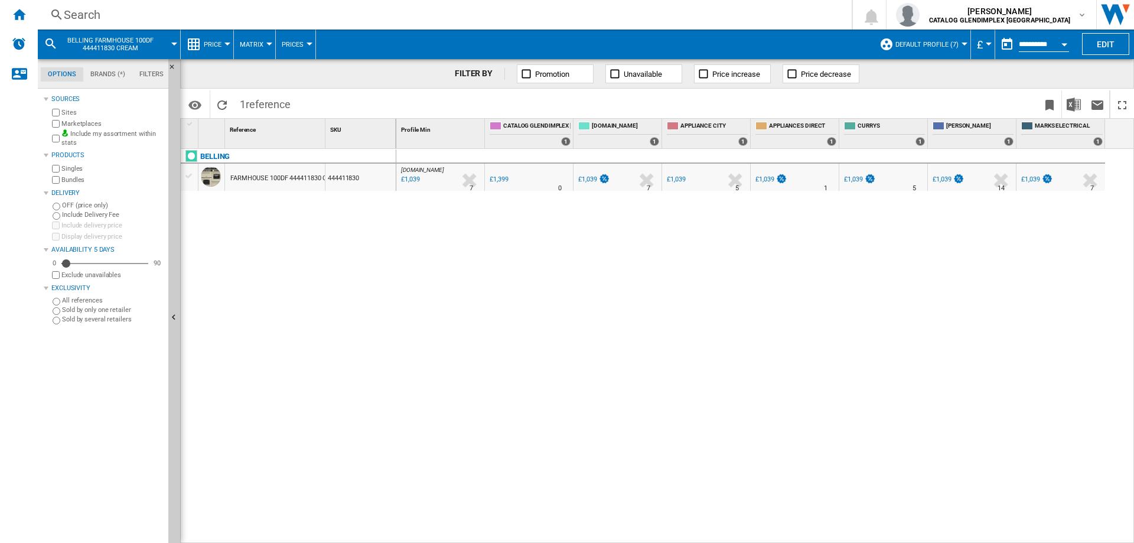
click at [94, 19] on div "Search" at bounding box center [442, 14] width 757 height 17
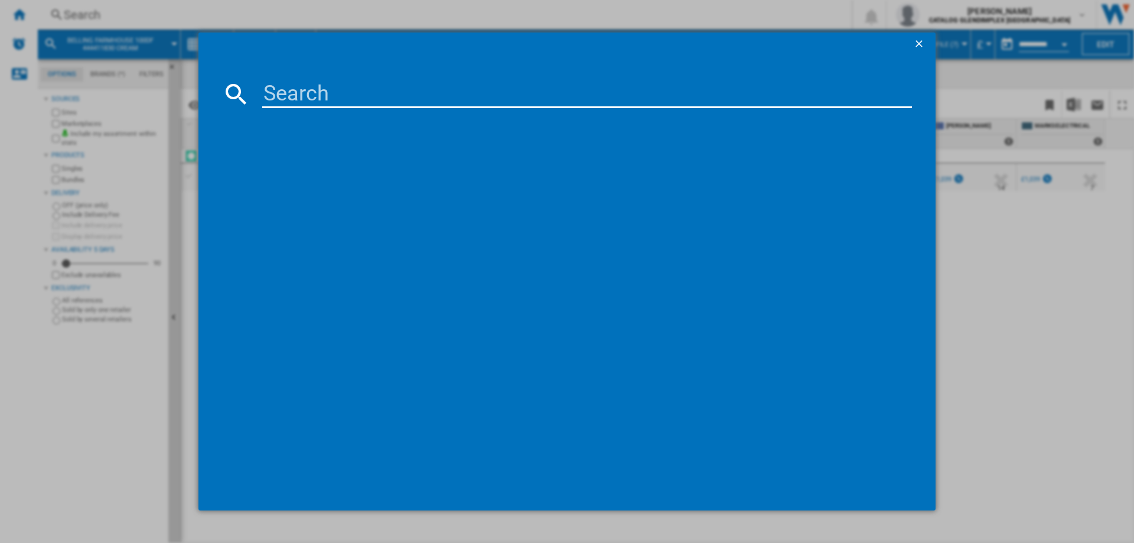
click at [275, 87] on input at bounding box center [587, 94] width 650 height 28
type input "444411831"
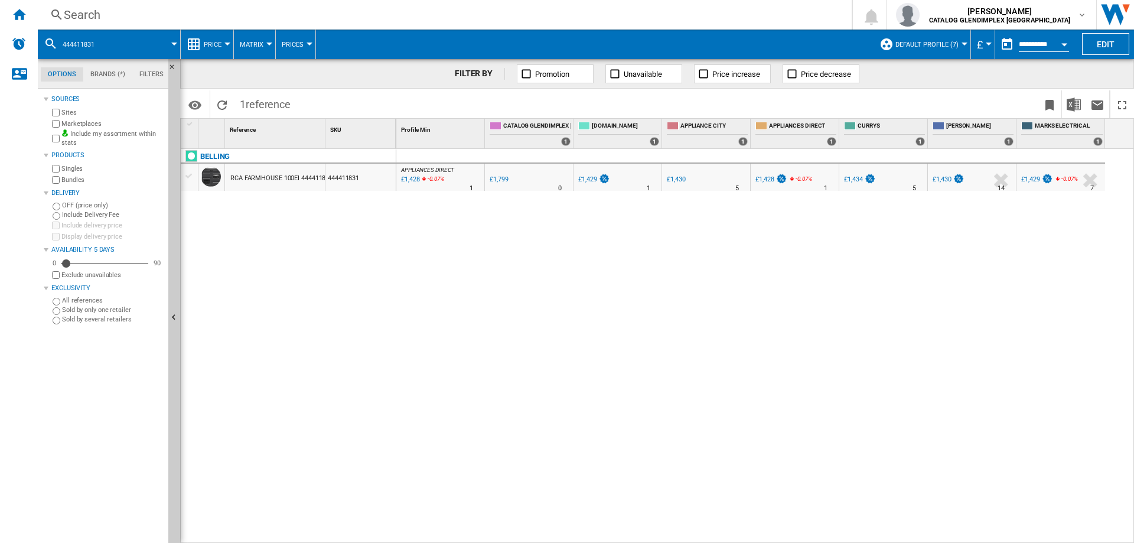
click at [113, 19] on div "Search" at bounding box center [442, 14] width 757 height 17
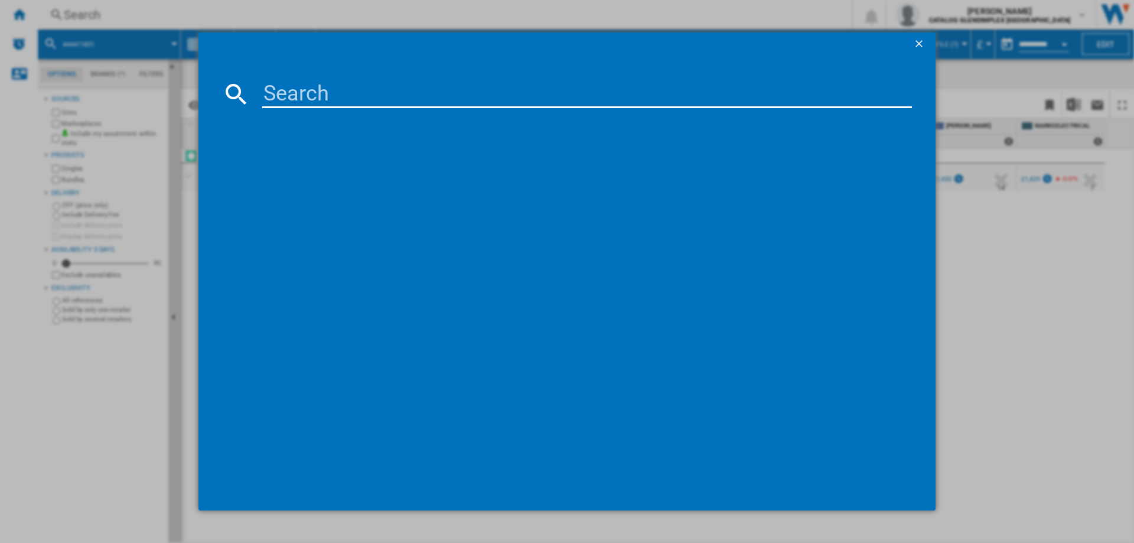
click at [318, 94] on input at bounding box center [587, 94] width 650 height 28
type input "444411832"
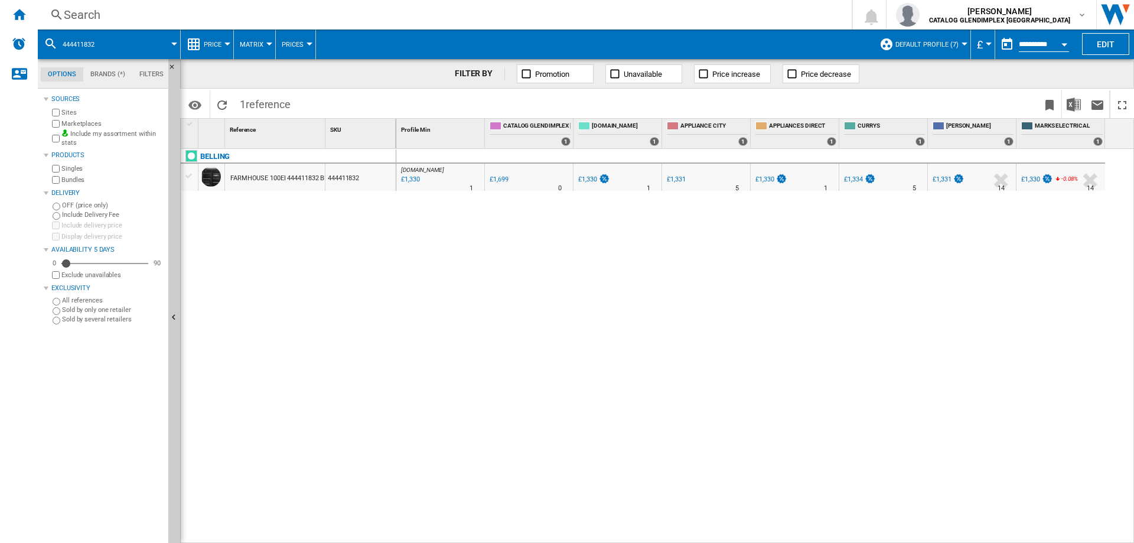
click at [100, 14] on div "Search" at bounding box center [442, 14] width 757 height 17
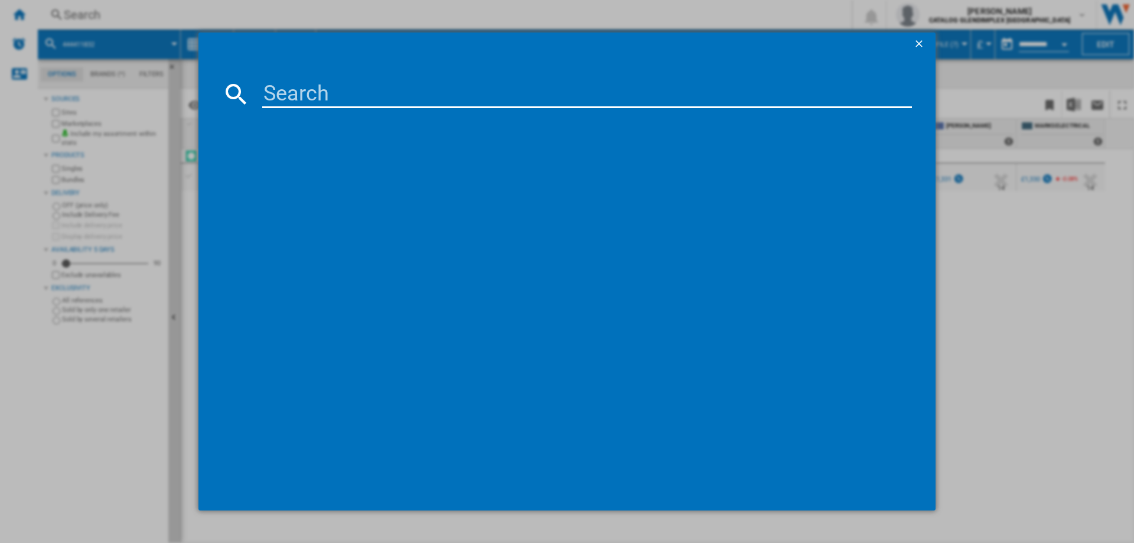
click at [301, 84] on input at bounding box center [587, 94] width 650 height 28
type input "444411834"
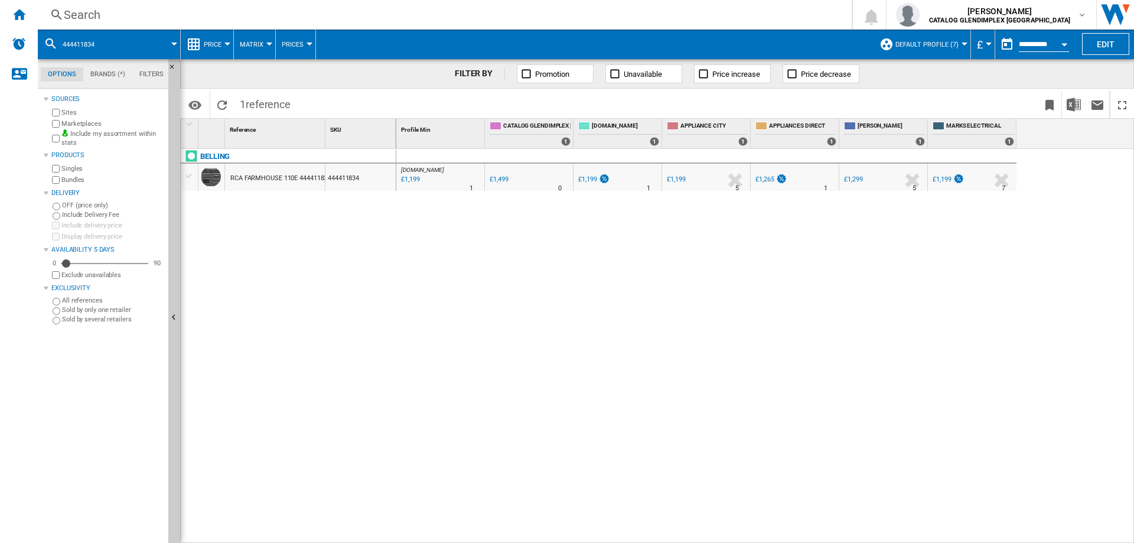
click at [77, 11] on div "Search" at bounding box center [442, 14] width 757 height 17
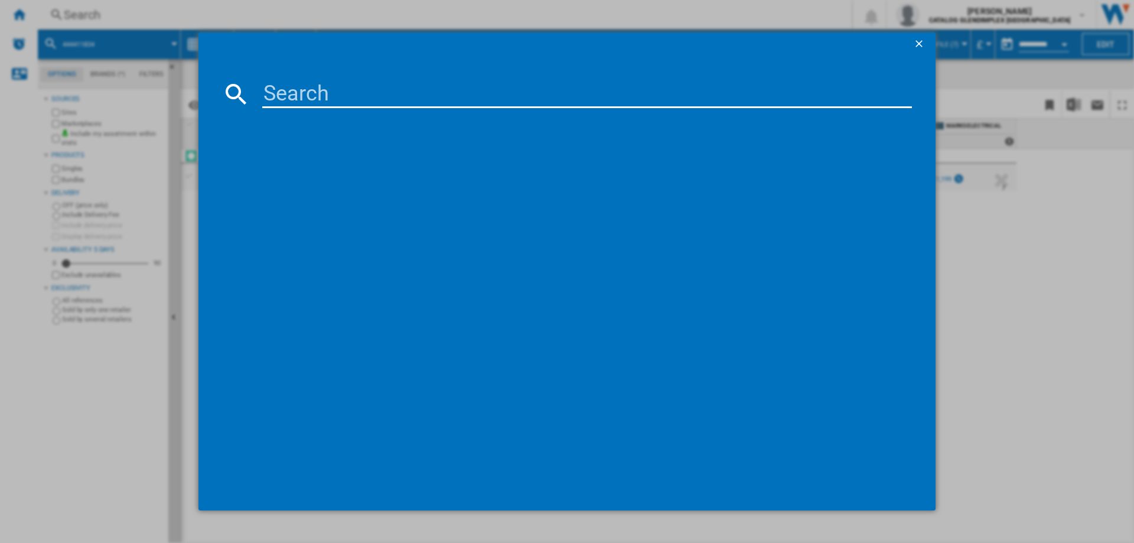
click at [301, 90] on input at bounding box center [587, 94] width 650 height 28
type input "444411836"
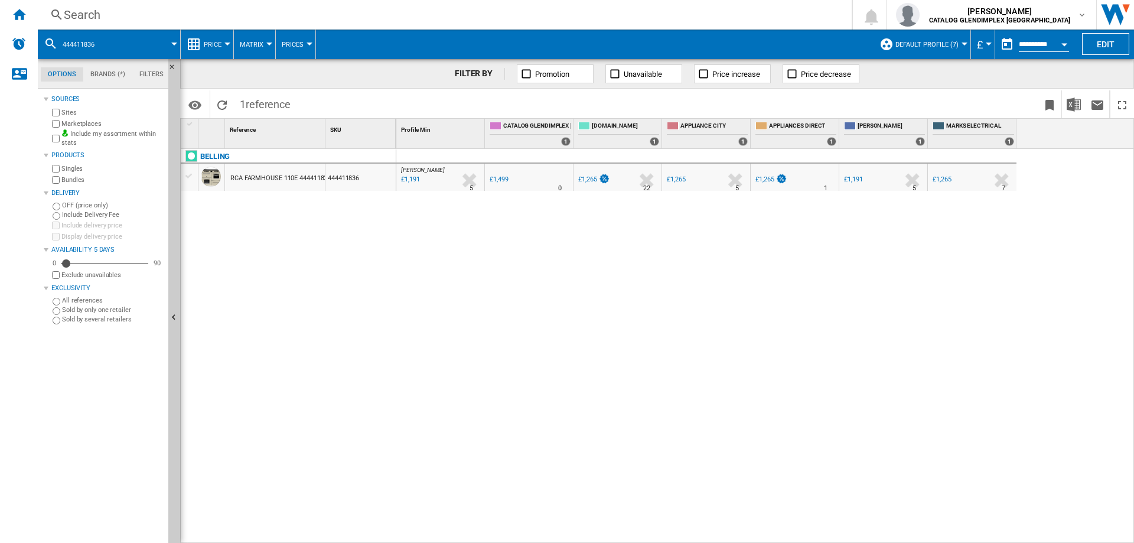
click at [86, 14] on div "Search" at bounding box center [442, 14] width 757 height 17
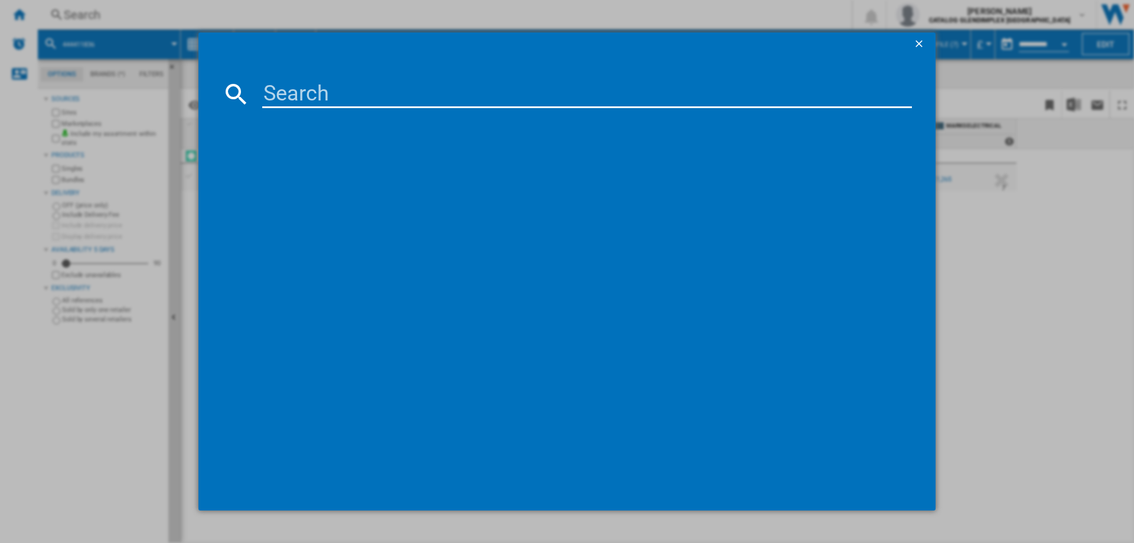
click at [299, 86] on input at bounding box center [587, 94] width 650 height 28
type input "444411845"
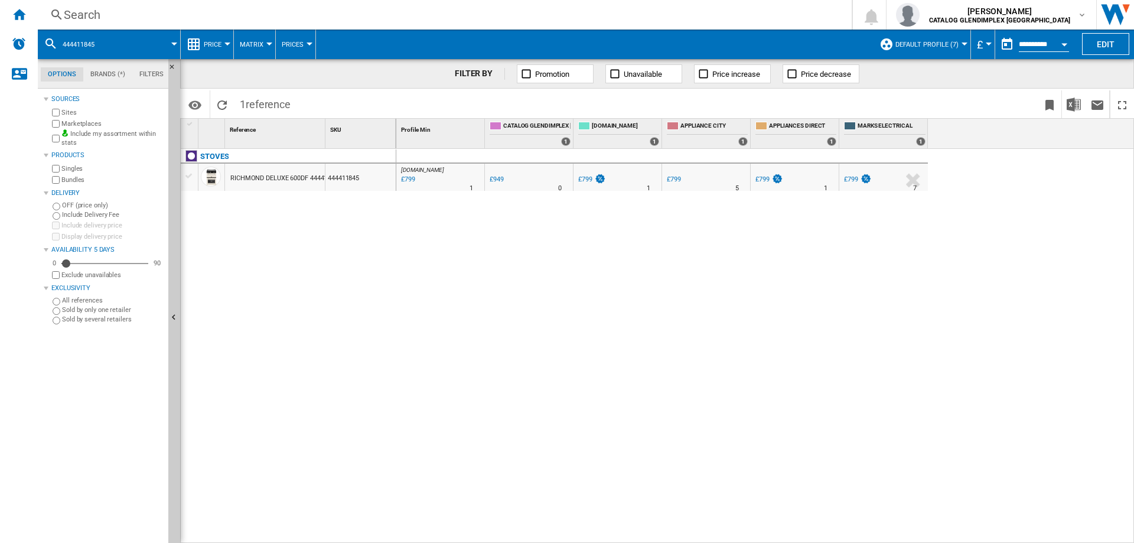
click at [148, 16] on div "Search" at bounding box center [442, 14] width 757 height 17
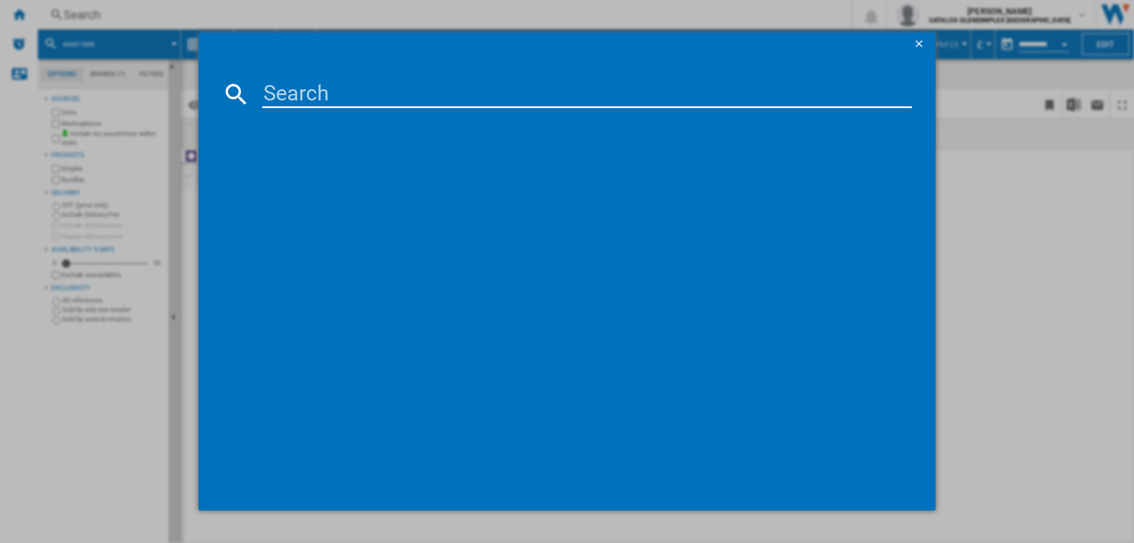
click at [285, 90] on input at bounding box center [587, 94] width 650 height 28
type input "444411846"
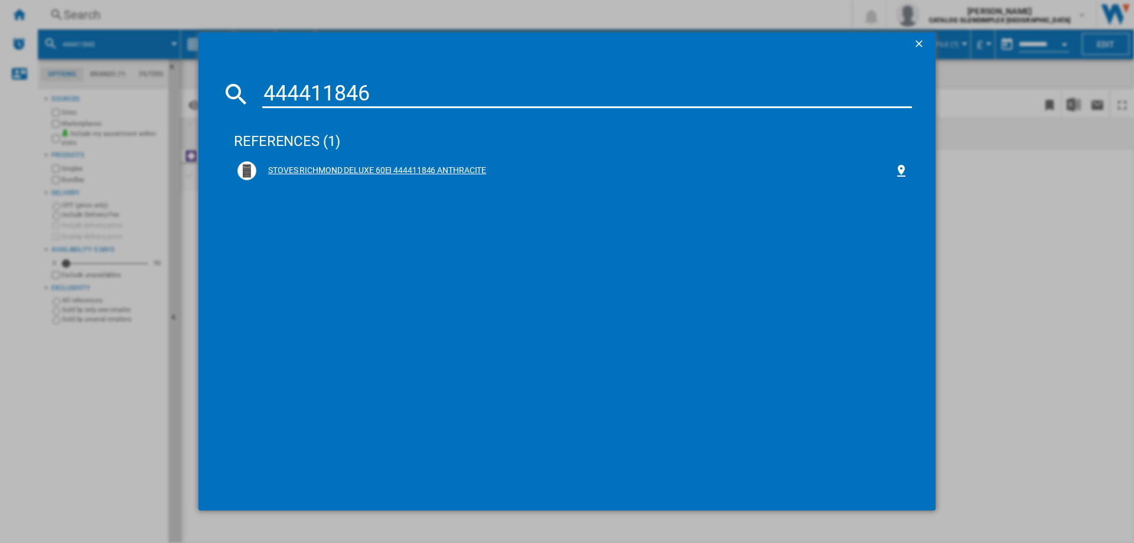
click at [369, 163] on div "STOVES RICHMOND DELUXE 60EI 444411846 ANTHRACITE" at bounding box center [572, 170] width 671 height 19
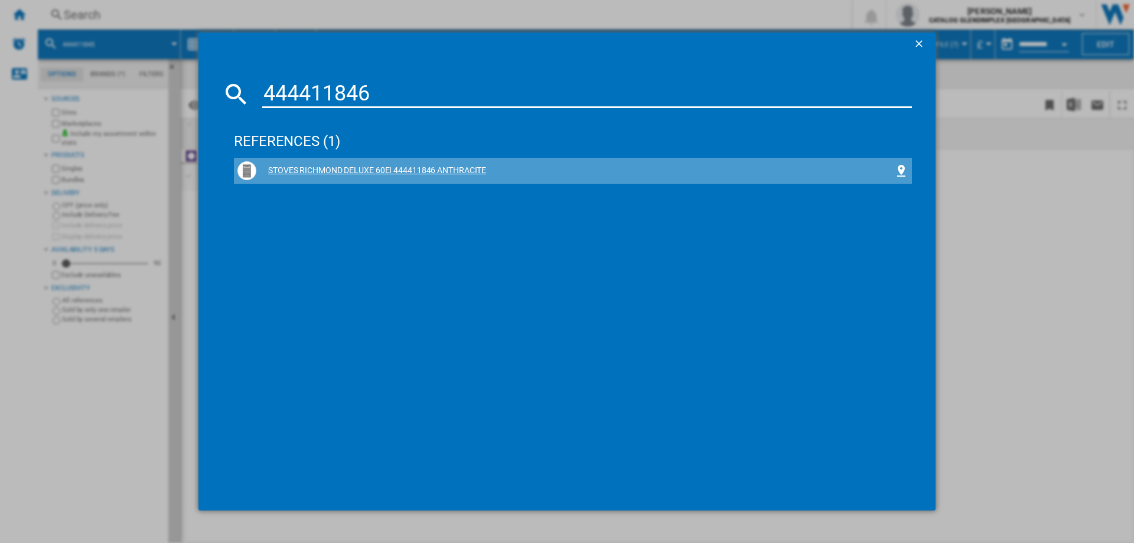
click at [389, 171] on div "STOVES RICHMOND DELUXE 60EI 444411846 ANTHRACITE" at bounding box center [575, 171] width 638 height 12
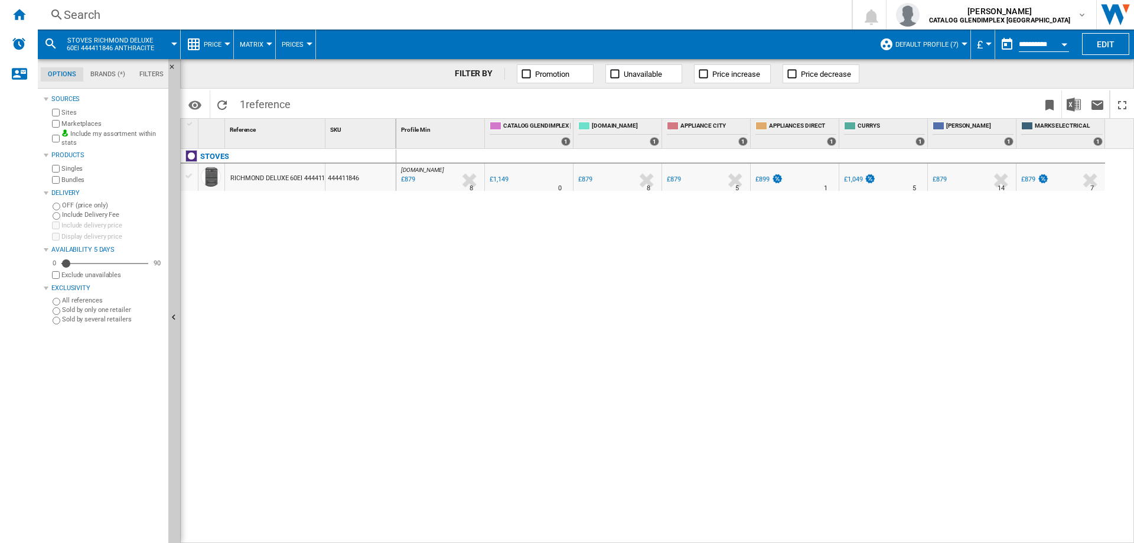
click at [97, 14] on div "Search" at bounding box center [442, 14] width 757 height 17
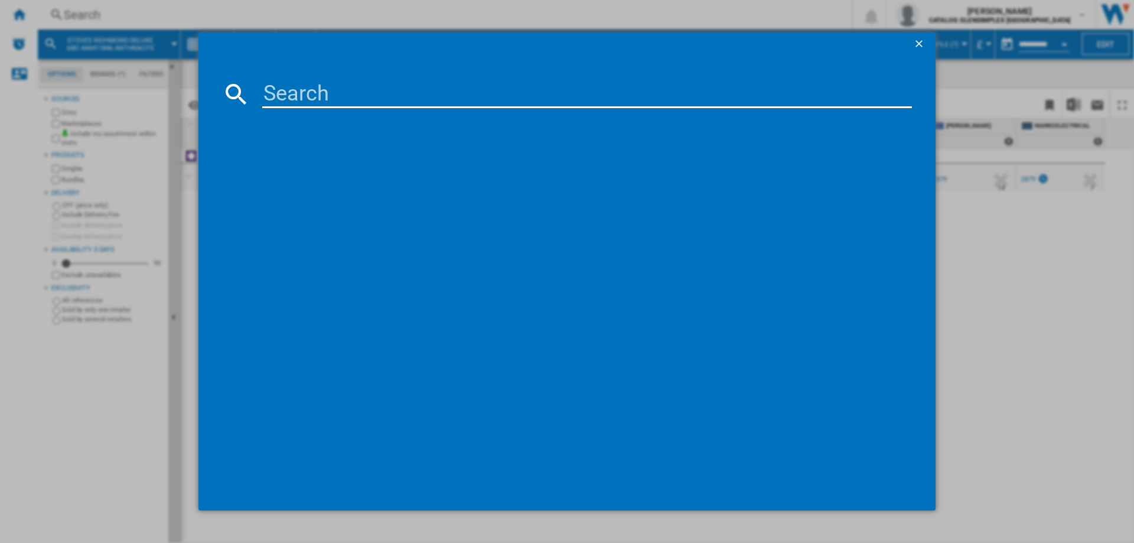
click at [289, 82] on input at bounding box center [587, 94] width 650 height 28
type input "444411847"
drag, startPoint x: 373, startPoint y: 169, endPoint x: 5, endPoint y: 177, distance: 368.0
click at [373, 169] on div "STOVES RICHMOND DELUXE 60EI 444411847 BLACK" at bounding box center [575, 171] width 638 height 12
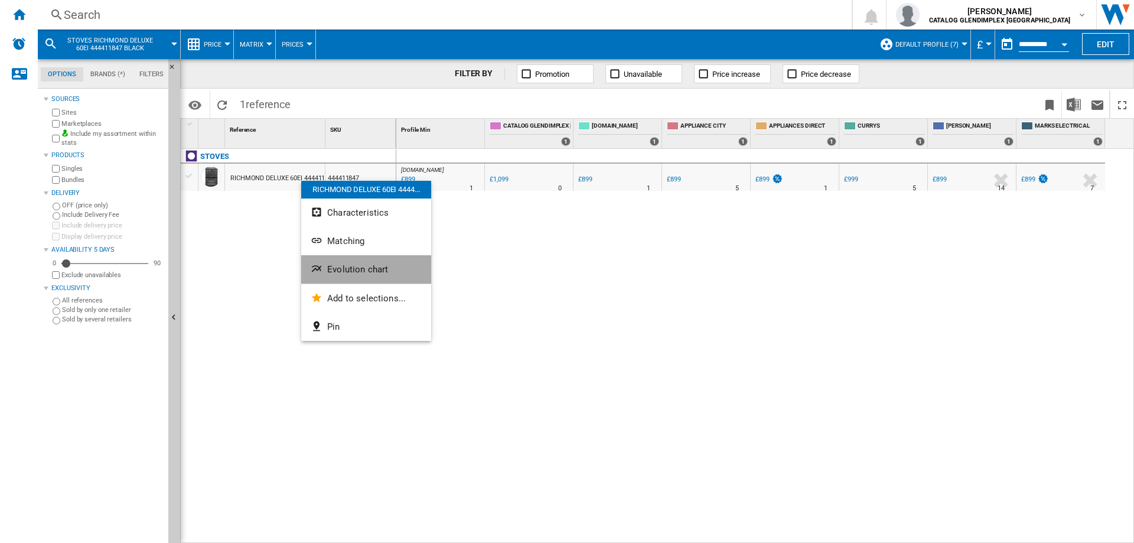
click at [369, 259] on button "Evolution chart" at bounding box center [366, 269] width 130 height 28
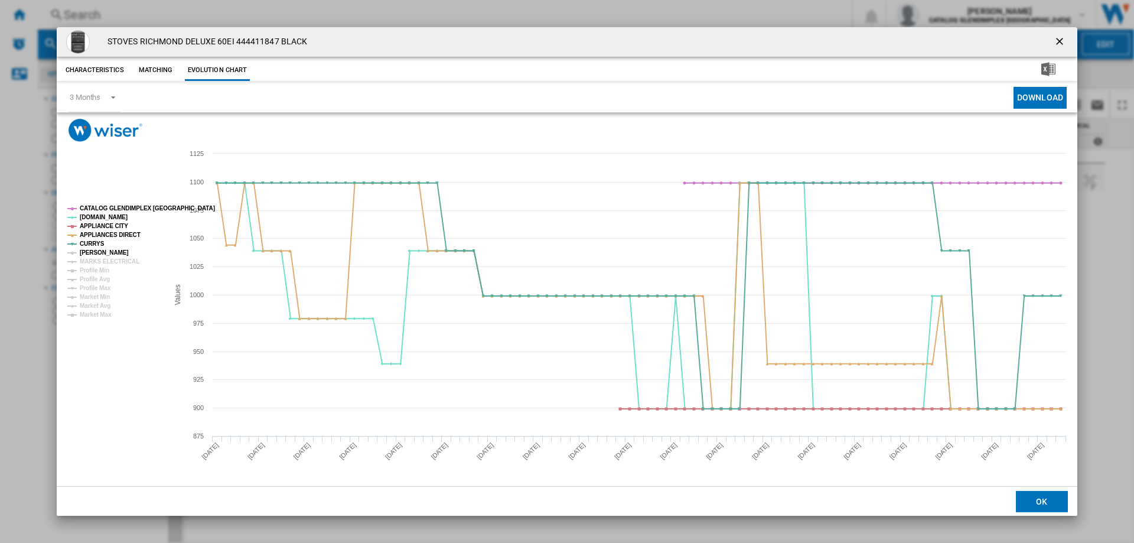
click at [107, 252] on tspan "[PERSON_NAME]" at bounding box center [104, 252] width 49 height 6
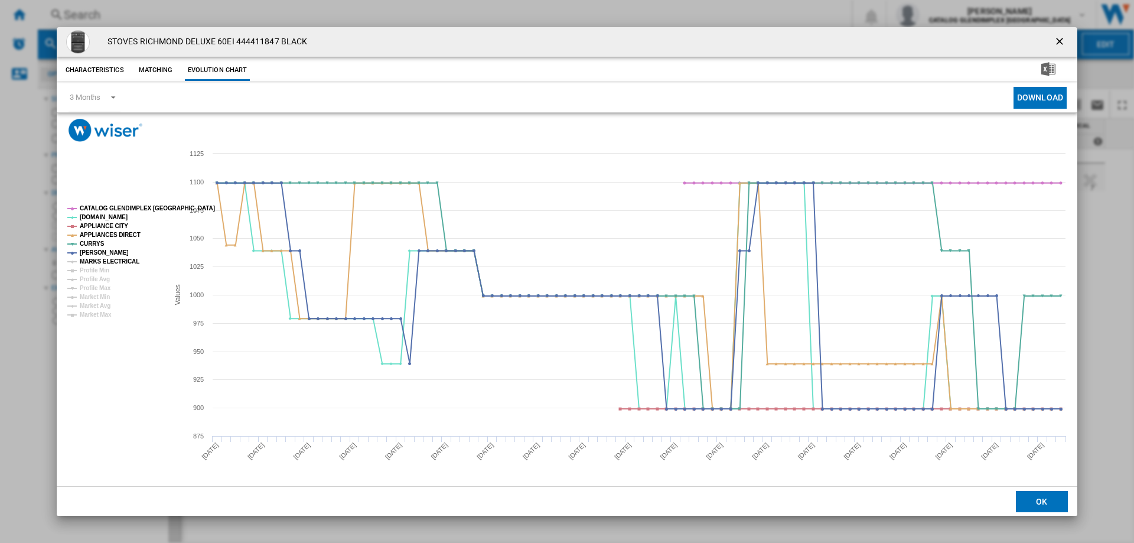
click at [105, 265] on tspan "MARKS ELECTRICAL" at bounding box center [110, 261] width 60 height 6
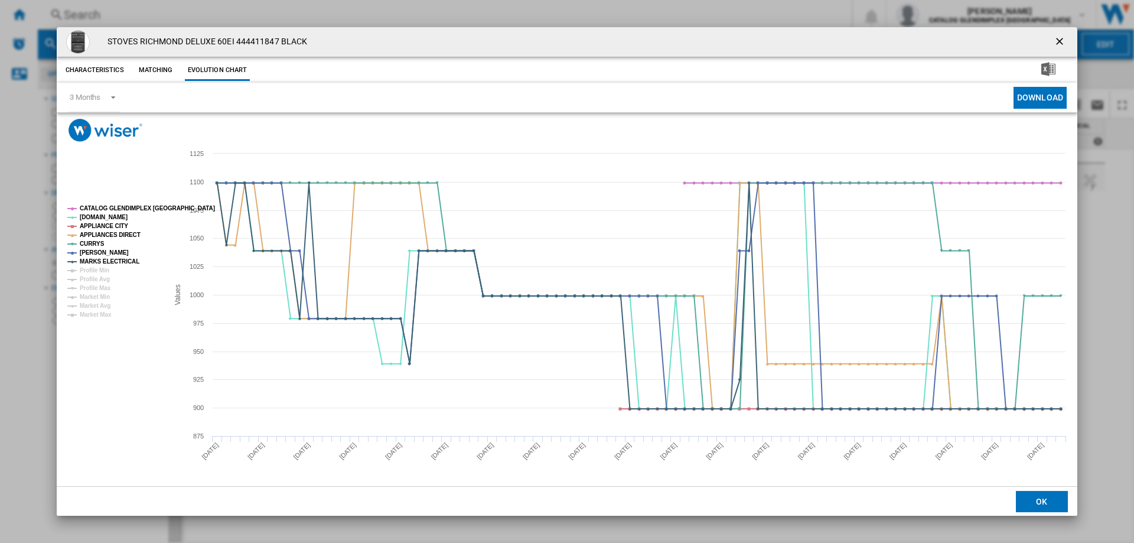
click at [1058, 41] on ng-md-icon "getI18NText('BUTTONS.CLOSE_DIALOG')" at bounding box center [1061, 42] width 14 height 14
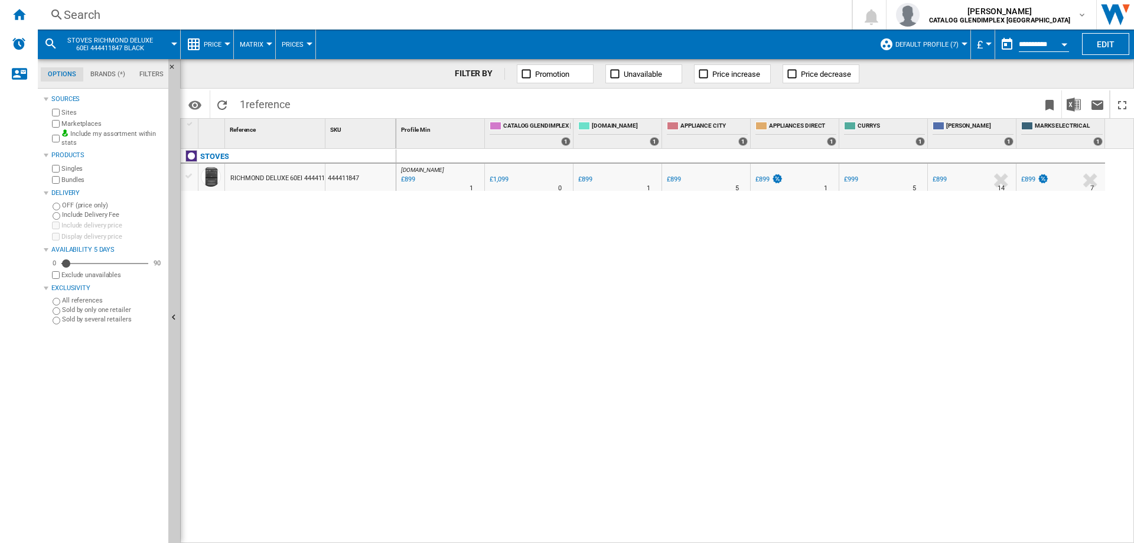
click at [85, 18] on div "Search" at bounding box center [442, 14] width 757 height 17
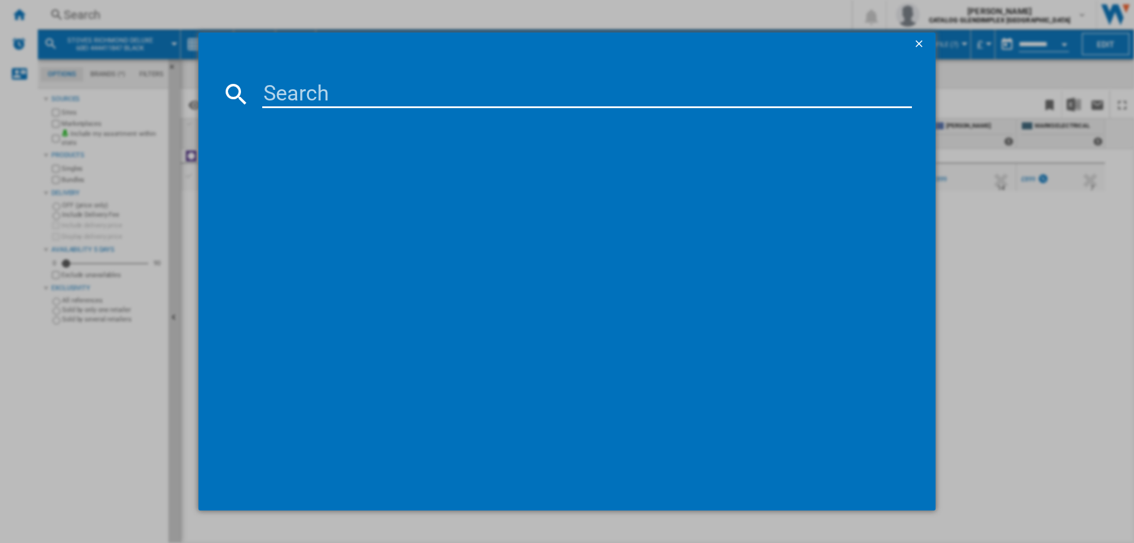
click at [292, 85] on input at bounding box center [587, 94] width 650 height 28
type input "444411848"
click at [390, 162] on div "STOVES RICHMOND DELUXE 60EI CREAM" at bounding box center [572, 170] width 671 height 19
click at [356, 172] on div "STOVES RICHMOND DELUXE 60EI CREAM" at bounding box center [575, 171] width 638 height 12
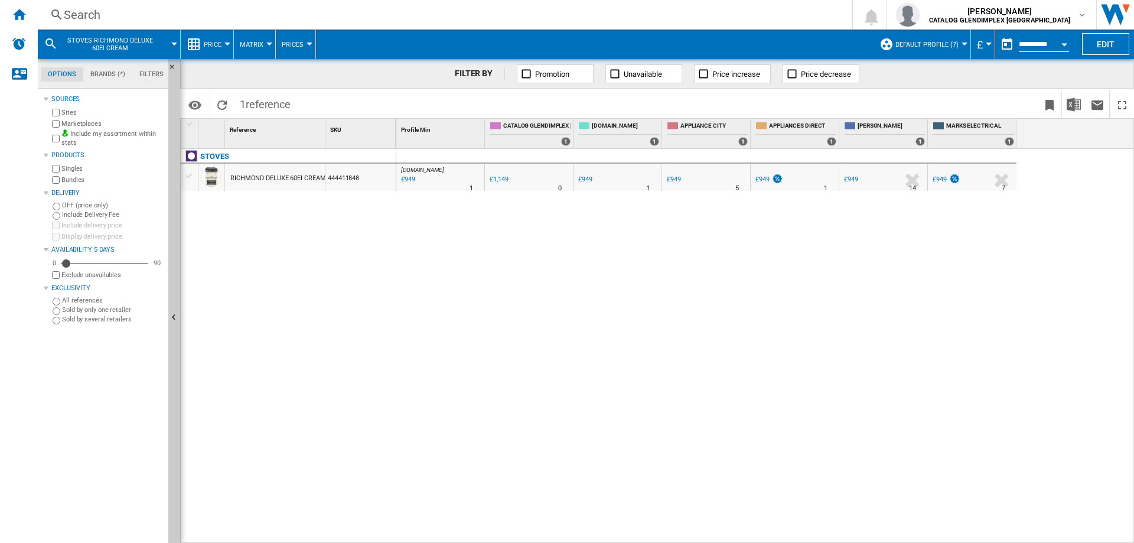
click at [86, 12] on div "Search" at bounding box center [442, 14] width 757 height 17
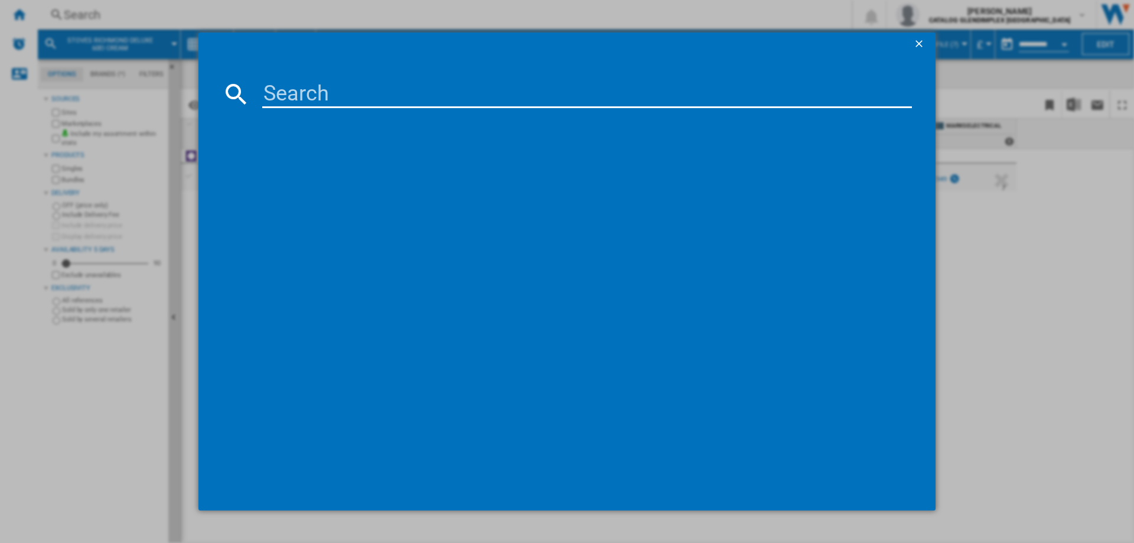
click at [304, 97] on input at bounding box center [587, 94] width 650 height 28
type input "444411849"
click at [345, 168] on div "STOVES RICHMOND 90DF 444411849 ANTHRACITE" at bounding box center [575, 171] width 638 height 12
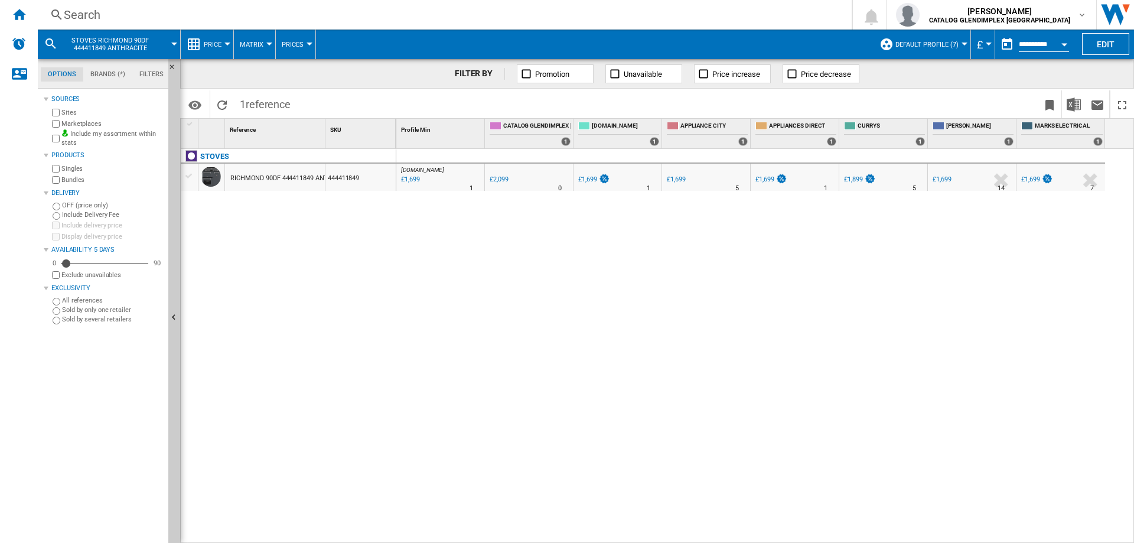
click at [96, 17] on div "Search" at bounding box center [442, 14] width 757 height 17
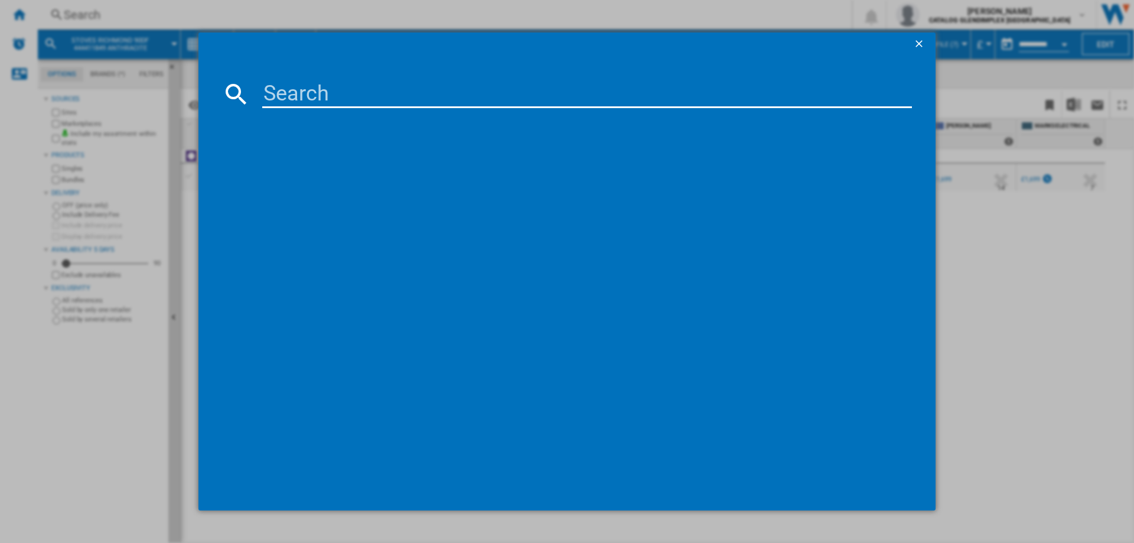
click at [291, 82] on input at bounding box center [587, 94] width 650 height 28
click at [921, 47] on ng-md-icon "getI18NText('BUTTONS.CLOSE_DIALOG')" at bounding box center [920, 45] width 14 height 14
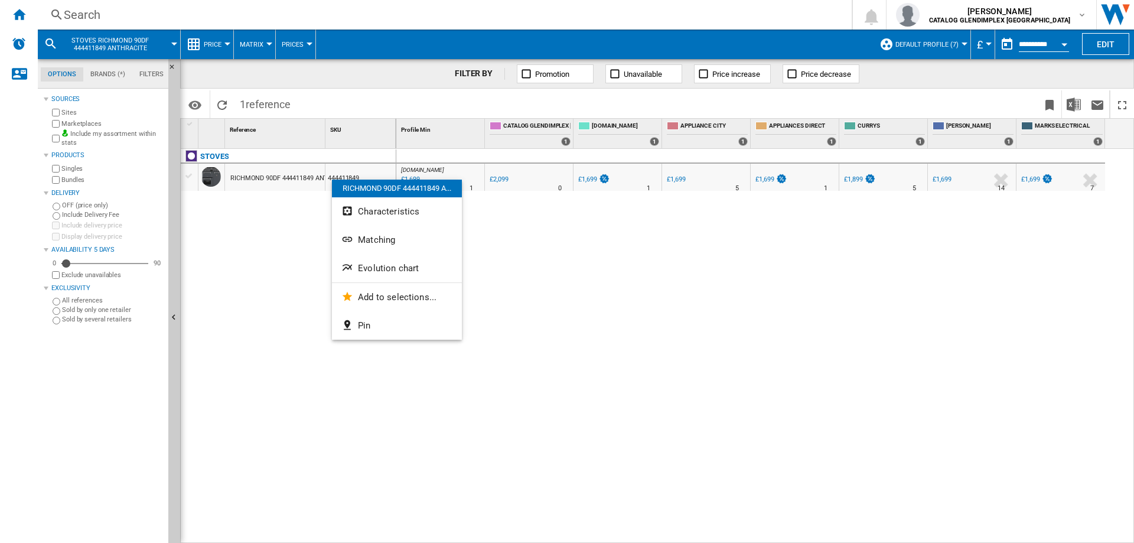
click at [409, 282] on md-divider at bounding box center [397, 282] width 130 height 1
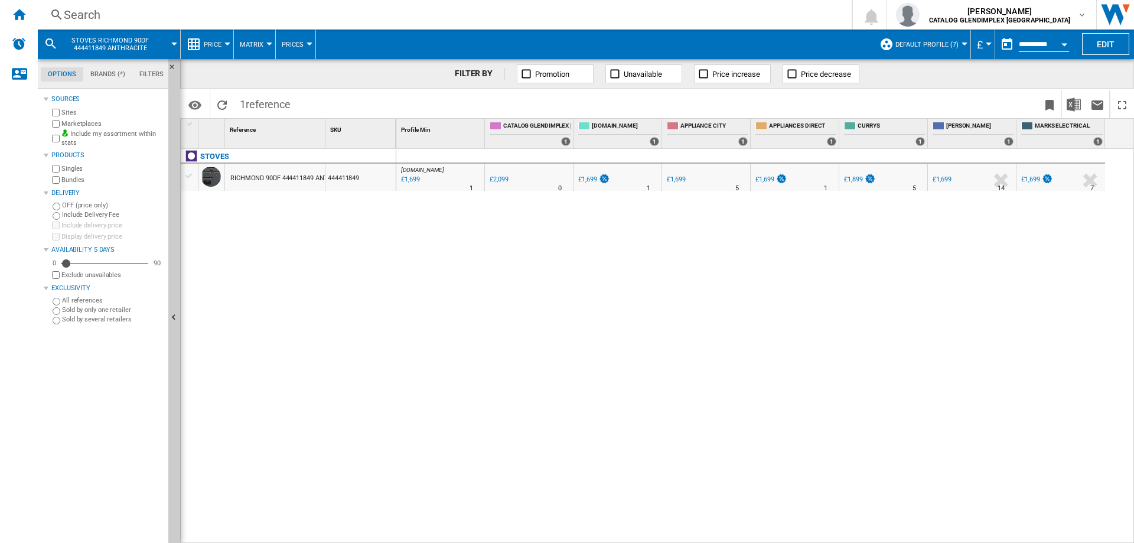
click at [408, 281] on div "[DOMAIN_NAME] : AO -19.1 % £1,699 % N/A 1 [DOMAIN_NAME] : AO 0.0 % £2,099 % N/A" at bounding box center [765, 346] width 738 height 395
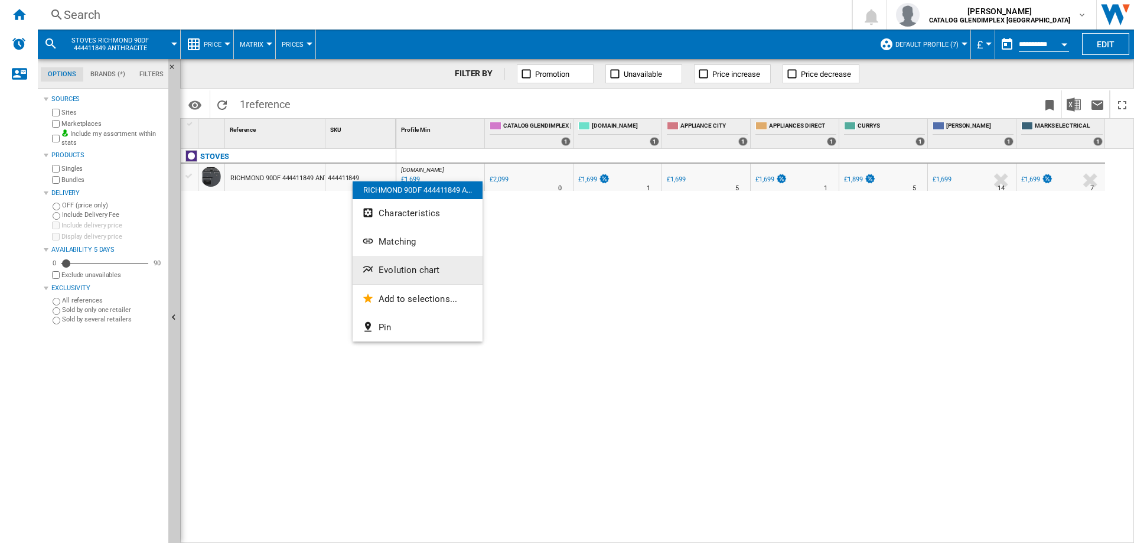
click at [419, 269] on span "Evolution chart" at bounding box center [409, 270] width 61 height 11
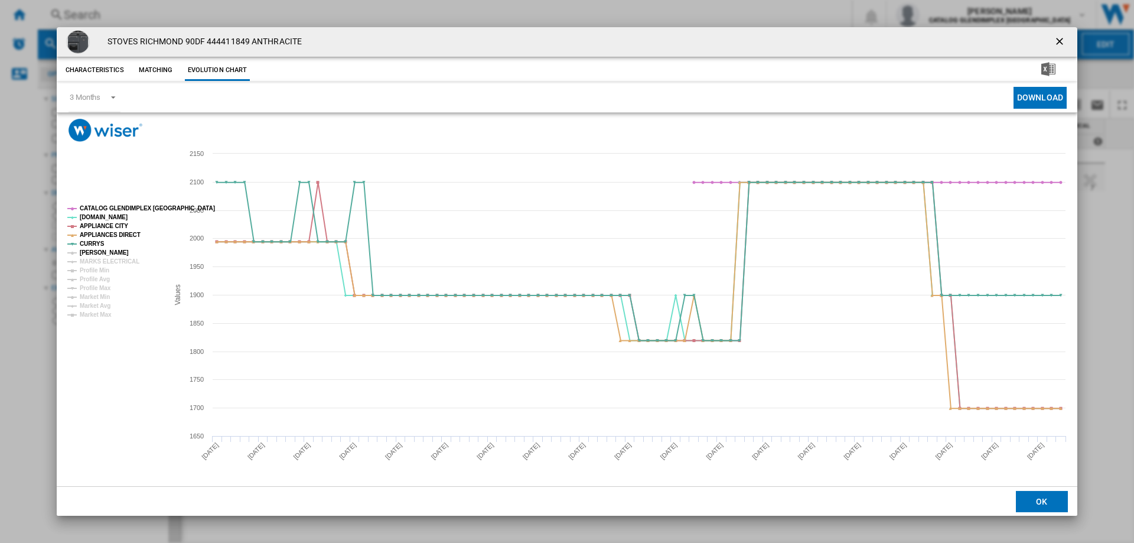
click at [96, 255] on tspan "[PERSON_NAME]" at bounding box center [104, 252] width 49 height 6
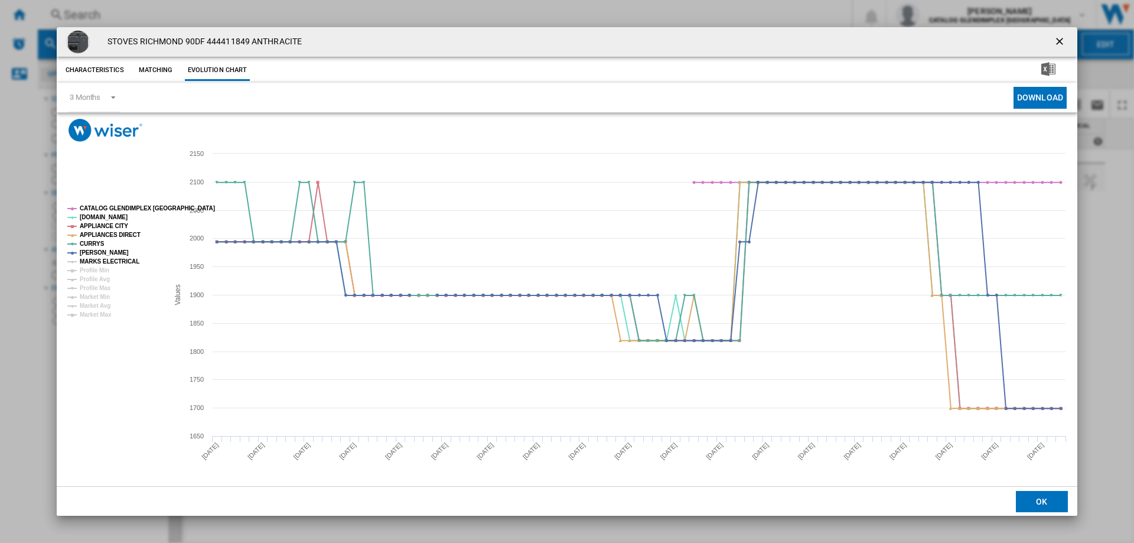
click at [96, 259] on tspan "MARKS ELECTRICAL" at bounding box center [110, 261] width 60 height 6
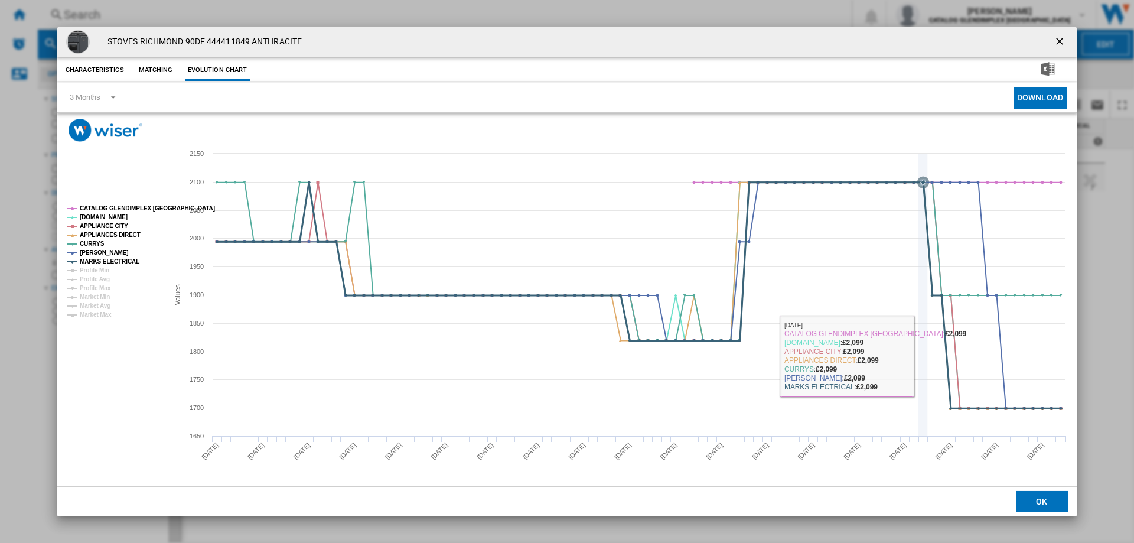
click at [923, 356] on icon "Product popup" at bounding box center [923, 295] width 0 height 282
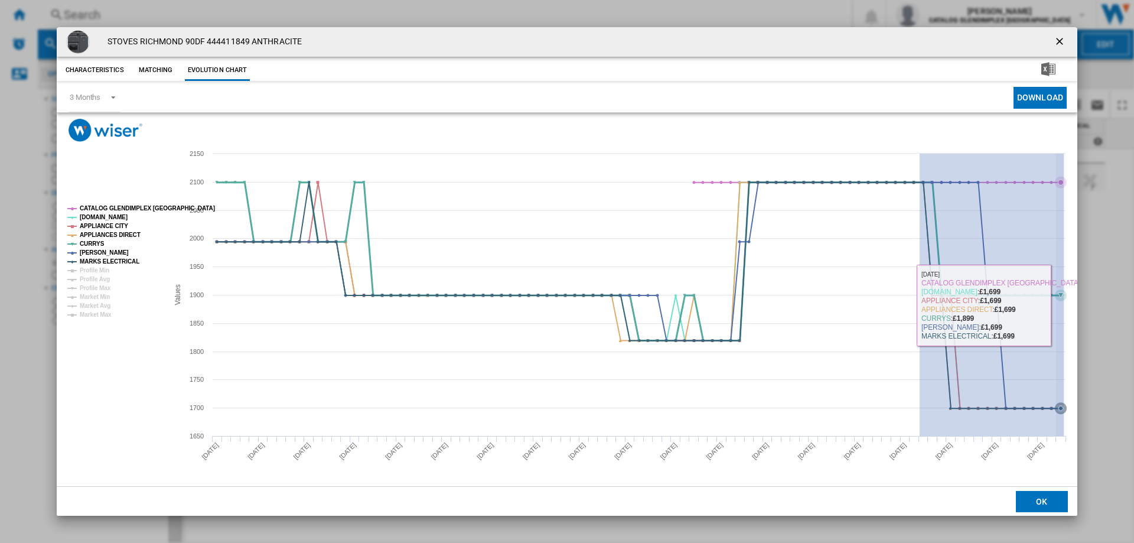
drag, startPoint x: 920, startPoint y: 299, endPoint x: 1064, endPoint y: 305, distance: 144.2
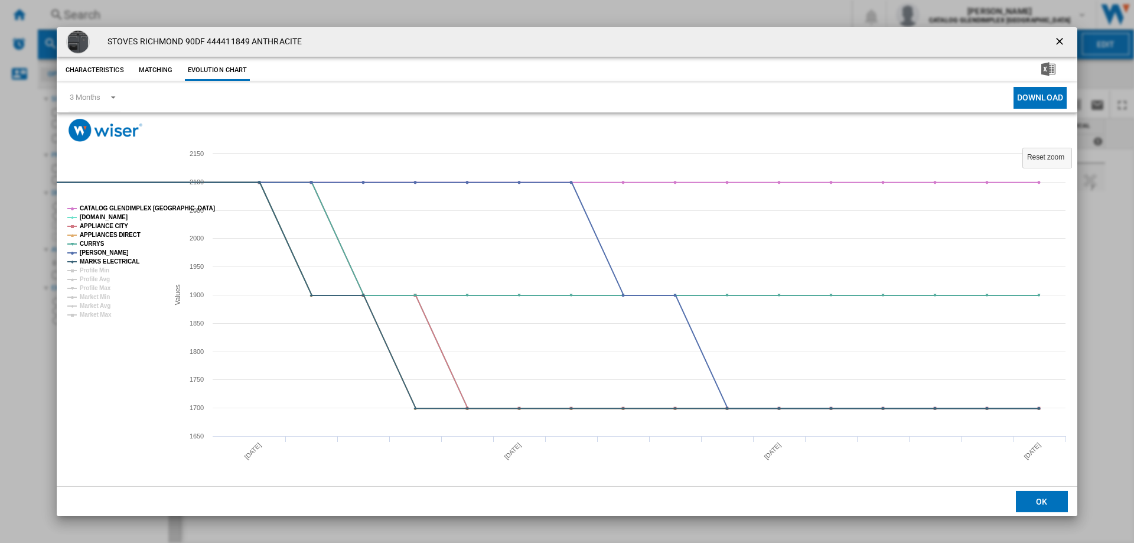
click at [1058, 42] on ng-md-icon "getI18NText('BUTTONS.CLOSE_DIALOG')" at bounding box center [1061, 42] width 14 height 14
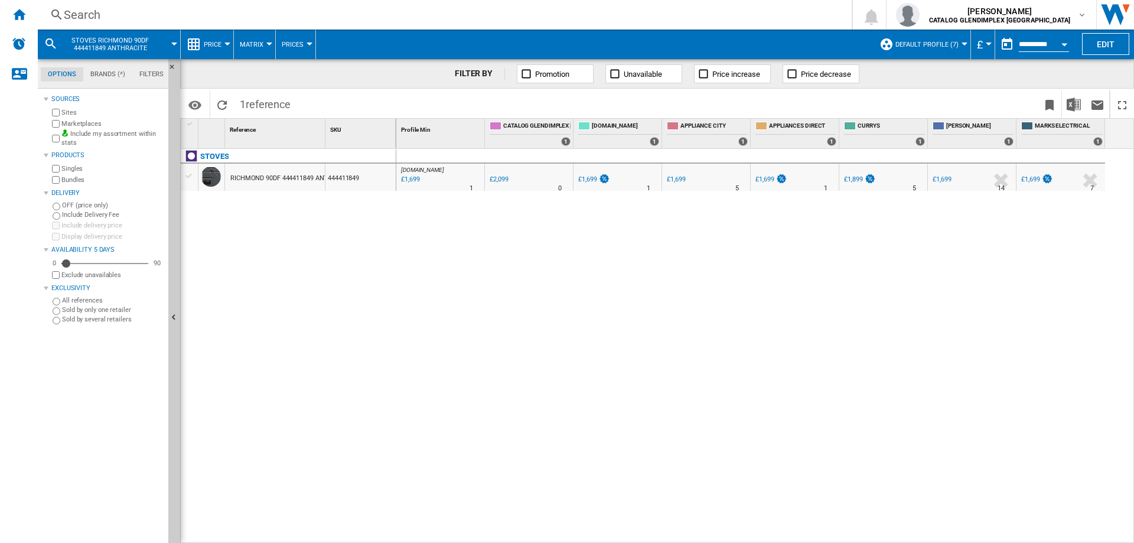
click at [166, 17] on div "Search" at bounding box center [442, 14] width 757 height 17
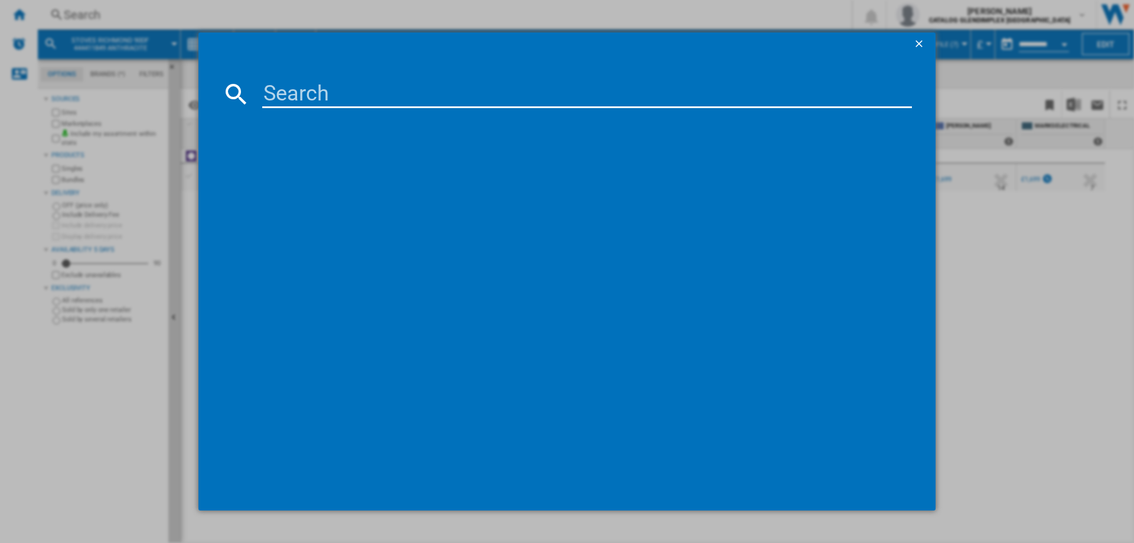
click at [330, 90] on input at bounding box center [587, 94] width 650 height 28
type input "444411850"
click at [430, 165] on div "STOVES RCA RICHMOND 90DF 444411850 BLACK" at bounding box center [572, 170] width 671 height 19
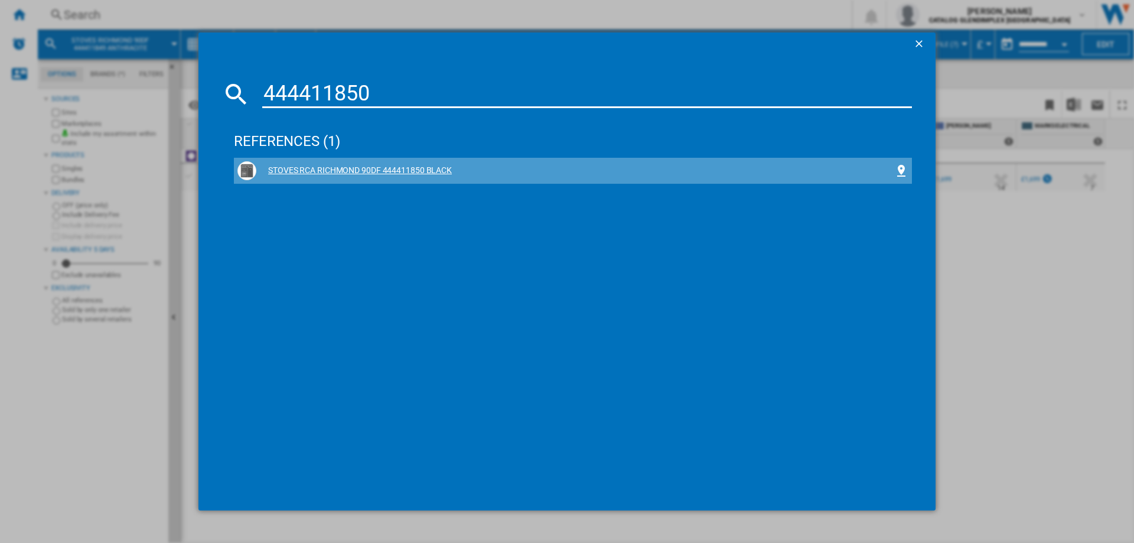
click at [415, 171] on div "STOVES RCA RICHMOND 90DF 444411850 BLACK" at bounding box center [575, 171] width 638 height 12
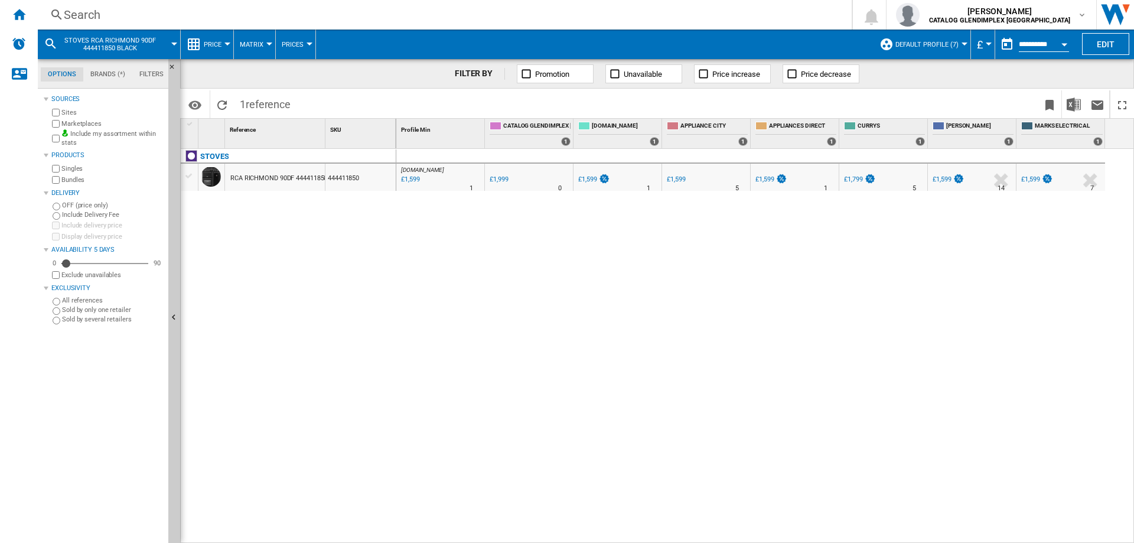
click at [91, 20] on div "Search" at bounding box center [442, 14] width 757 height 17
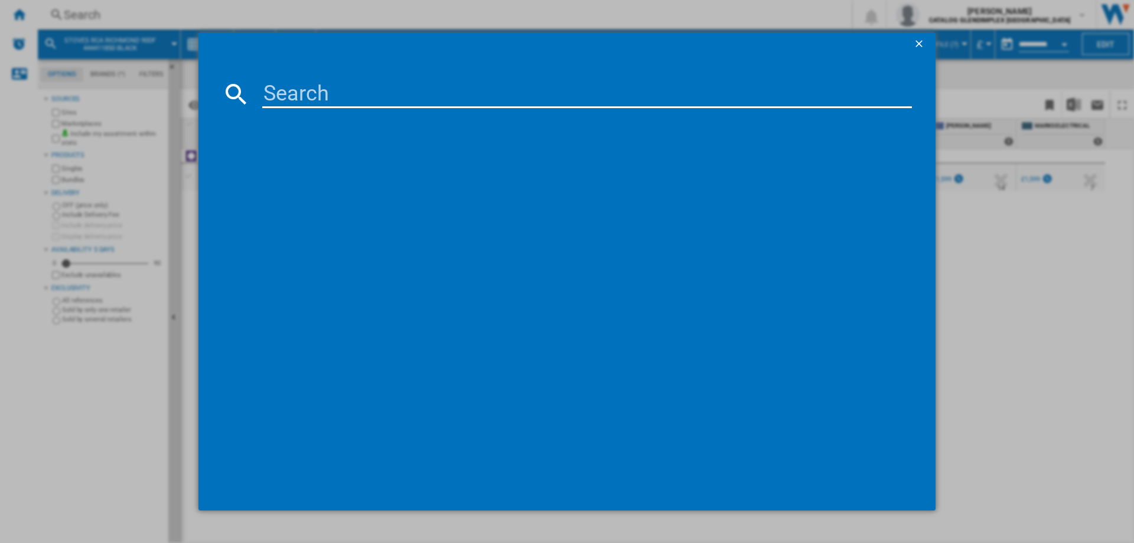
click at [293, 101] on input at bounding box center [587, 94] width 650 height 28
type input "444411852"
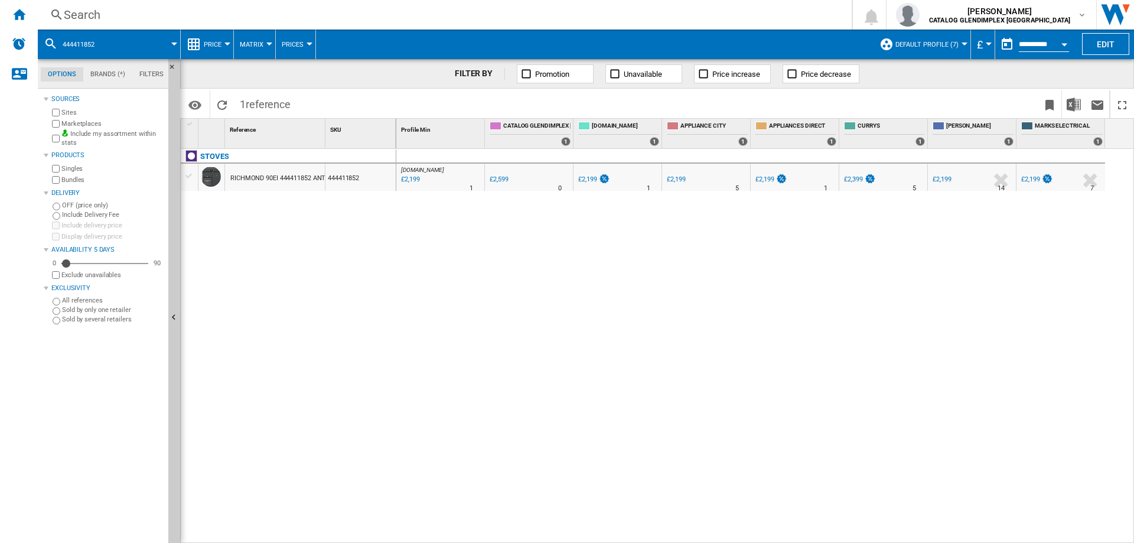
click at [85, 15] on div "Search" at bounding box center [442, 14] width 757 height 17
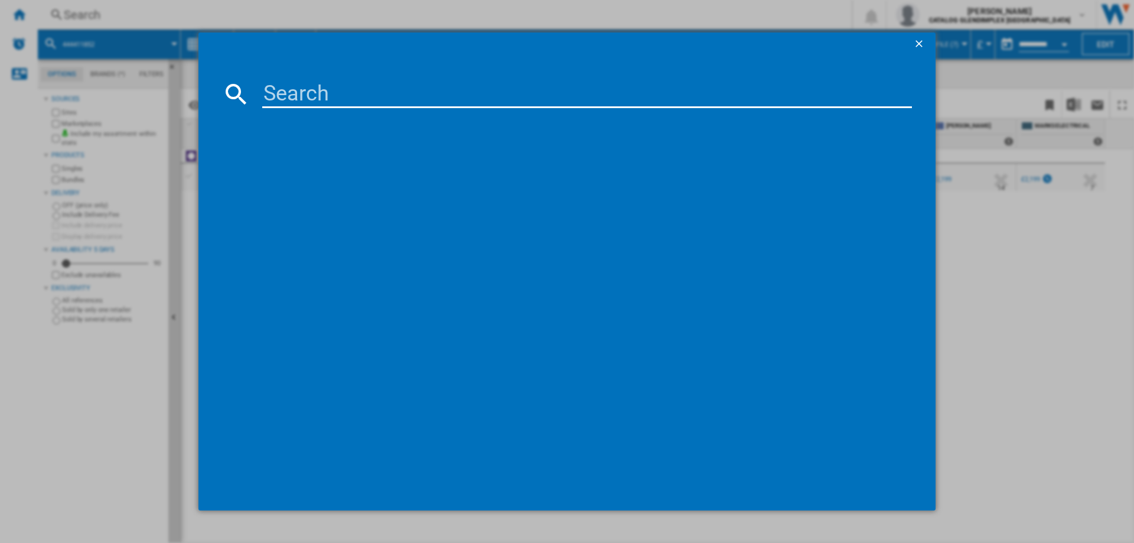
click at [303, 100] on input at bounding box center [587, 94] width 650 height 28
type input "444411857"
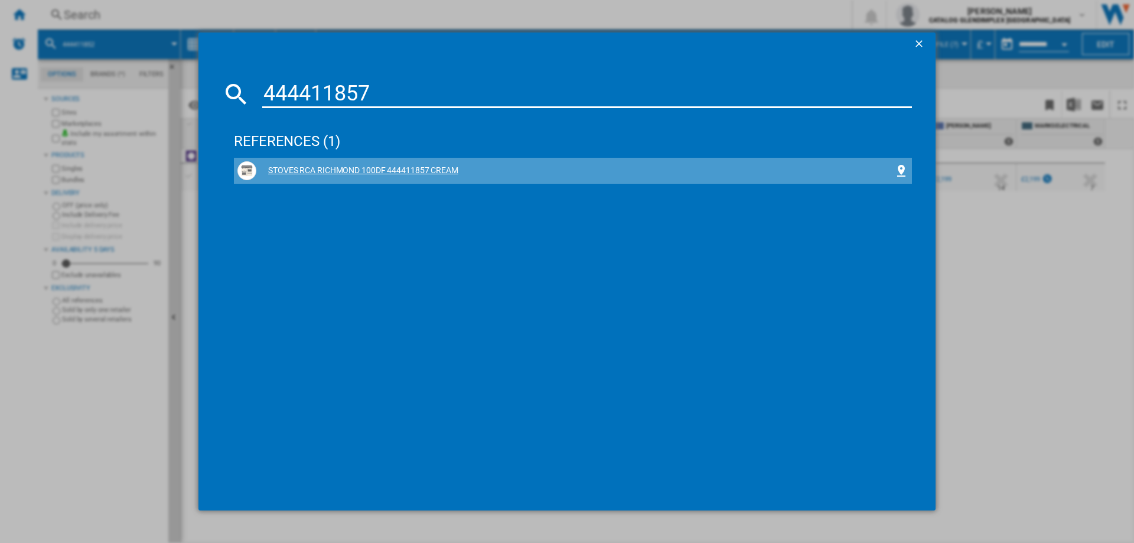
click at [371, 166] on div "STOVES RCA RICHMOND 100DF 444411857 CREAM" at bounding box center [575, 171] width 638 height 12
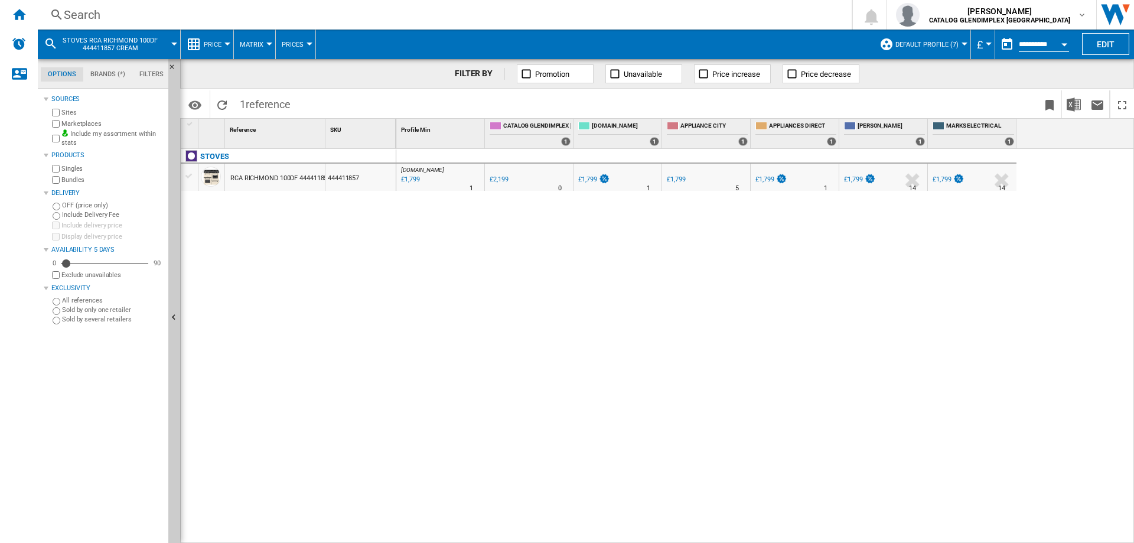
click at [112, 12] on div "Search" at bounding box center [442, 14] width 757 height 17
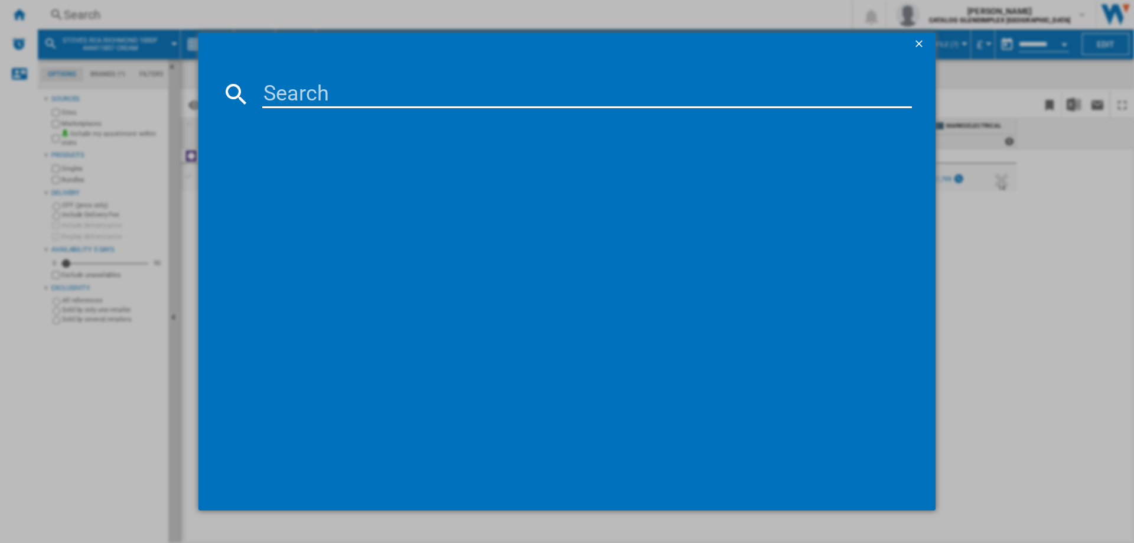
click at [309, 93] on input at bounding box center [587, 94] width 650 height 28
type input "444411858"
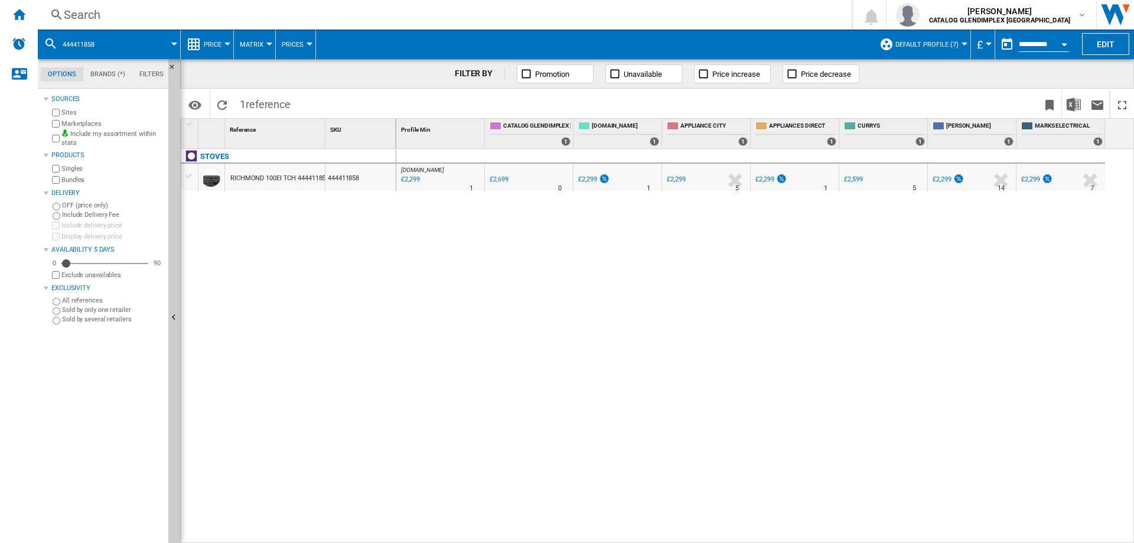
click at [84, 16] on div "Search" at bounding box center [442, 14] width 757 height 17
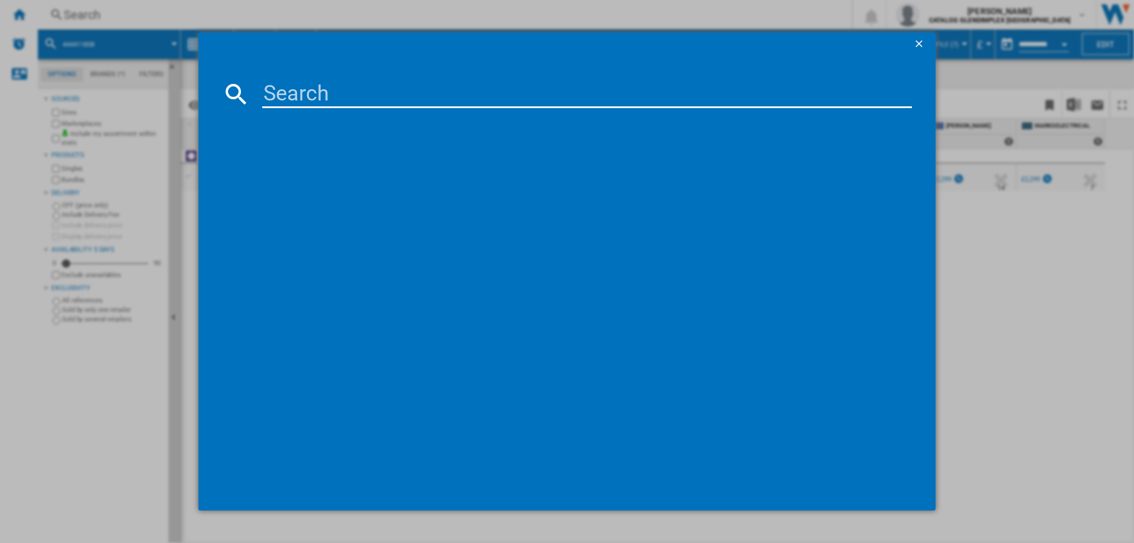
click at [332, 90] on input at bounding box center [587, 94] width 650 height 28
type input "444411859"
click at [413, 176] on div "STOVES RICHMOND 100EI TCH 444411859 BLACK" at bounding box center [575, 171] width 638 height 12
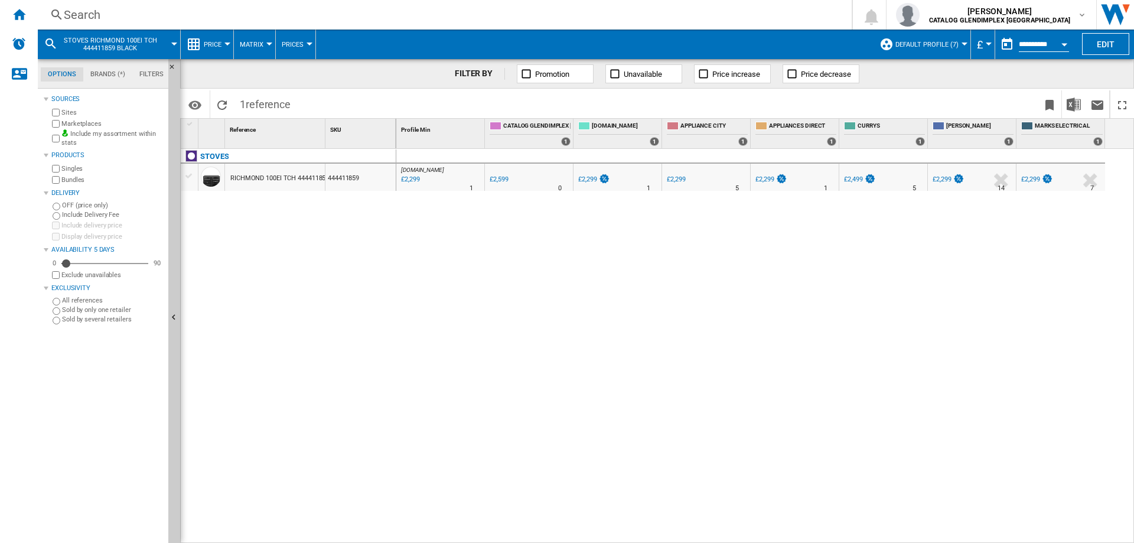
click at [96, 15] on div "Search" at bounding box center [442, 14] width 757 height 17
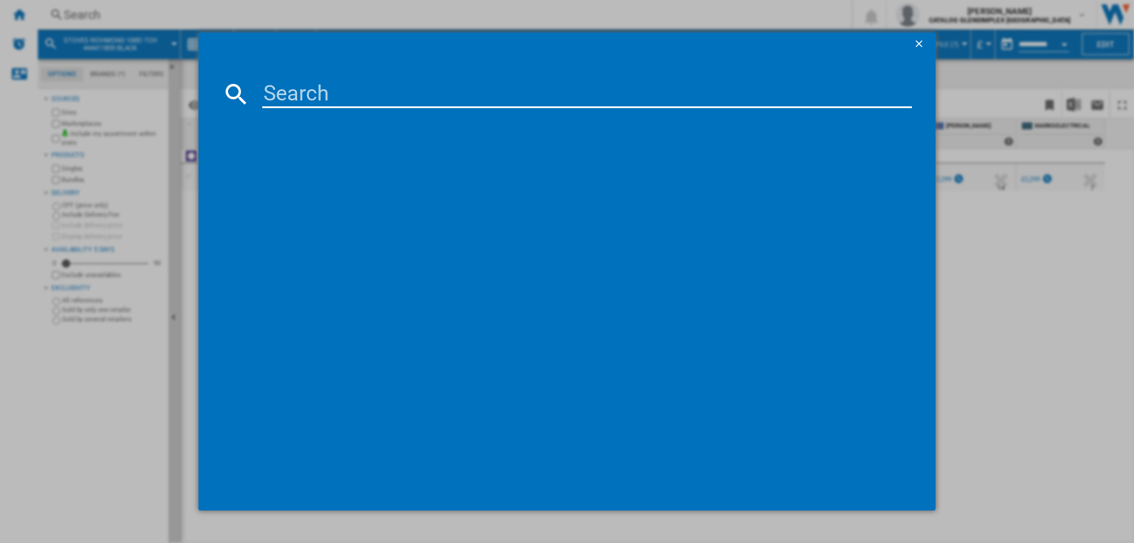
click at [319, 88] on input at bounding box center [587, 94] width 650 height 28
type input "444411863"
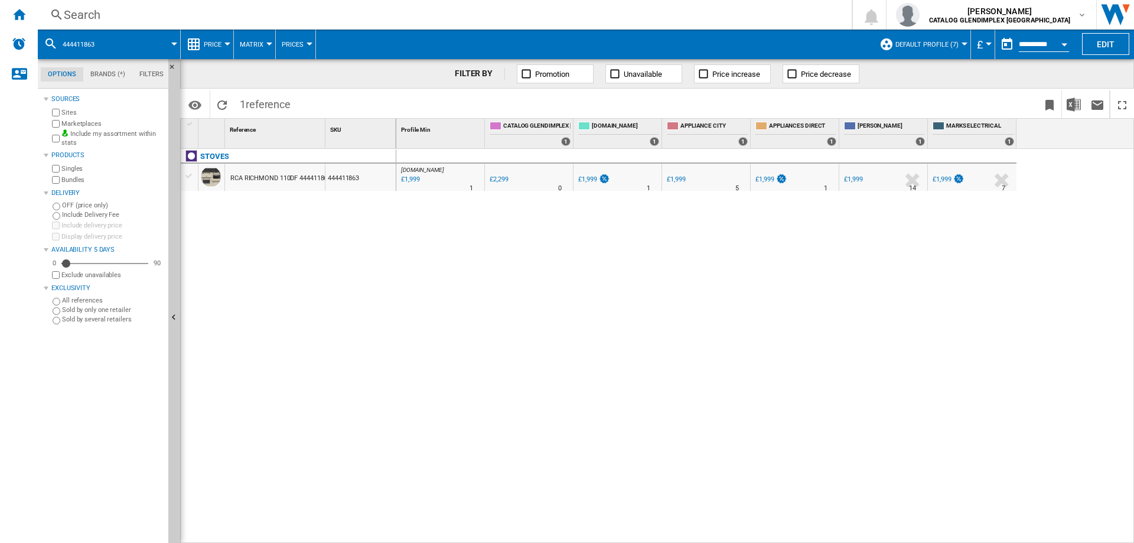
click at [194, 13] on div "Search" at bounding box center [442, 14] width 757 height 17
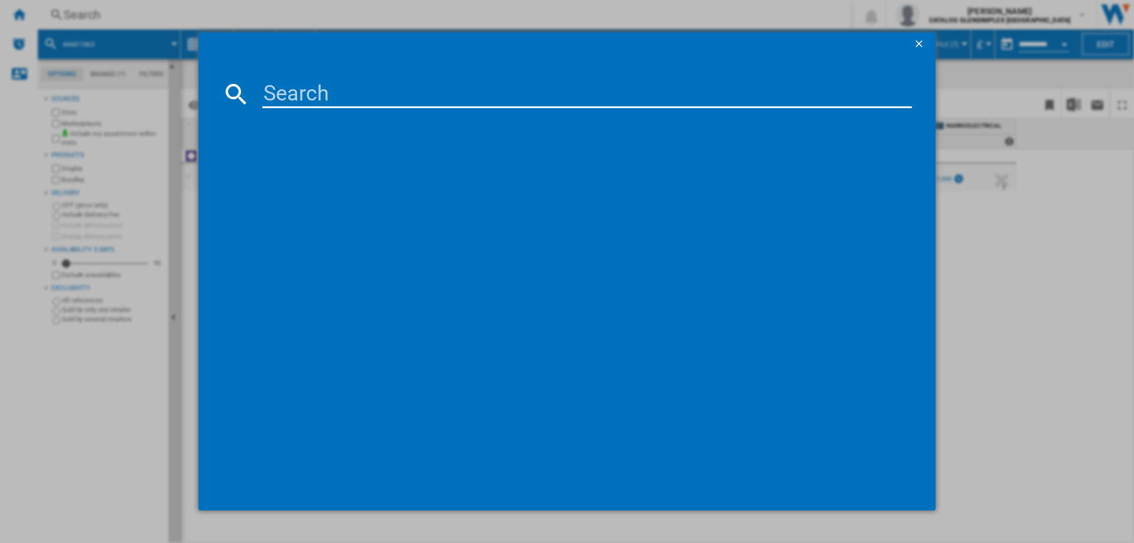
click at [315, 88] on input at bounding box center [587, 94] width 650 height 28
type input "444411869"
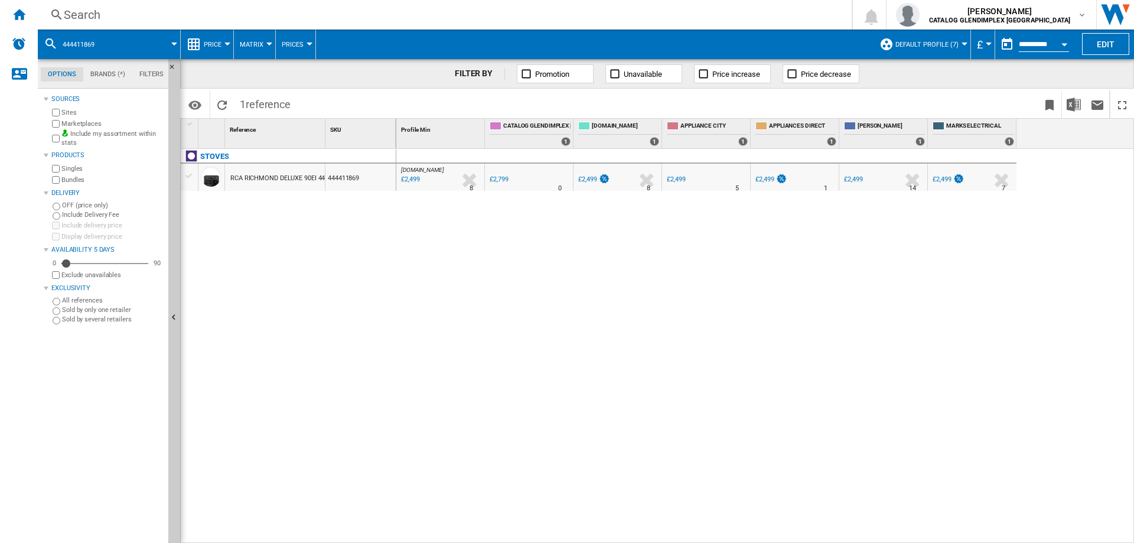
click at [79, 18] on div "Search" at bounding box center [442, 14] width 757 height 17
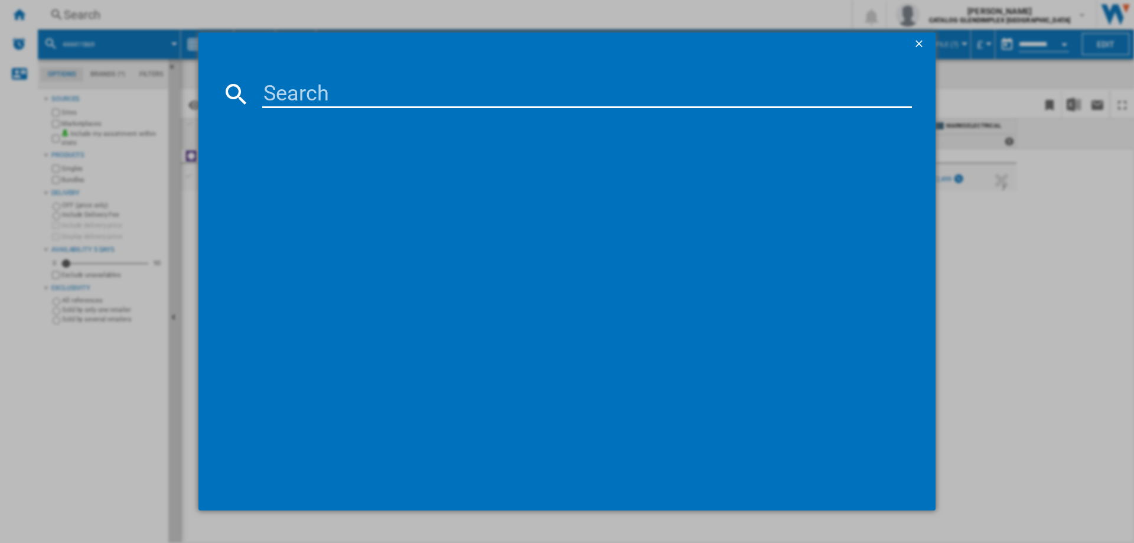
click at [314, 87] on input at bounding box center [587, 94] width 650 height 28
type input "444411870"
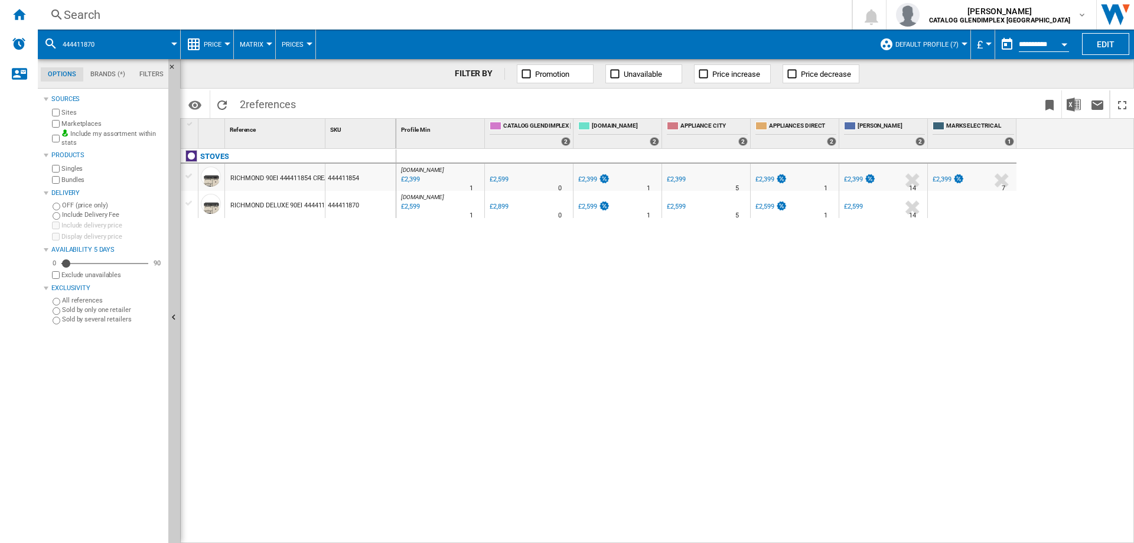
click at [100, 18] on div "Search" at bounding box center [442, 14] width 757 height 17
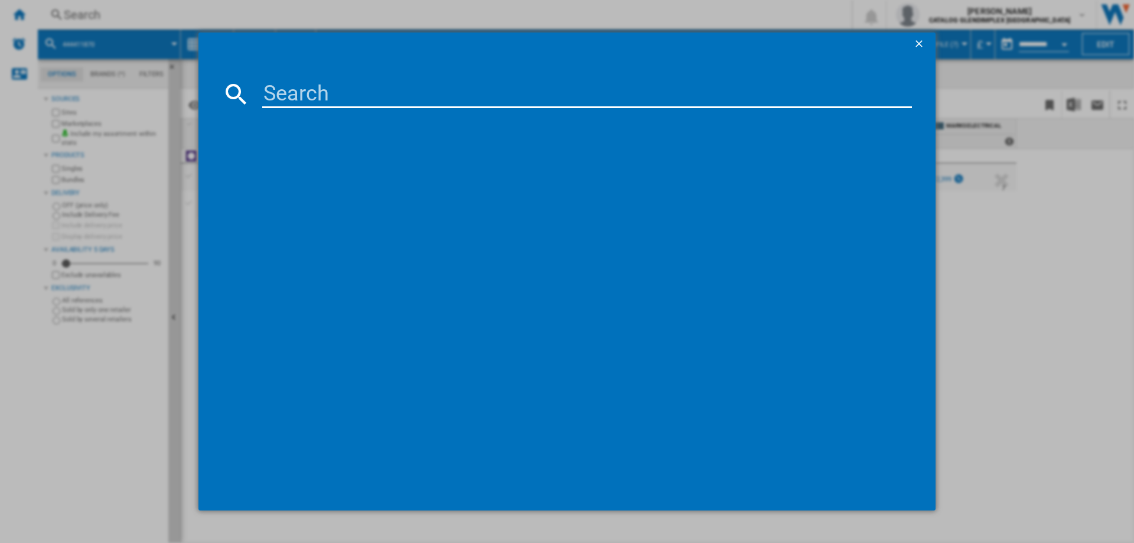
click at [331, 97] on input at bounding box center [587, 94] width 650 height 28
type input "444411872"
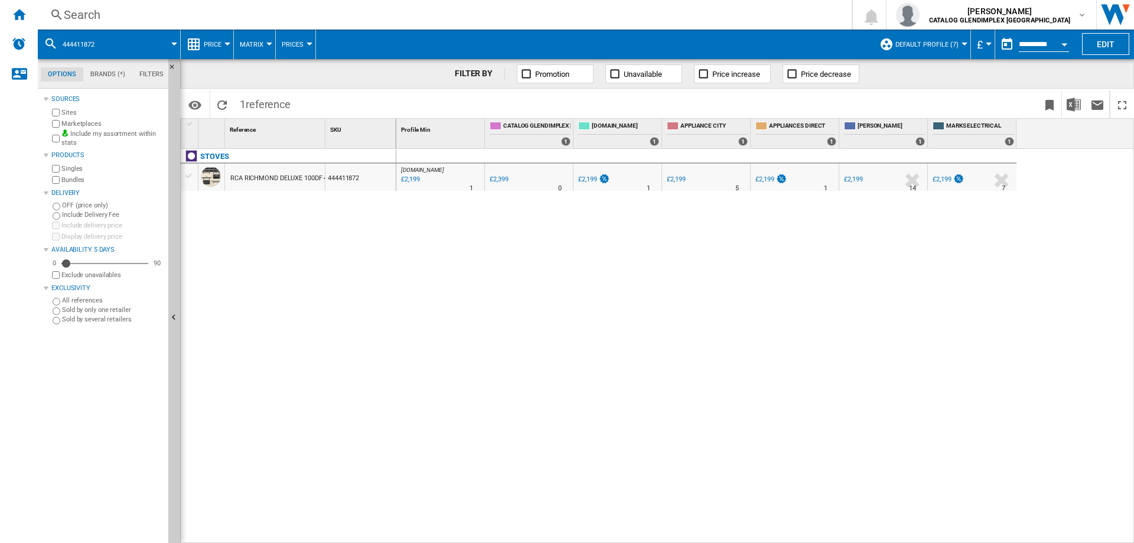
click at [98, 18] on div "Search" at bounding box center [442, 14] width 757 height 17
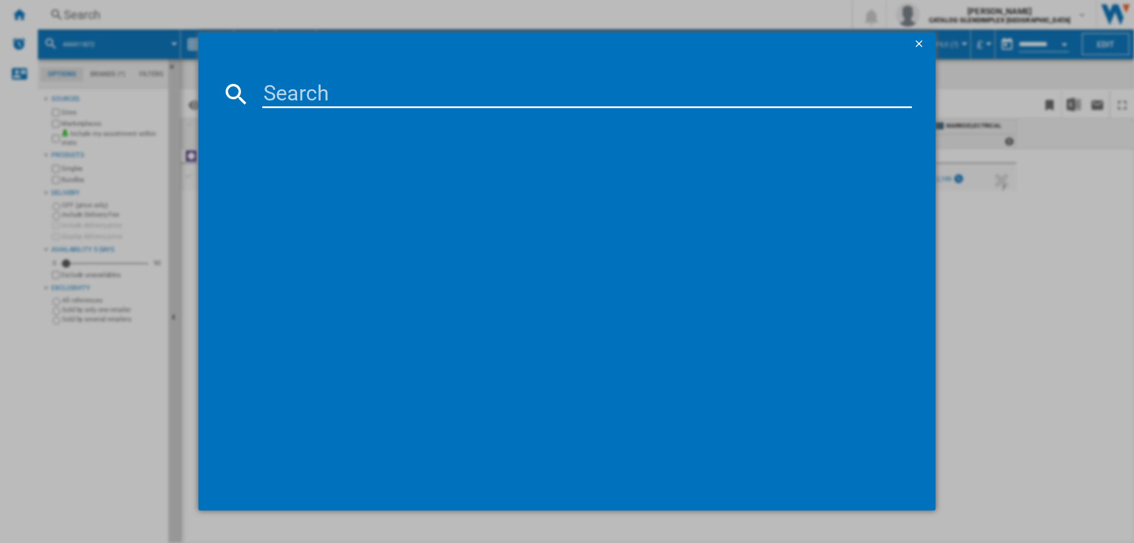
click at [286, 94] on input at bounding box center [587, 94] width 650 height 28
type input "444411873"
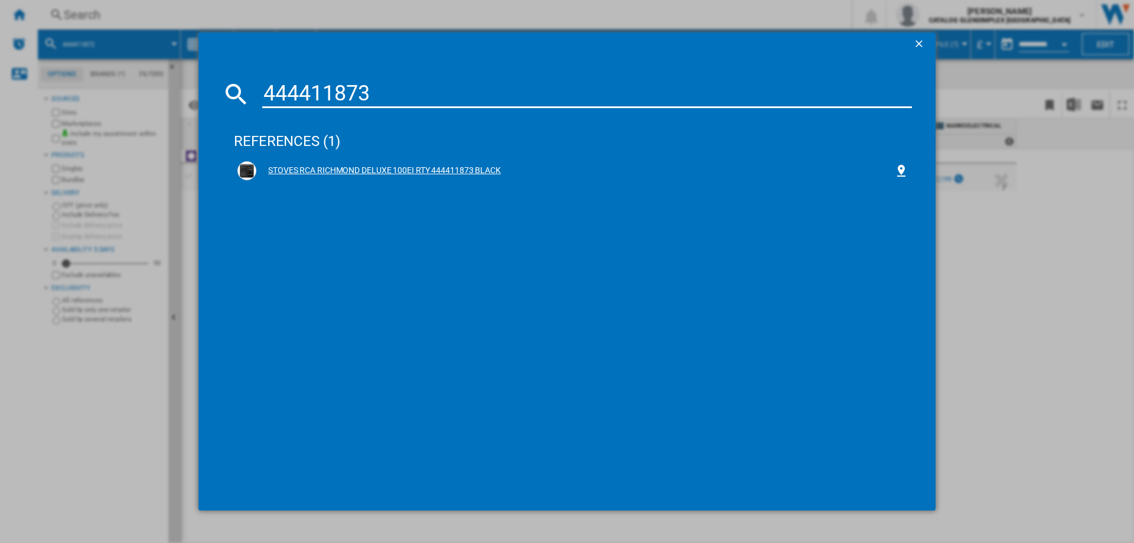
click at [431, 172] on div "STOVES RCA RICHMOND DELUXE 100EI RTY 444411873 BLACK" at bounding box center [575, 171] width 638 height 12
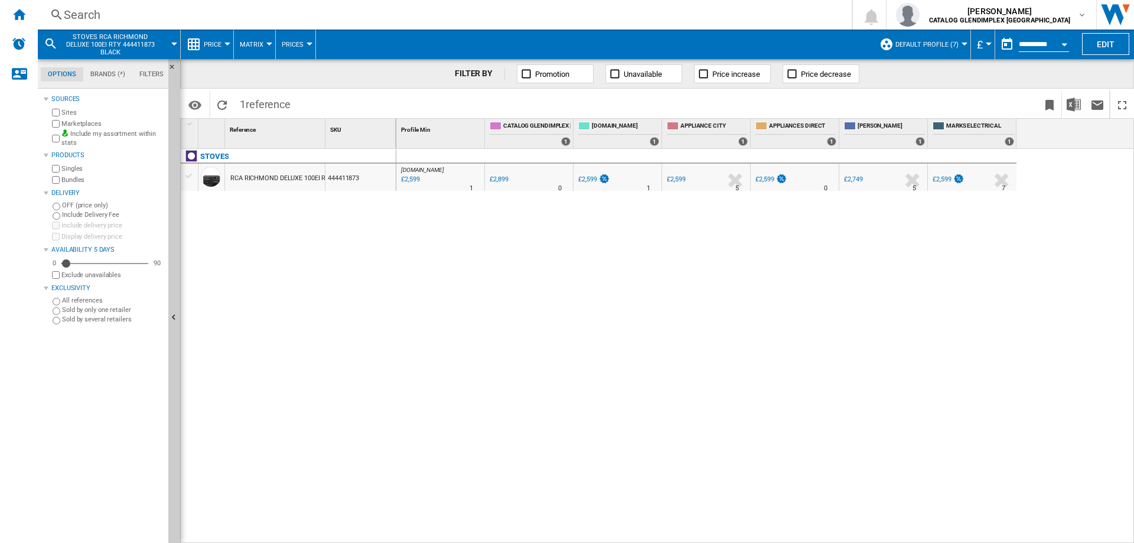
click at [100, 14] on div "Search" at bounding box center [442, 14] width 757 height 17
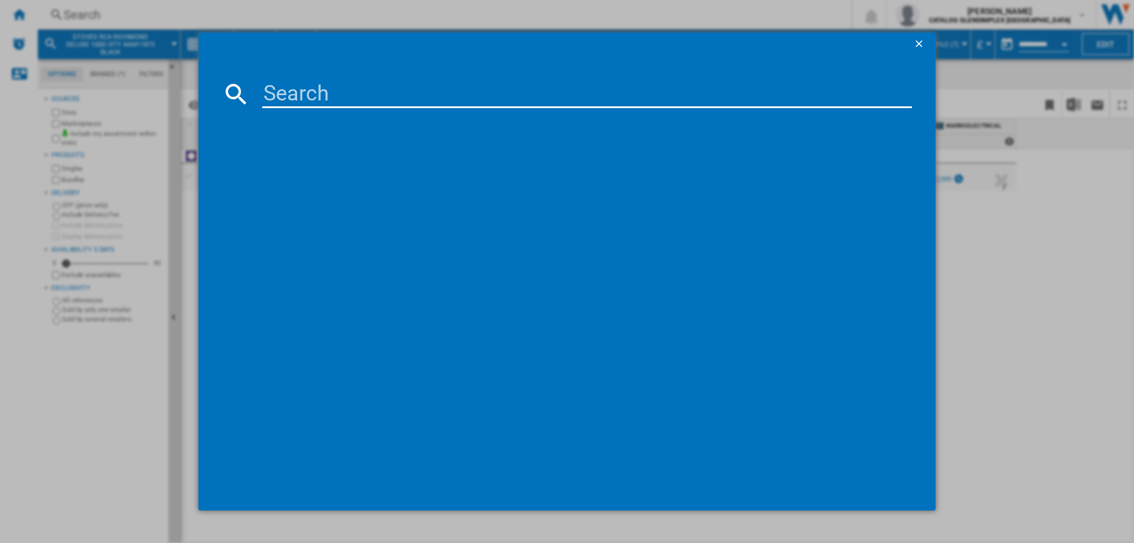
click at [333, 94] on input at bounding box center [587, 94] width 650 height 28
type input "444411874"
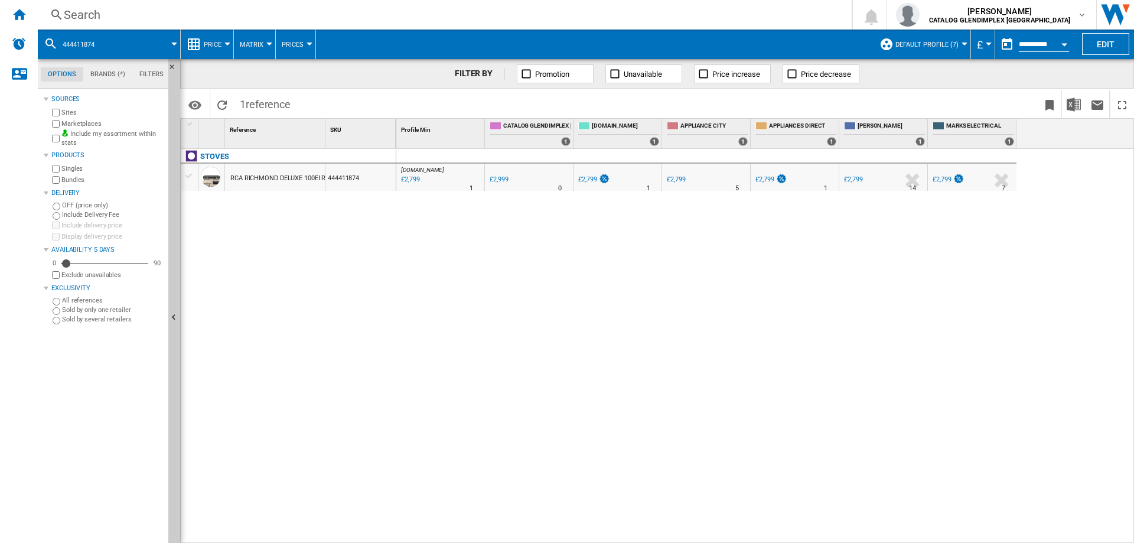
click at [95, 19] on div "Search" at bounding box center [442, 14] width 757 height 17
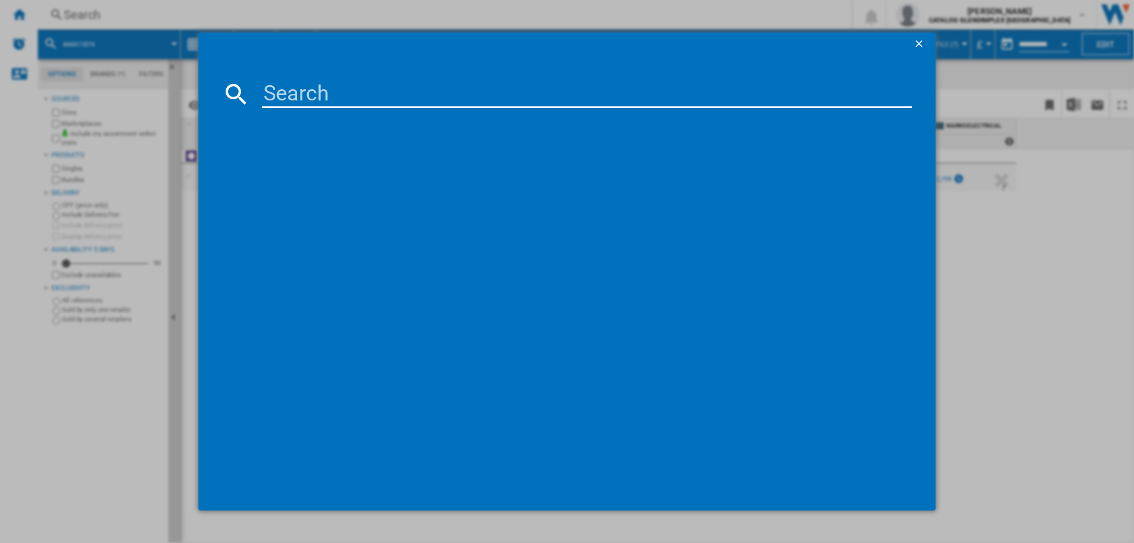
click at [325, 99] on input at bounding box center [587, 94] width 650 height 28
type input "444411876"
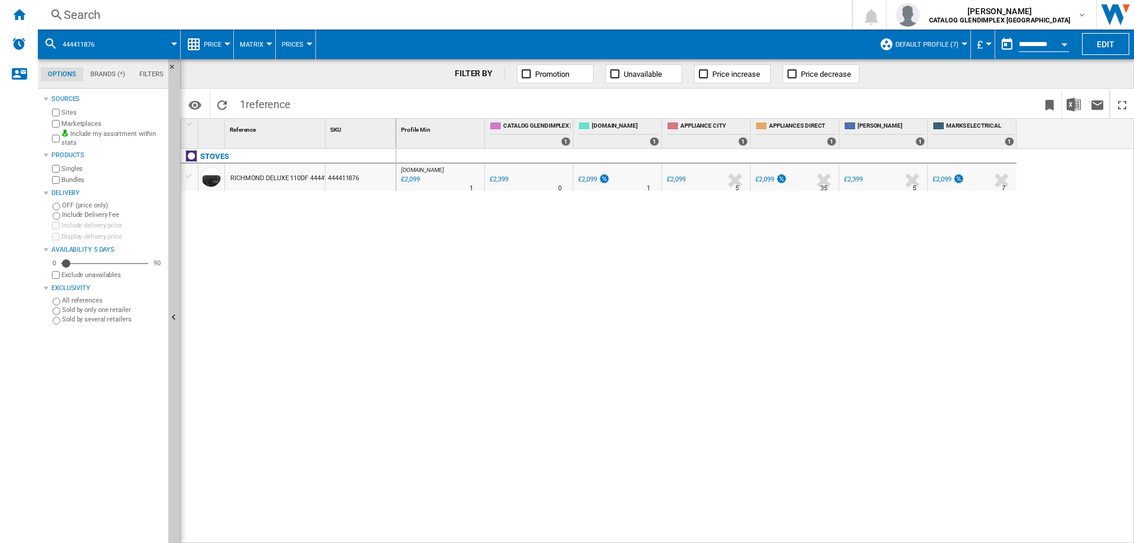
click at [89, 14] on div "Search" at bounding box center [442, 14] width 757 height 17
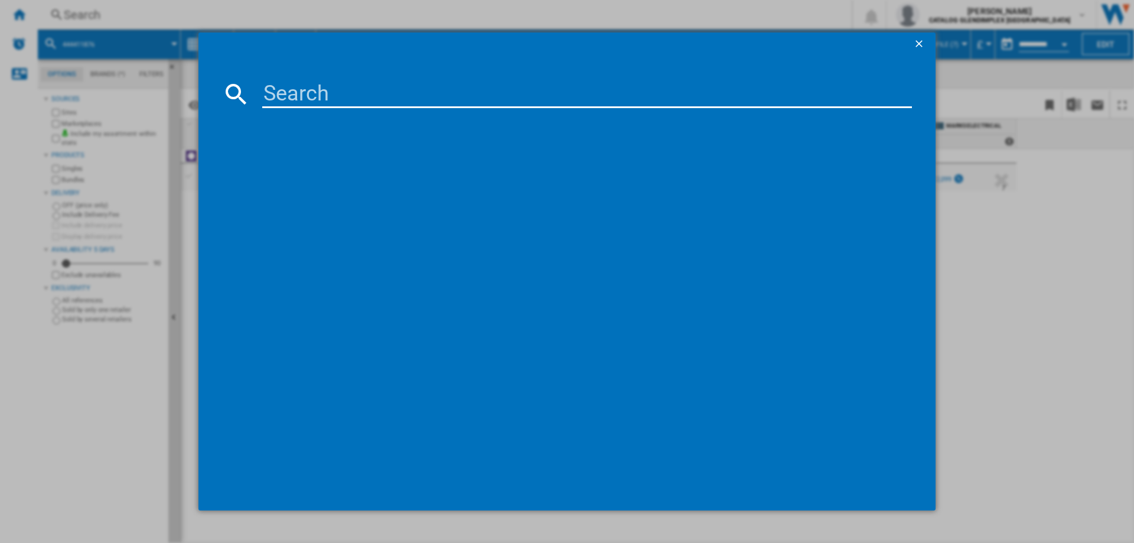
click at [340, 93] on input at bounding box center [587, 94] width 650 height 28
type input "444411877"
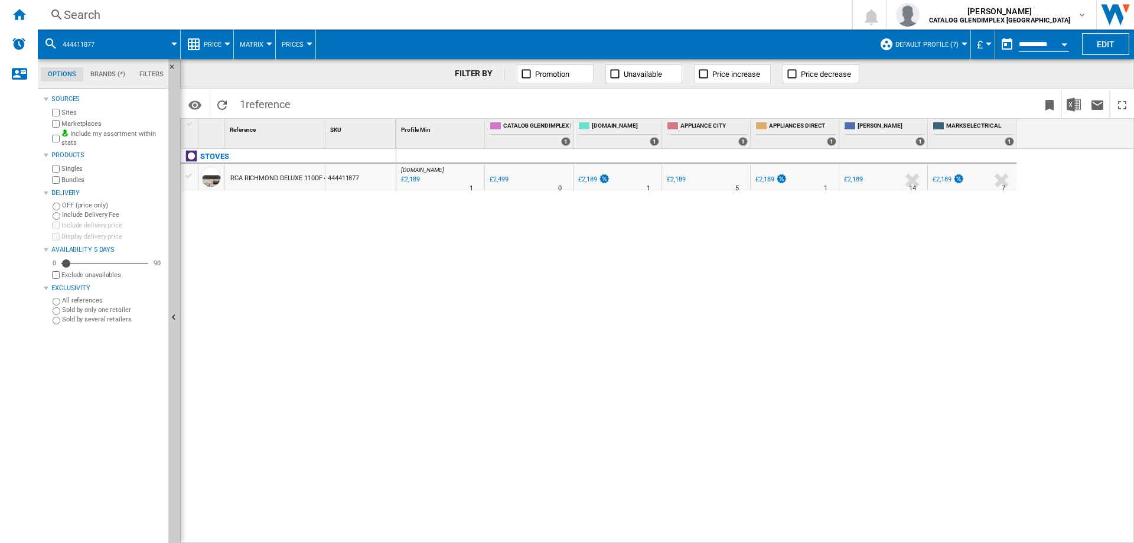
click at [102, 15] on div "Search" at bounding box center [442, 14] width 757 height 17
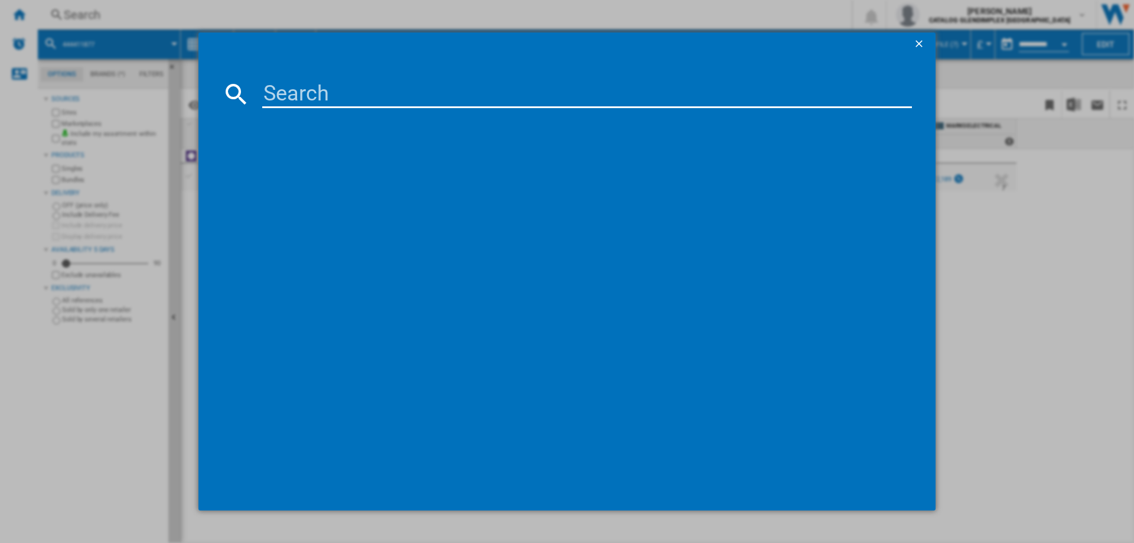
click at [318, 97] on input at bounding box center [587, 94] width 650 height 28
type input "444411879"
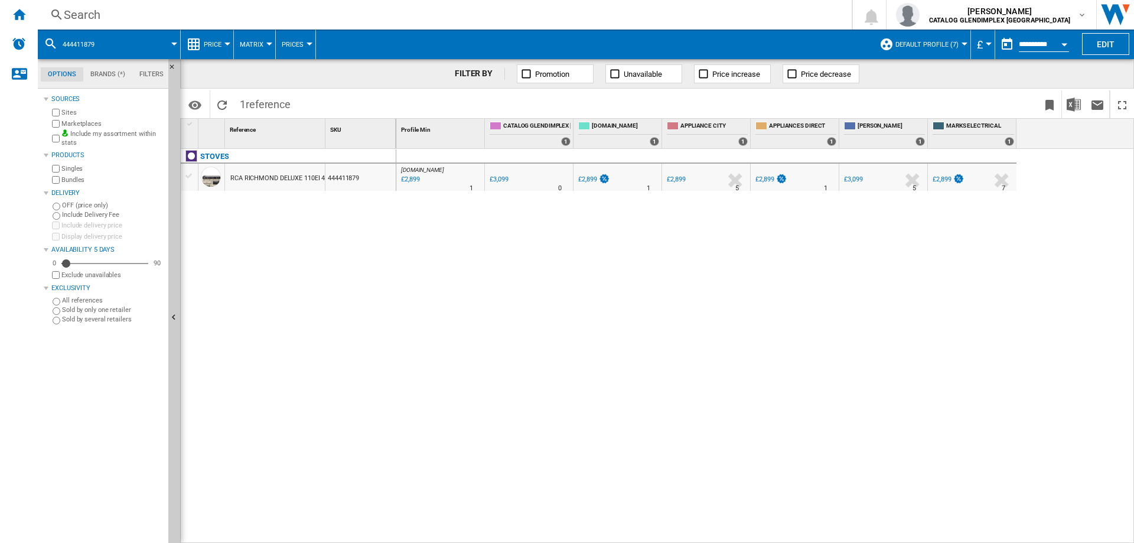
click at [107, 11] on div "Search" at bounding box center [442, 14] width 757 height 17
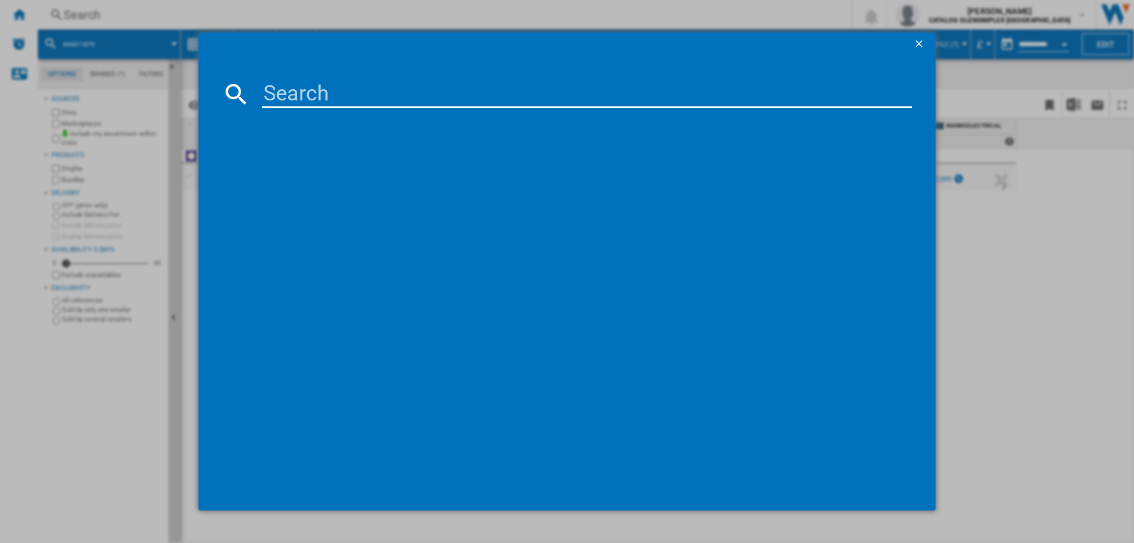
click at [301, 90] on input at bounding box center [587, 94] width 650 height 28
type input "444411804"
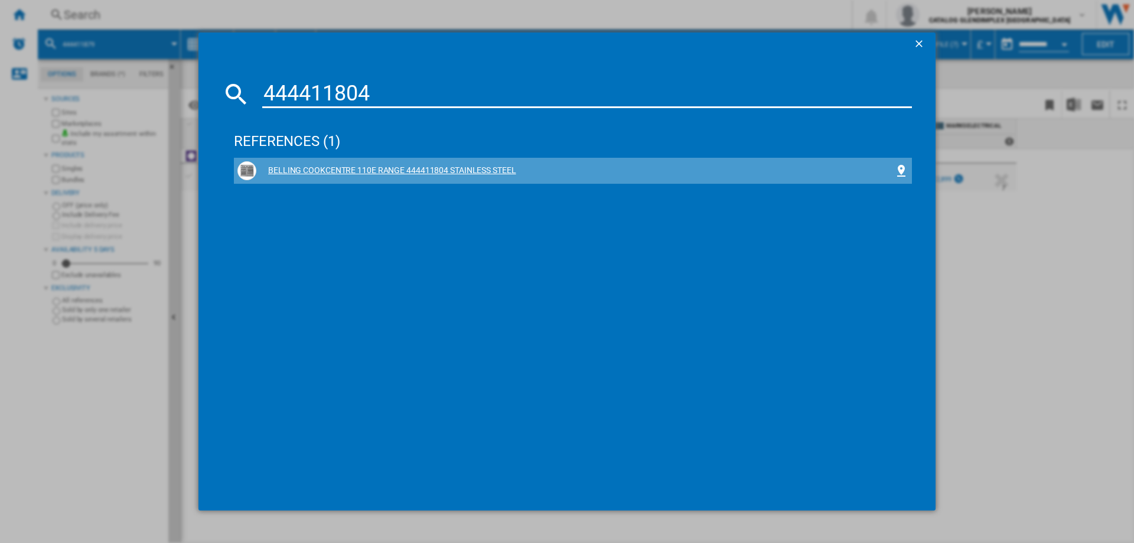
click at [356, 167] on div "BELLING COOKCENTRE 110E RANGE 444411804 STAINLESS STEEL" at bounding box center [575, 171] width 638 height 12
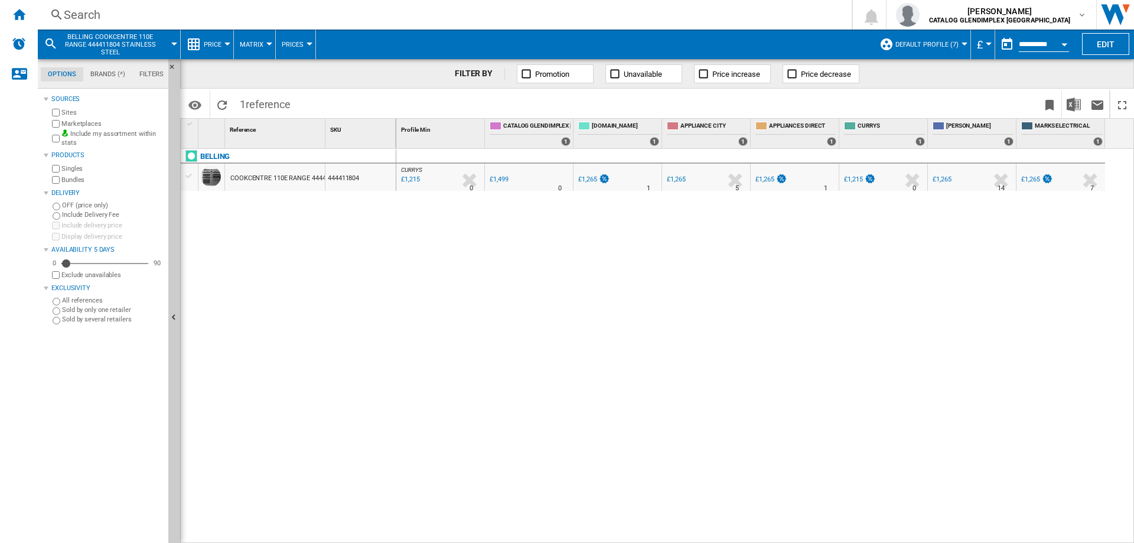
click at [57, 8] on ng-md-icon at bounding box center [57, 15] width 14 height 15
click at [91, 18] on div "Search" at bounding box center [442, 14] width 757 height 17
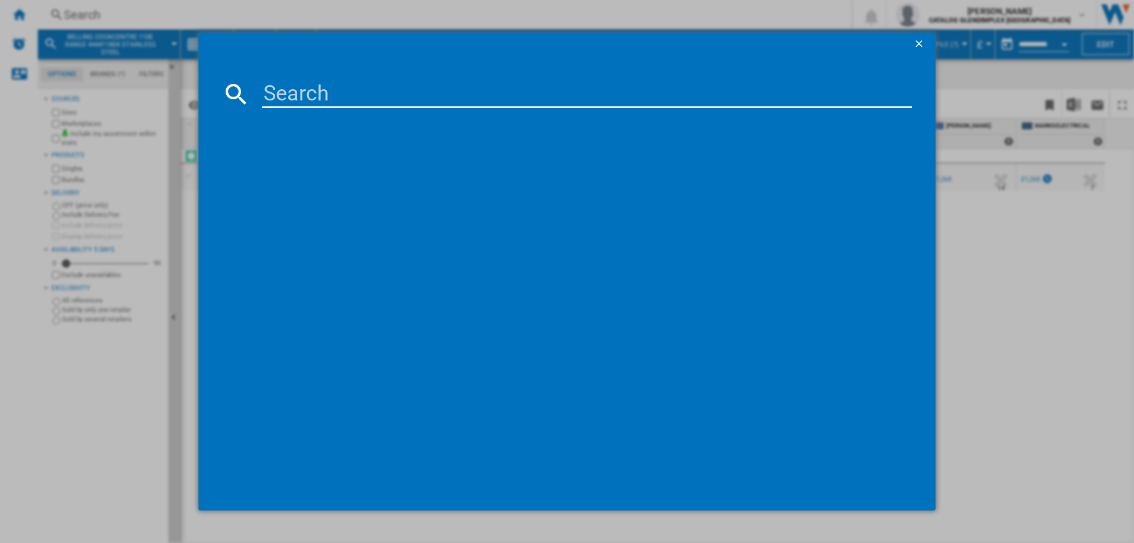
click at [308, 87] on input at bounding box center [587, 94] width 650 height 28
type input "444411680"
